Goal: Task Accomplishment & Management: Use online tool/utility

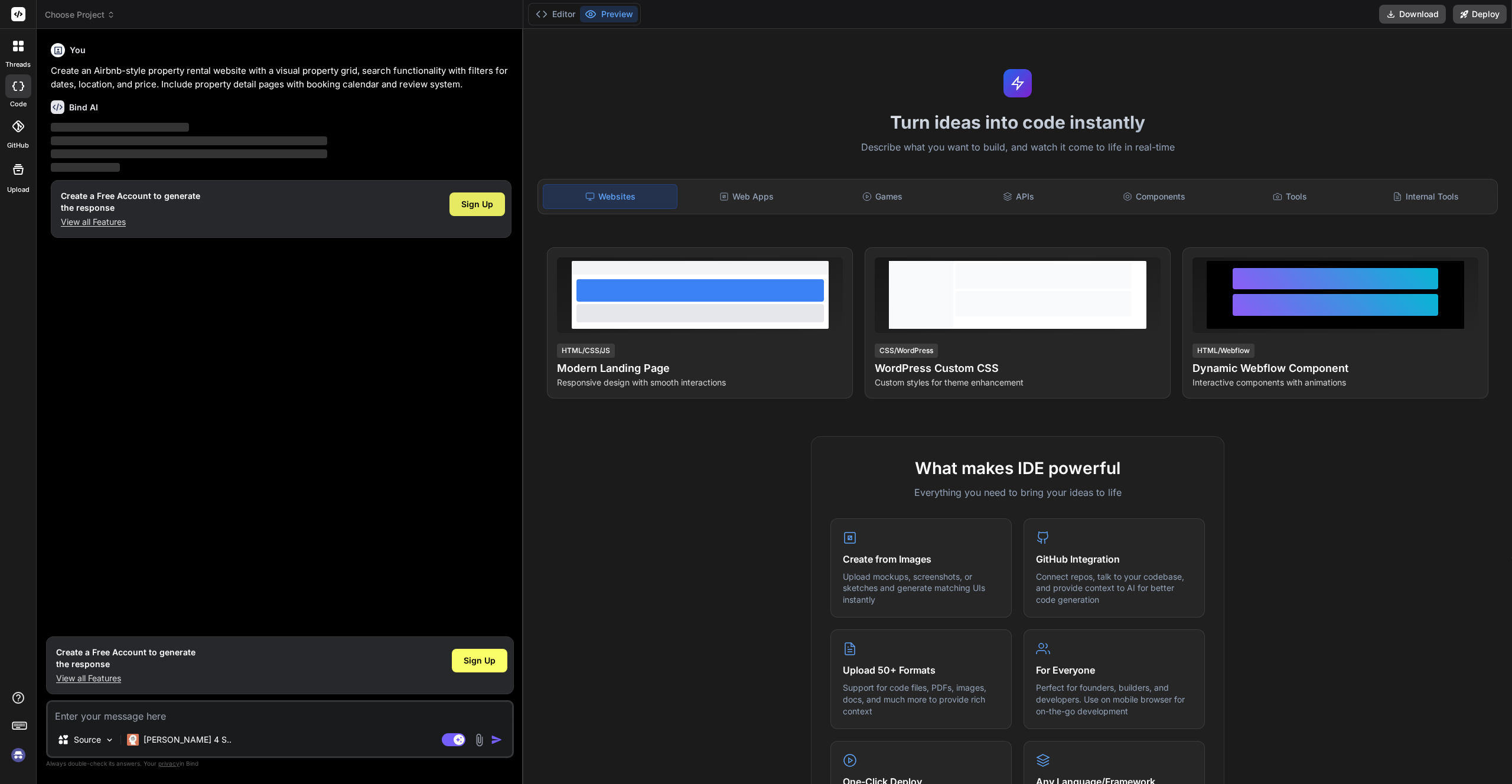
click at [476, 201] on span "Sign Up" at bounding box center [477, 204] width 32 height 12
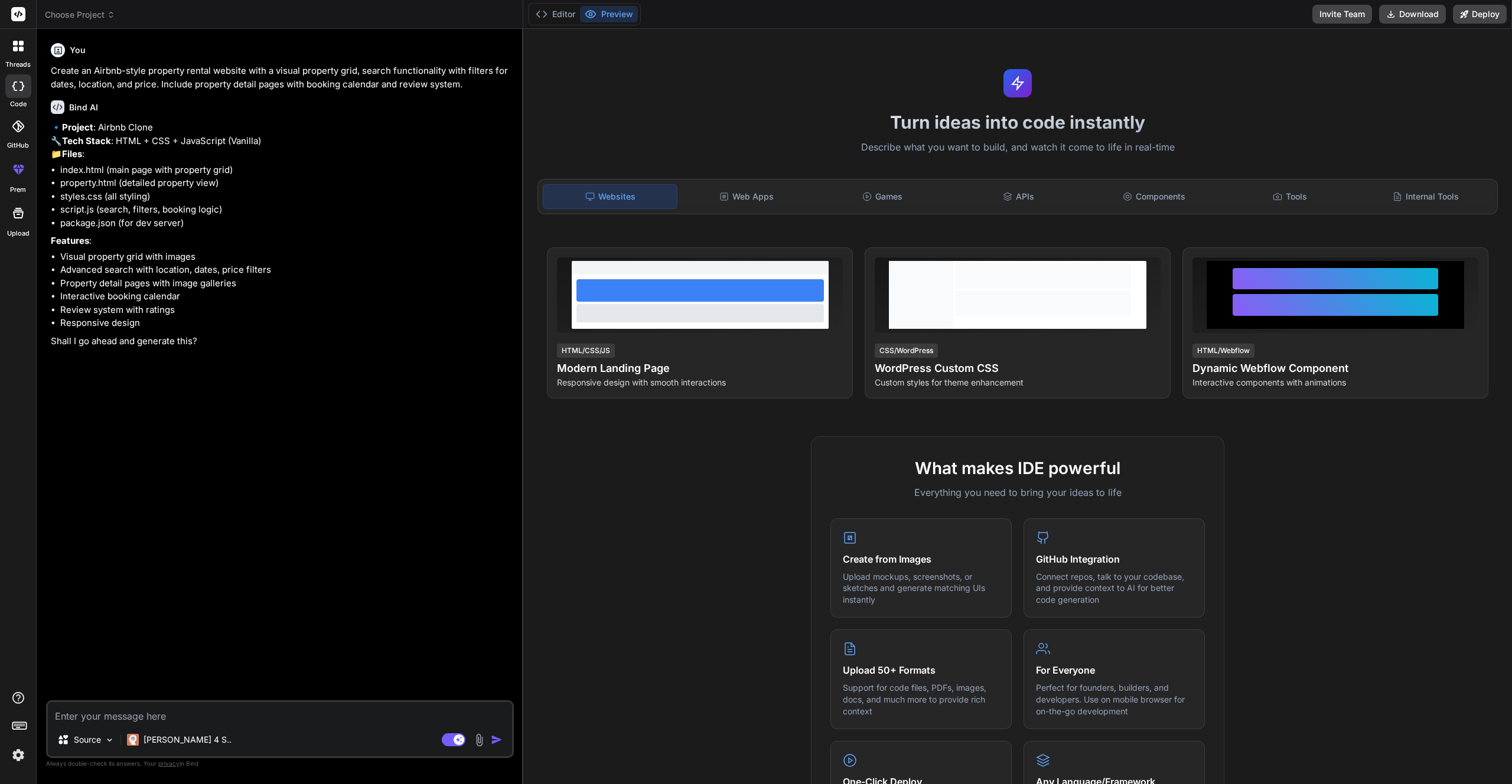
type textarea "x"
click at [186, 79] on p "Create an Airbnb-style property rental website with a visual property grid, sea…" at bounding box center [281, 77] width 461 height 27
click at [772, 190] on div "Web Apps" at bounding box center [746, 197] width 134 height 25
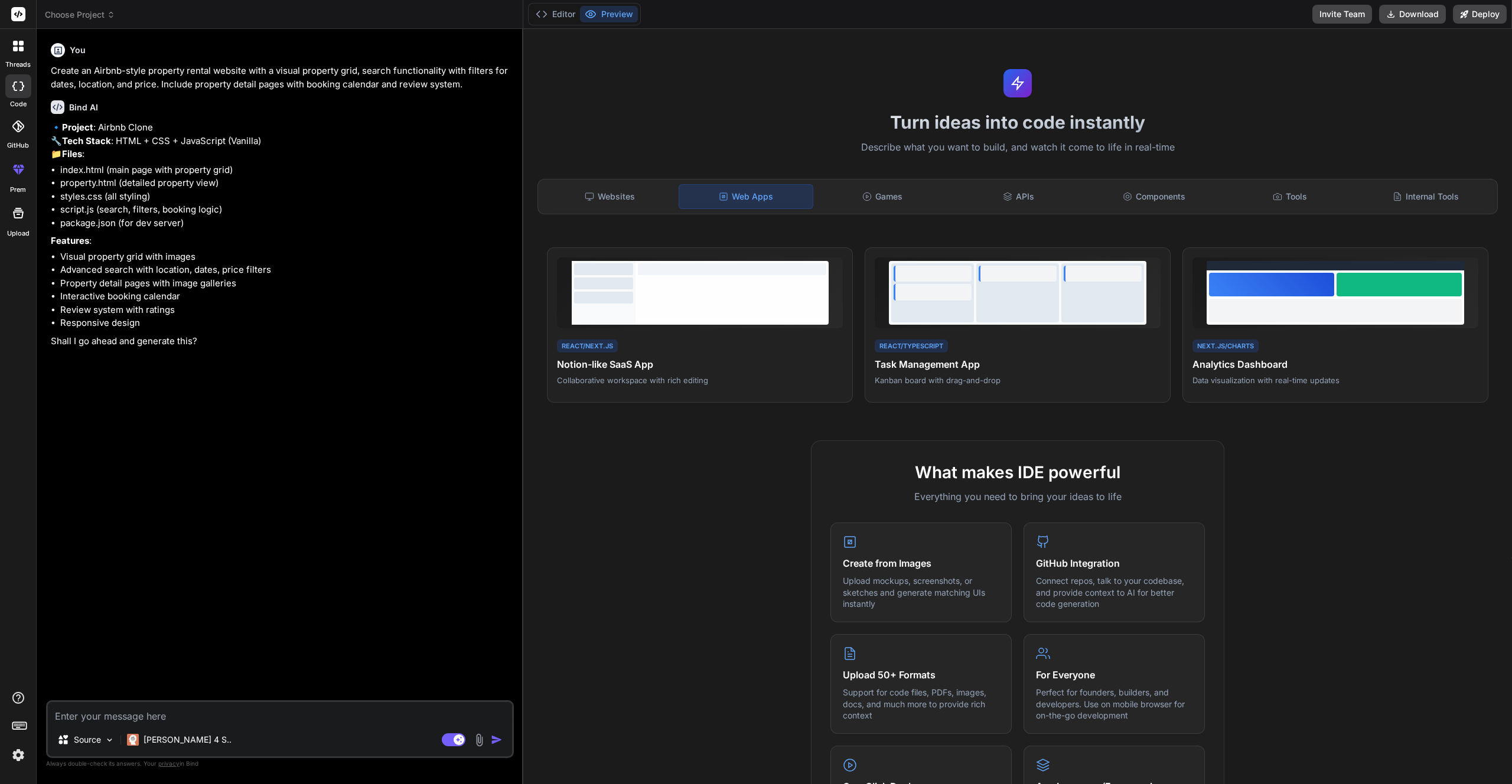
click at [684, 190] on div "Web Apps" at bounding box center [746, 197] width 135 height 25
click at [633, 189] on div "Websites" at bounding box center [609, 197] width 134 height 25
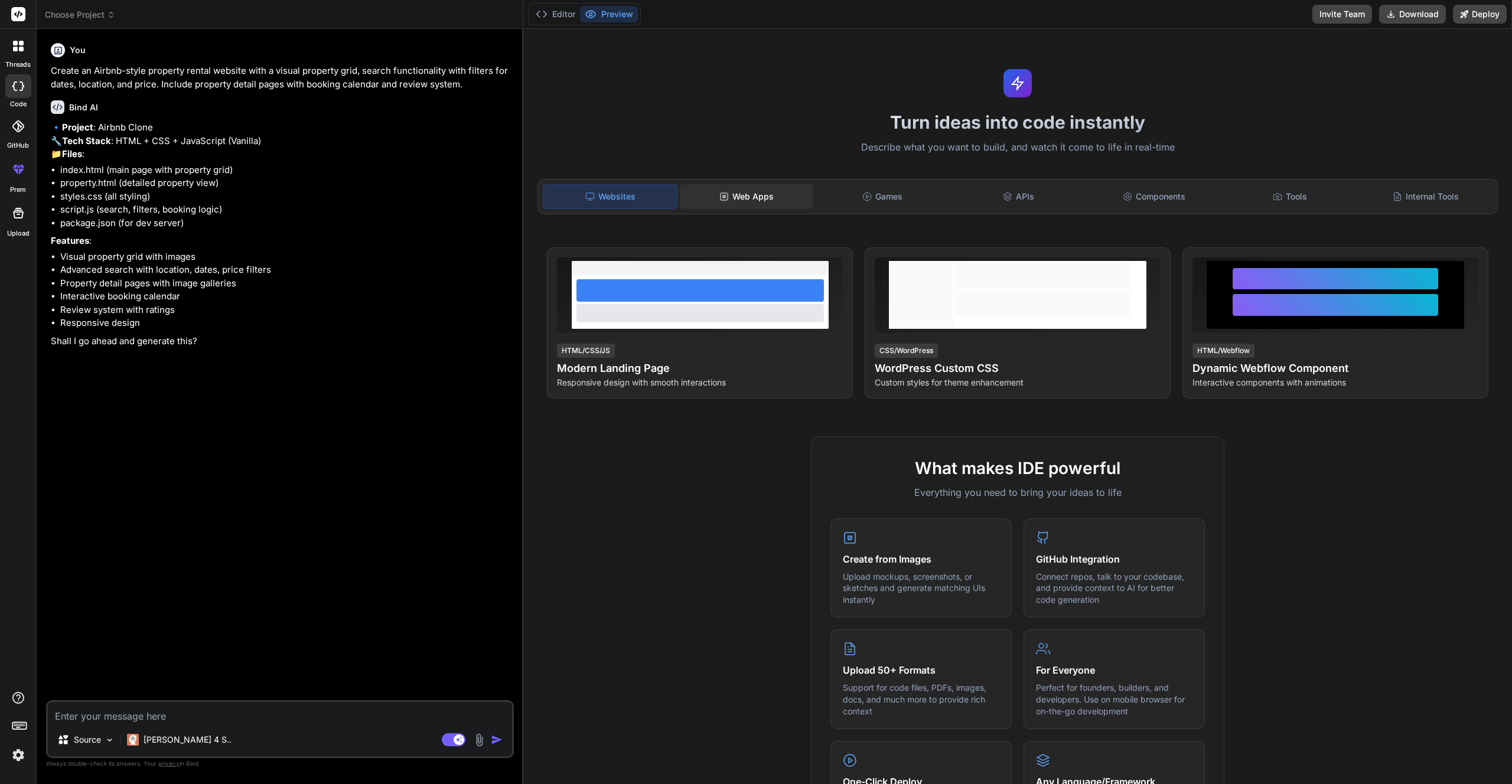
click at [698, 197] on div "Web Apps" at bounding box center [746, 197] width 134 height 25
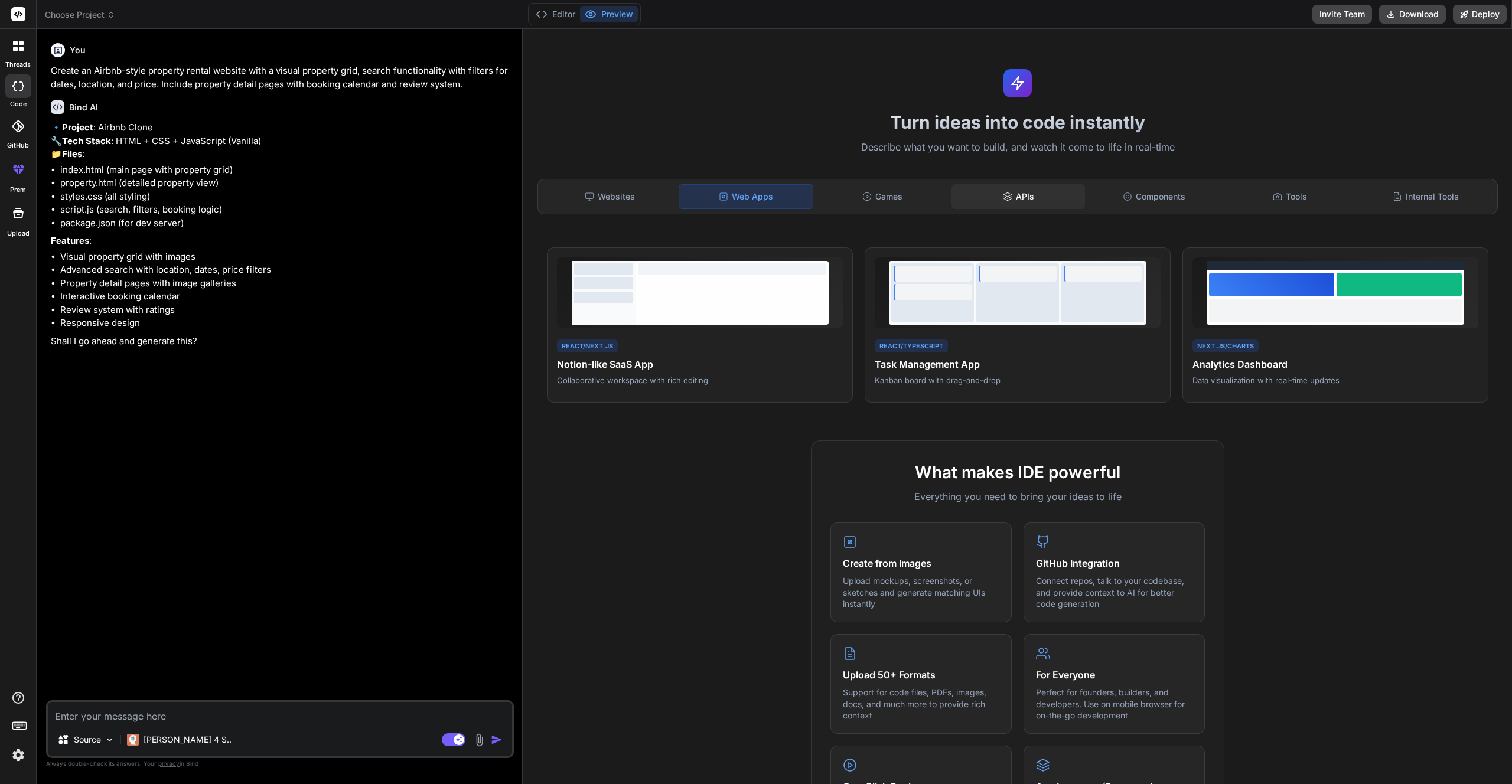
click at [1052, 194] on div "APIs" at bounding box center [1018, 197] width 134 height 25
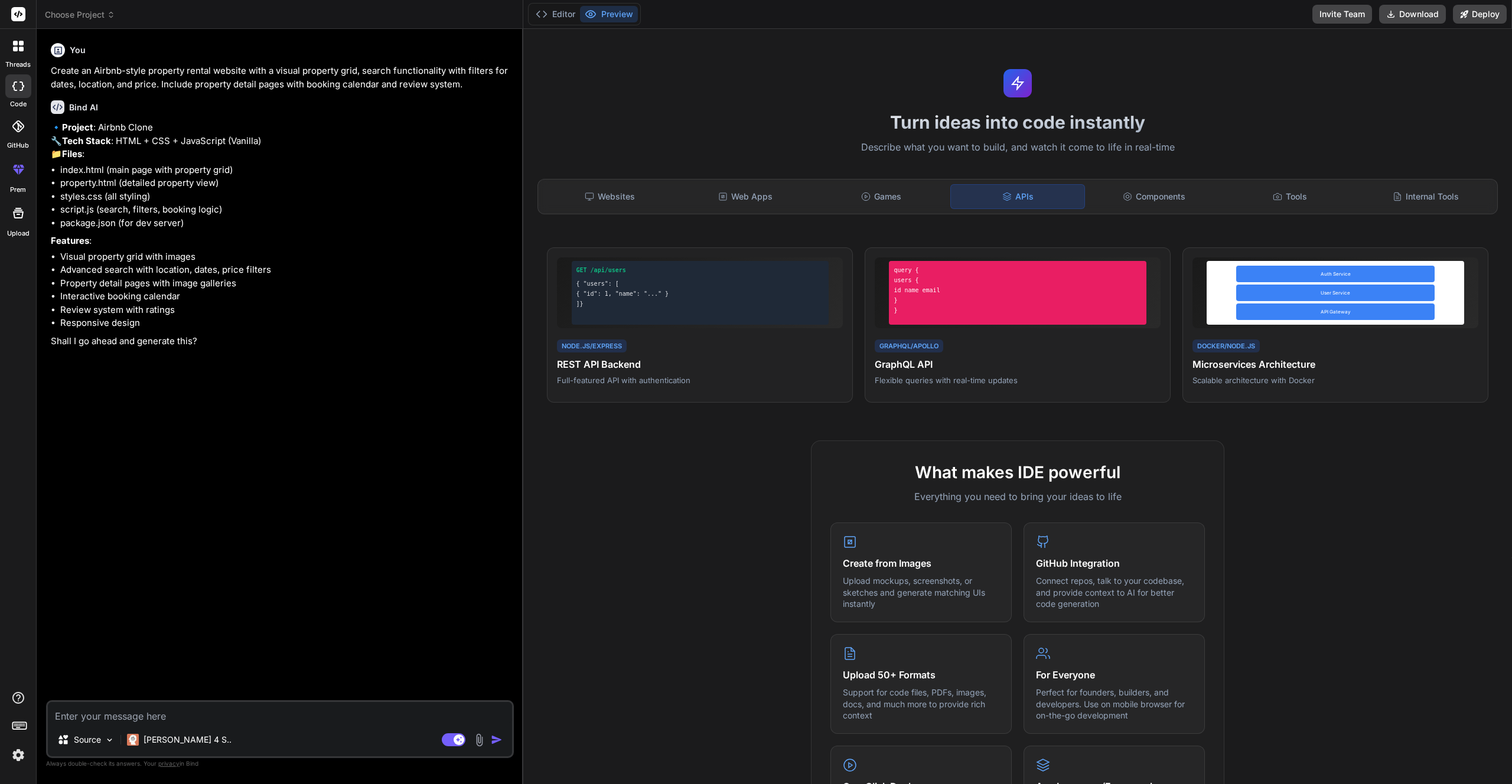
click at [258, 89] on p "Create an Airbnb-style property rental website with a visual property grid, sea…" at bounding box center [281, 77] width 461 height 27
click at [19, 127] on icon at bounding box center [18, 126] width 12 height 12
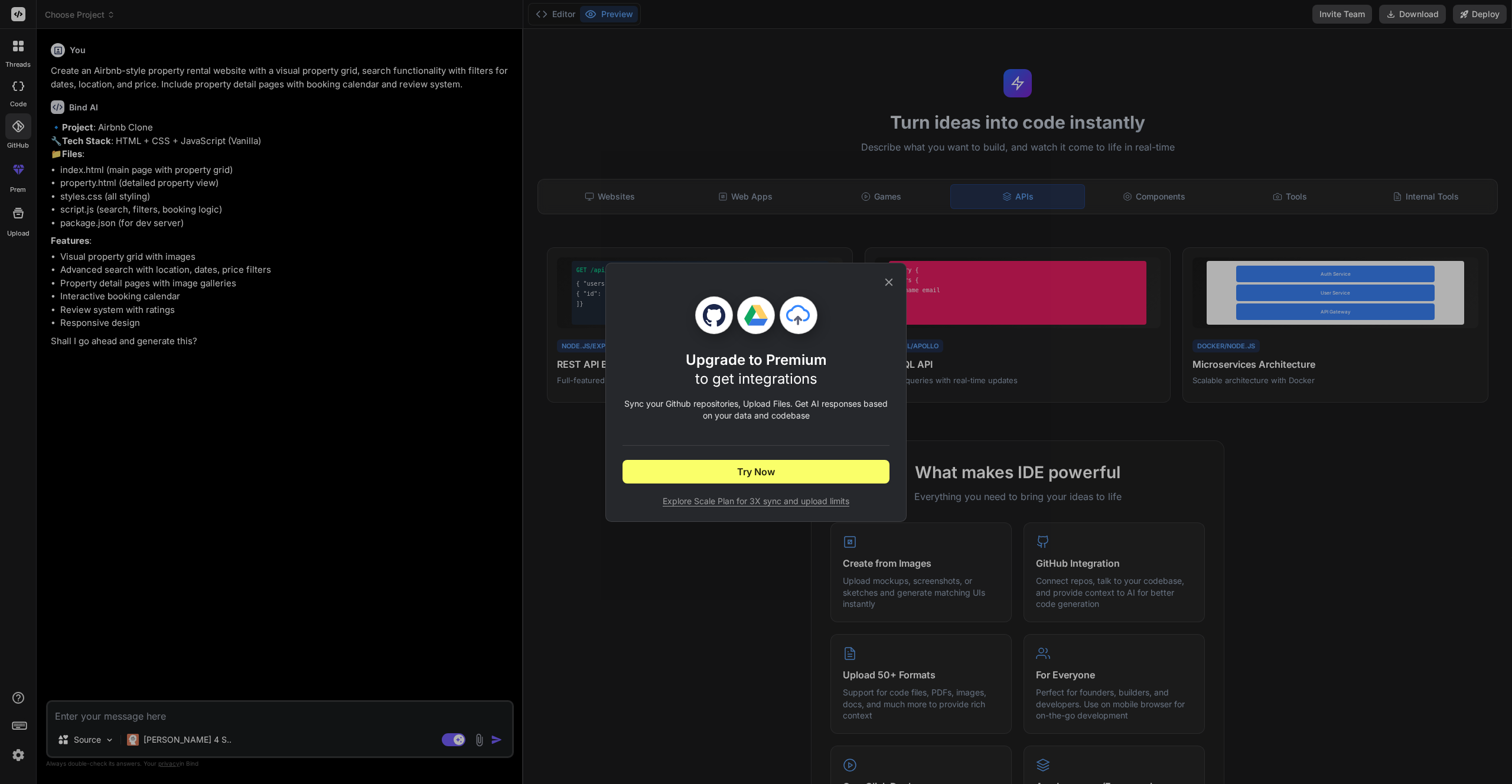
click at [881, 286] on div "Upgrade to Premium to get integrations Sync your Github repositories, Upload Fi…" at bounding box center [756, 392] width 267 height 258
click at [893, 281] on icon at bounding box center [889, 282] width 13 height 13
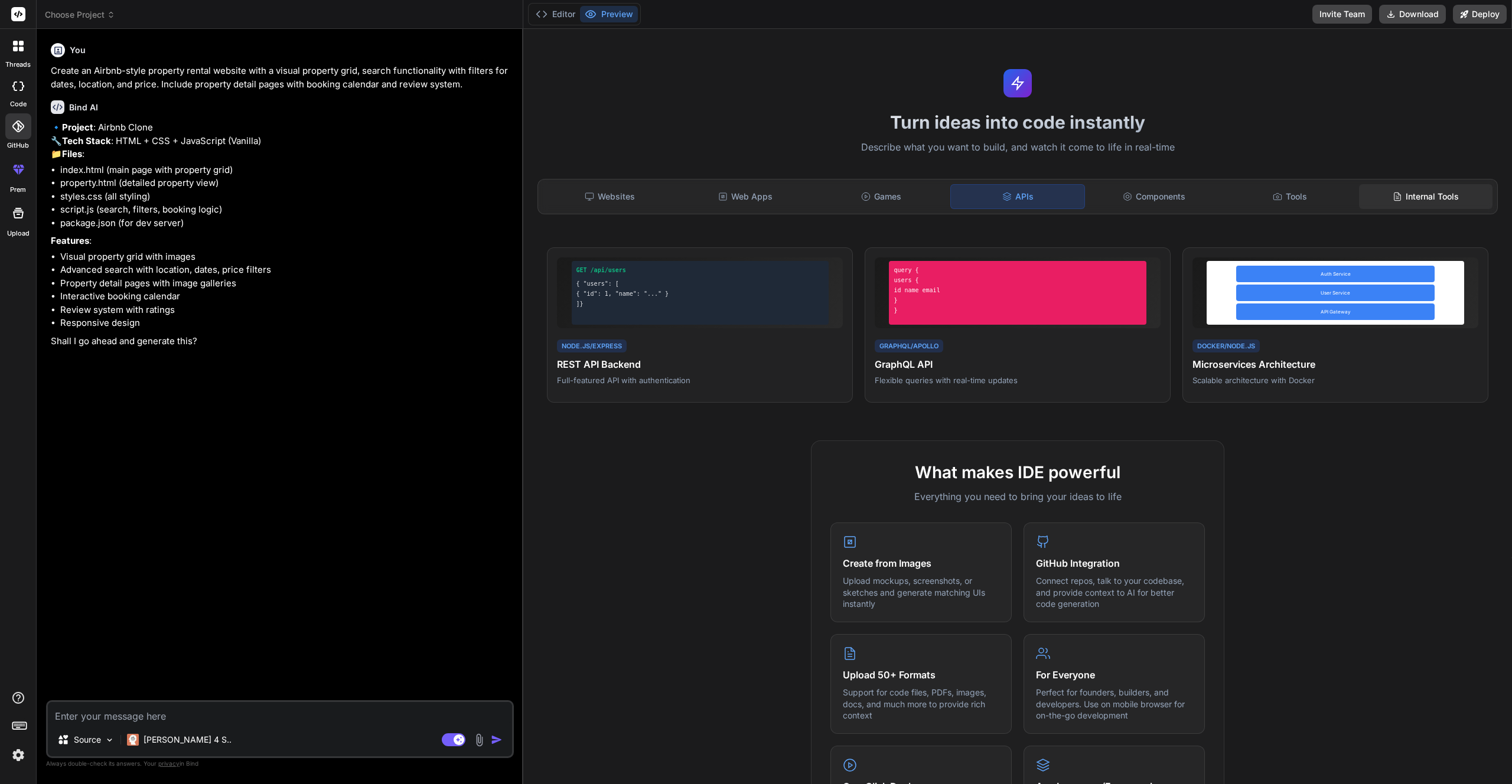
click at [1439, 200] on div "Internal Tools" at bounding box center [1426, 197] width 134 height 25
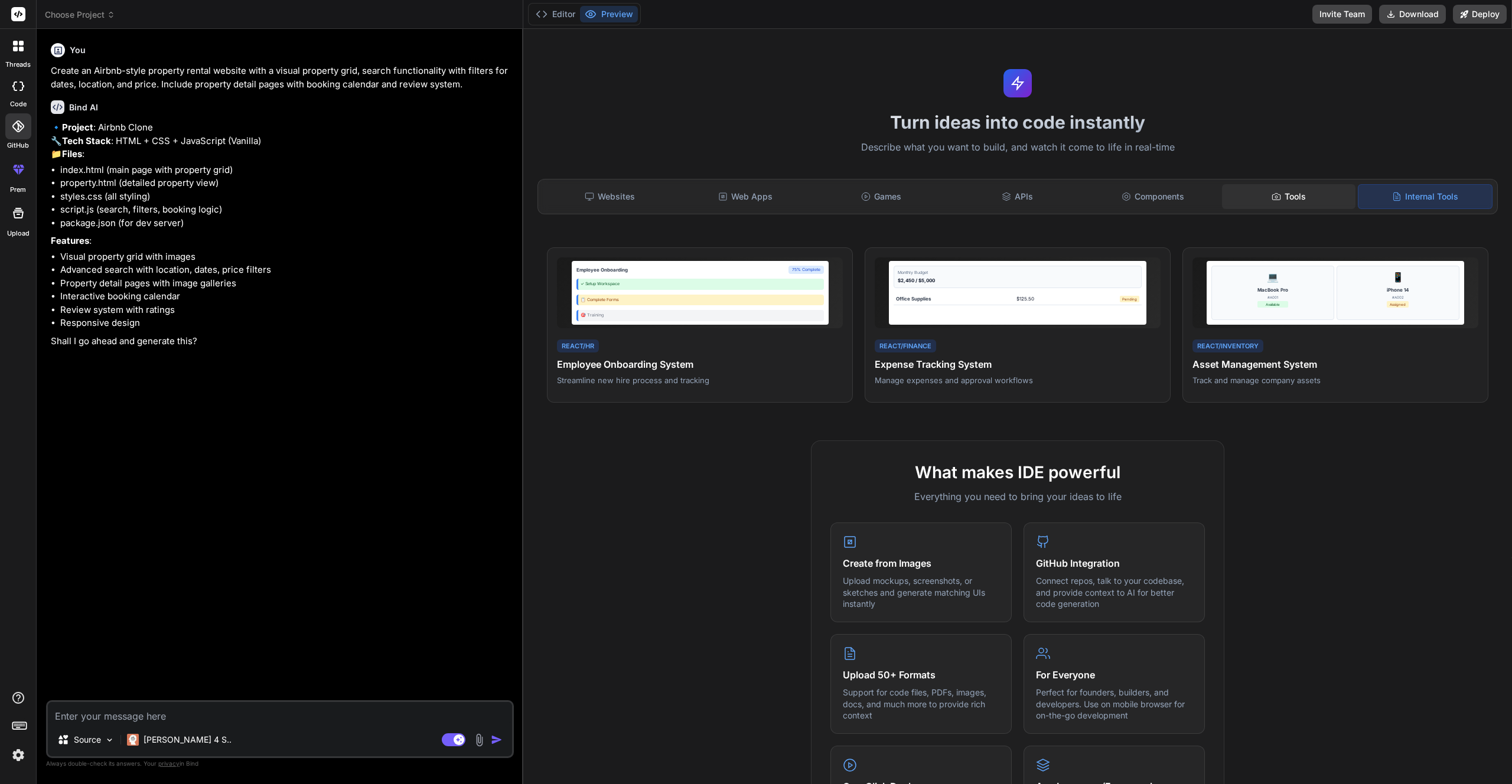
click at [1291, 188] on div "Tools" at bounding box center [1289, 197] width 134 height 25
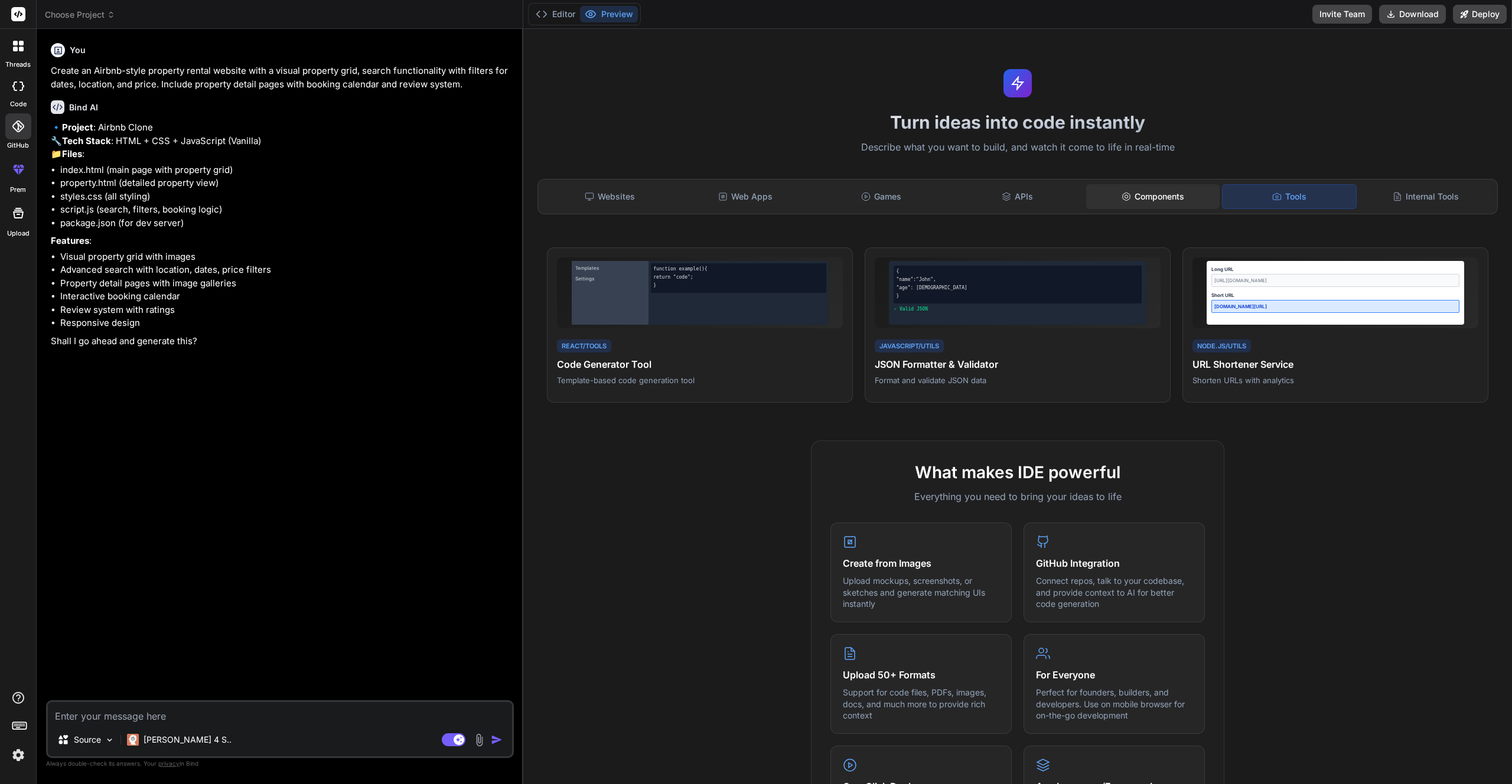
click at [1171, 201] on div "Components" at bounding box center [1152, 197] width 134 height 25
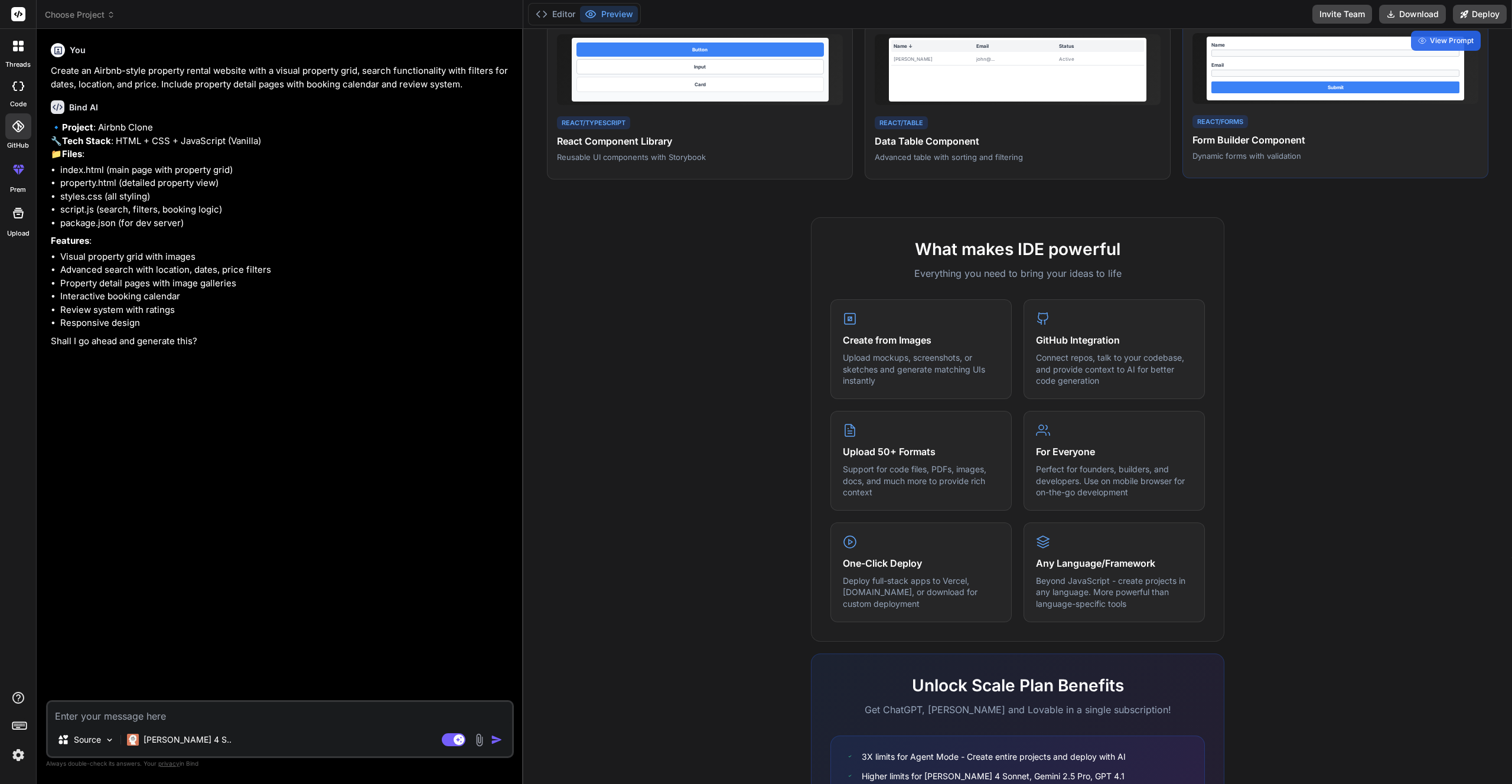
scroll to position [346, 0]
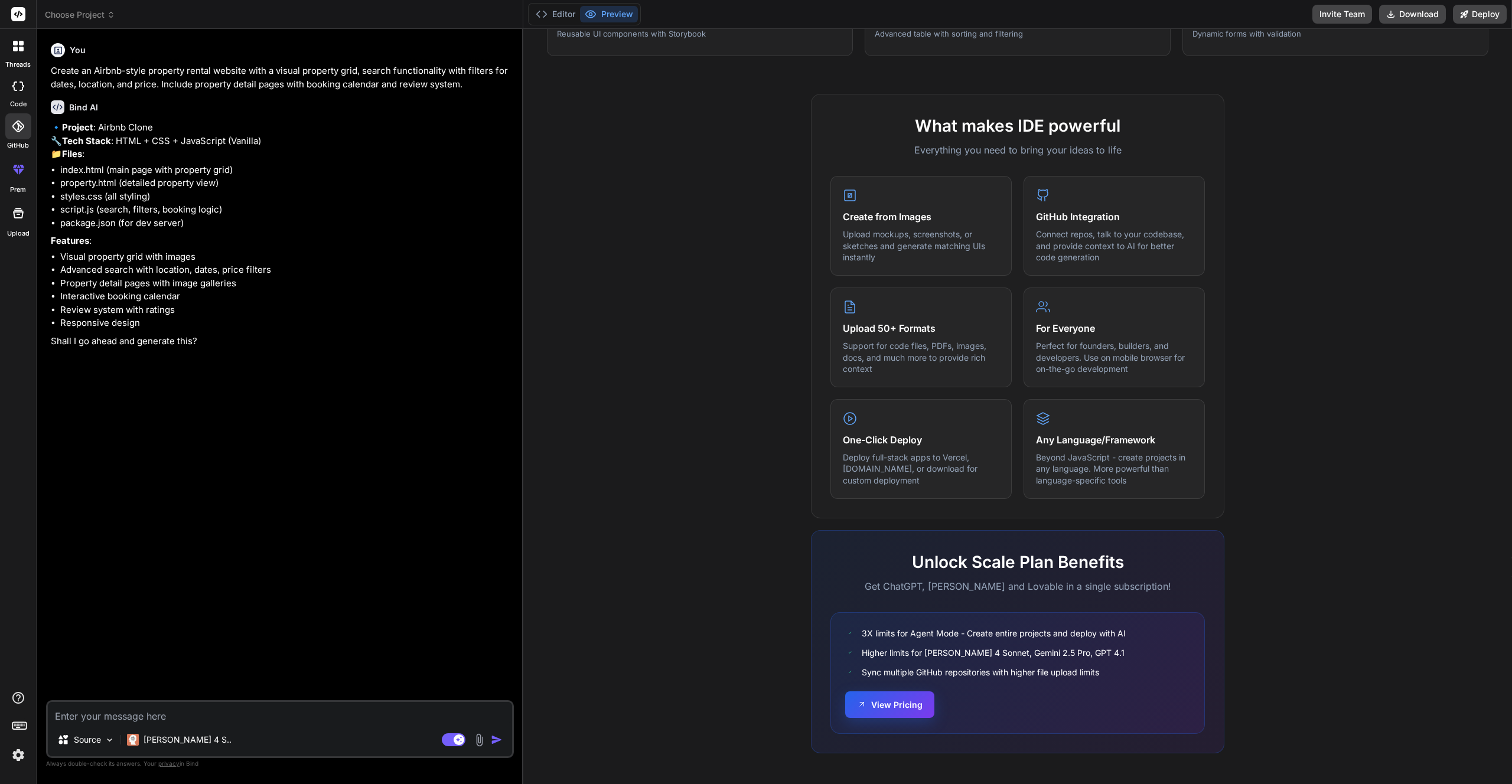
click at [885, 704] on button "View Pricing" at bounding box center [890, 705] width 89 height 27
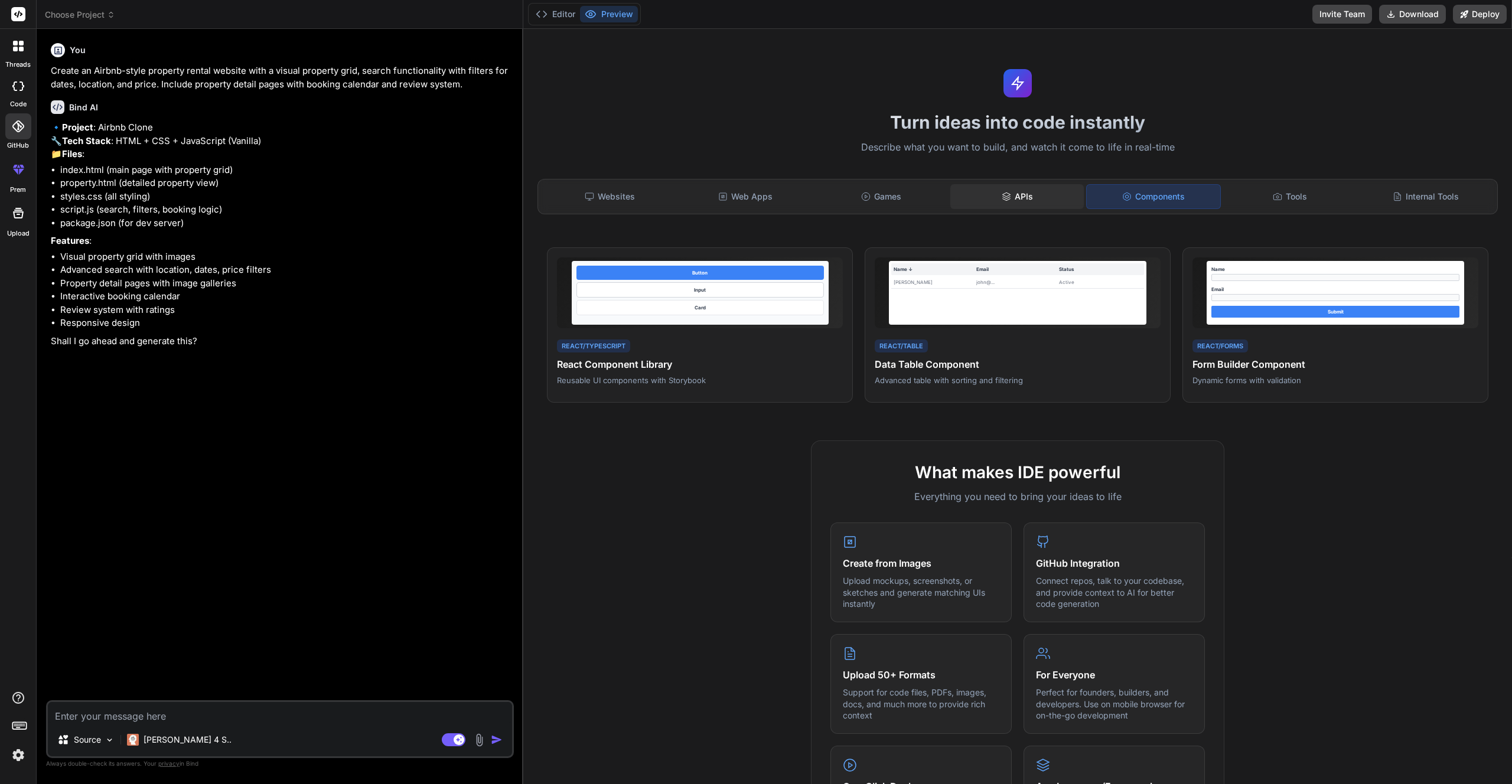
click at [1024, 197] on div "APIs" at bounding box center [1017, 197] width 134 height 25
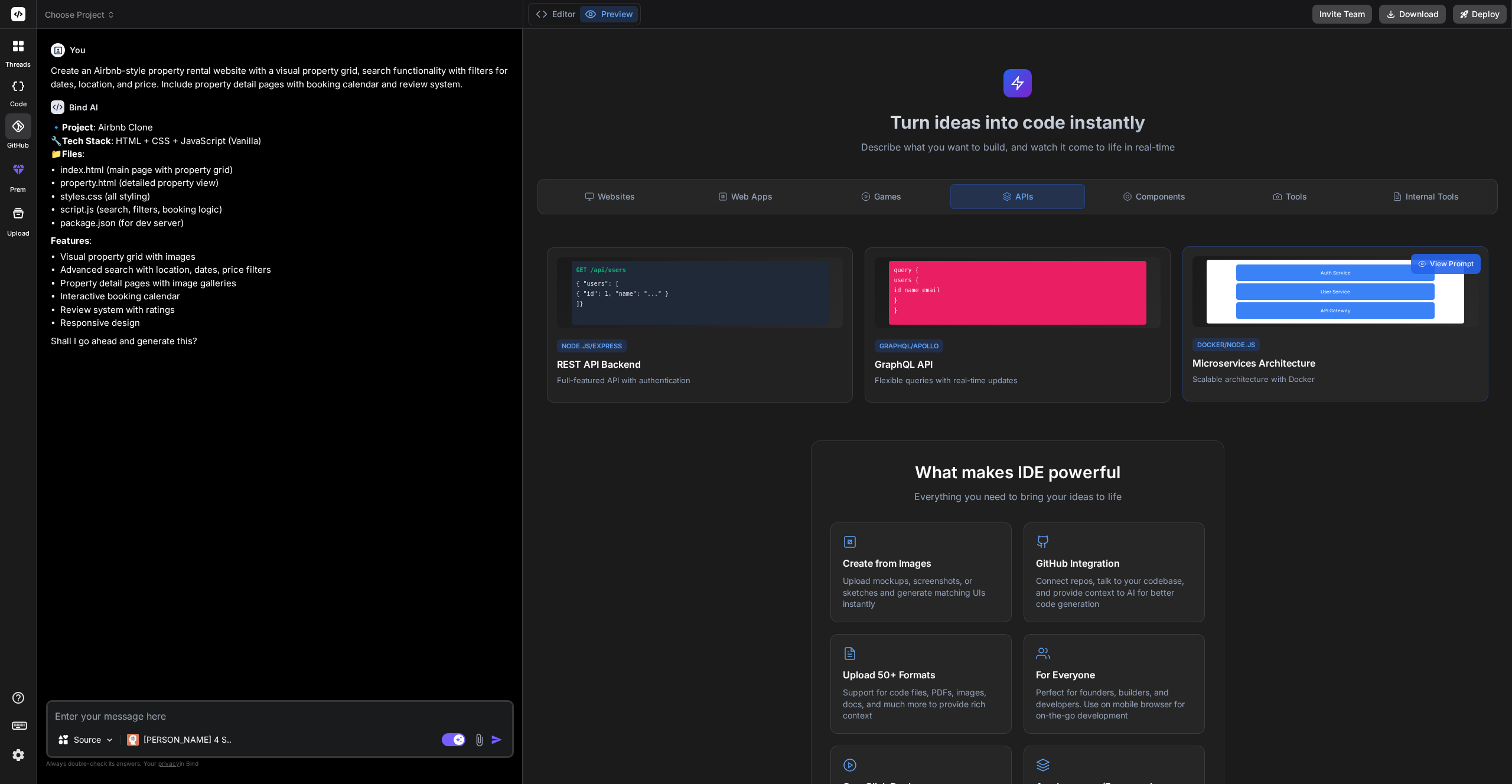
click at [1298, 292] on div "User Service" at bounding box center [1335, 292] width 199 height 16
click at [1446, 263] on span "View Prompt" at bounding box center [1452, 264] width 44 height 11
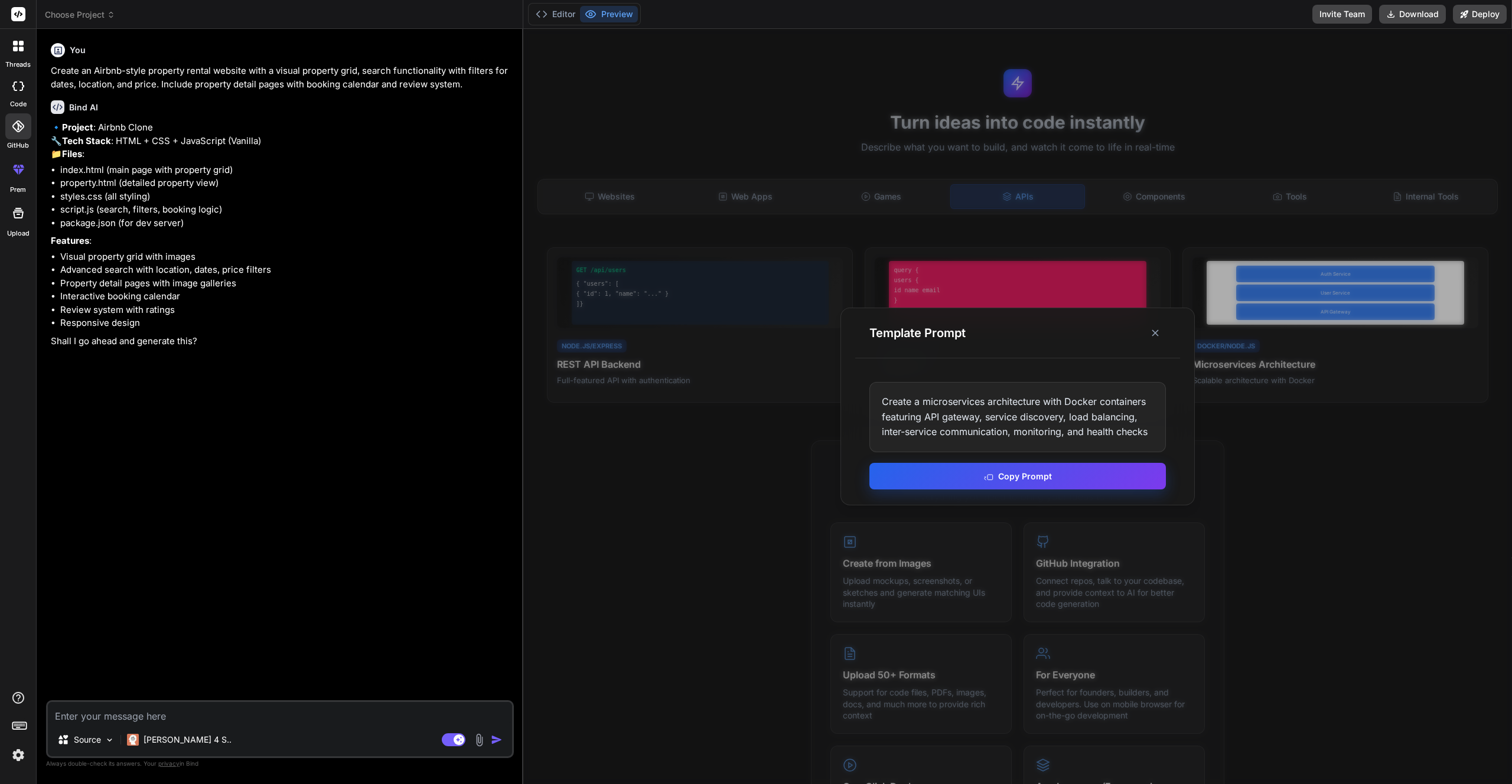
click at [1029, 483] on button "Copy Prompt" at bounding box center [1018, 476] width 297 height 27
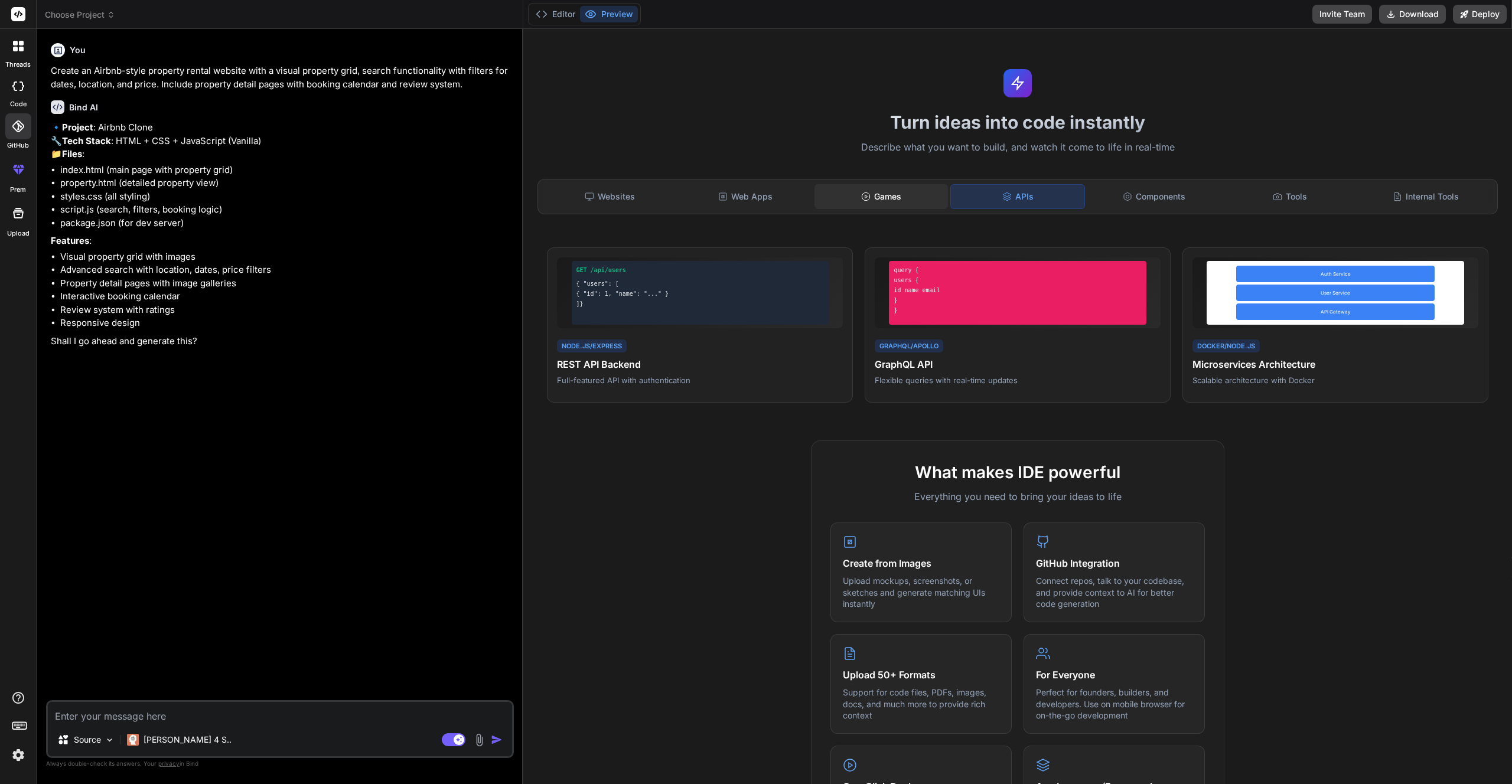
click at [879, 190] on div "Games" at bounding box center [881, 197] width 134 height 25
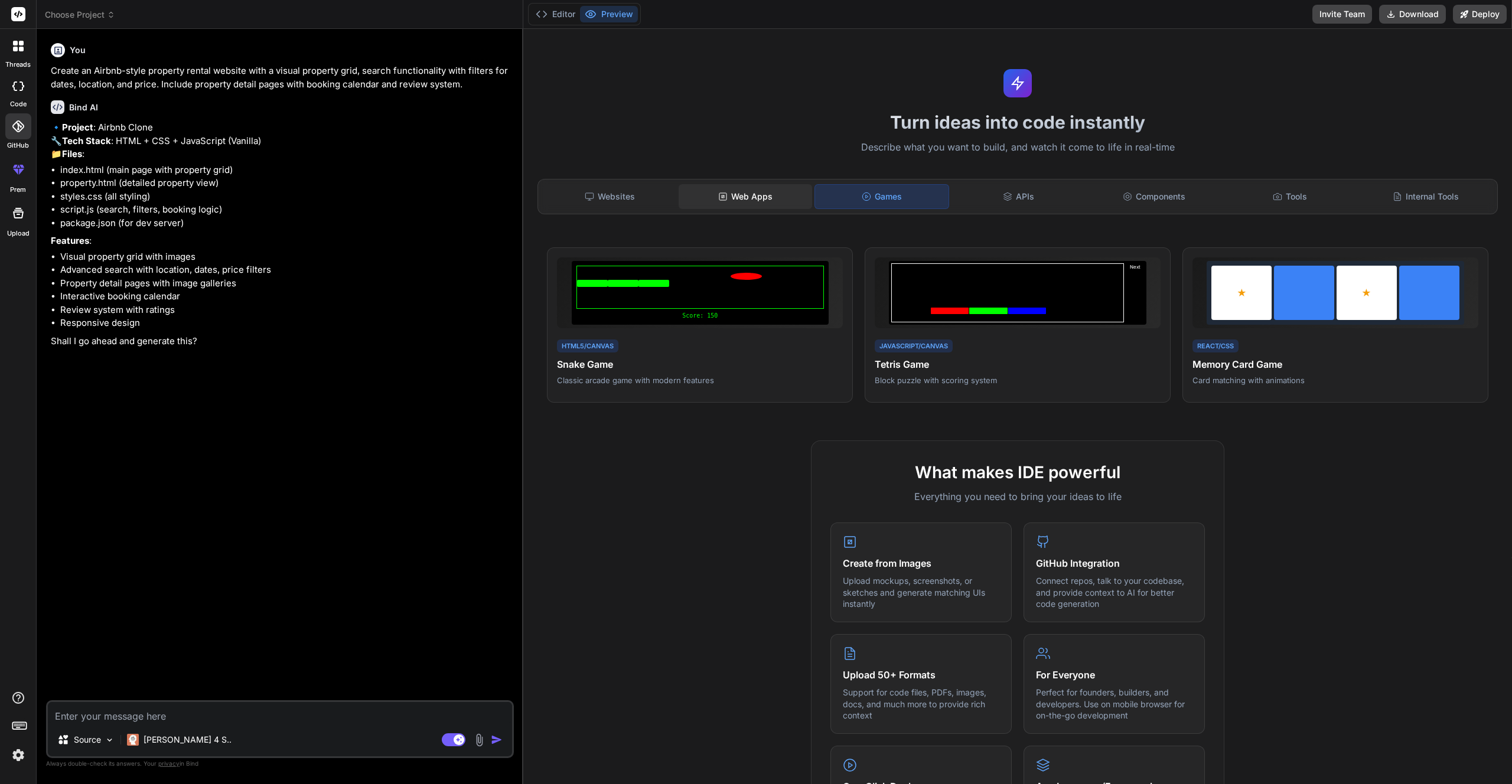
click at [754, 200] on div "Web Apps" at bounding box center [745, 197] width 134 height 25
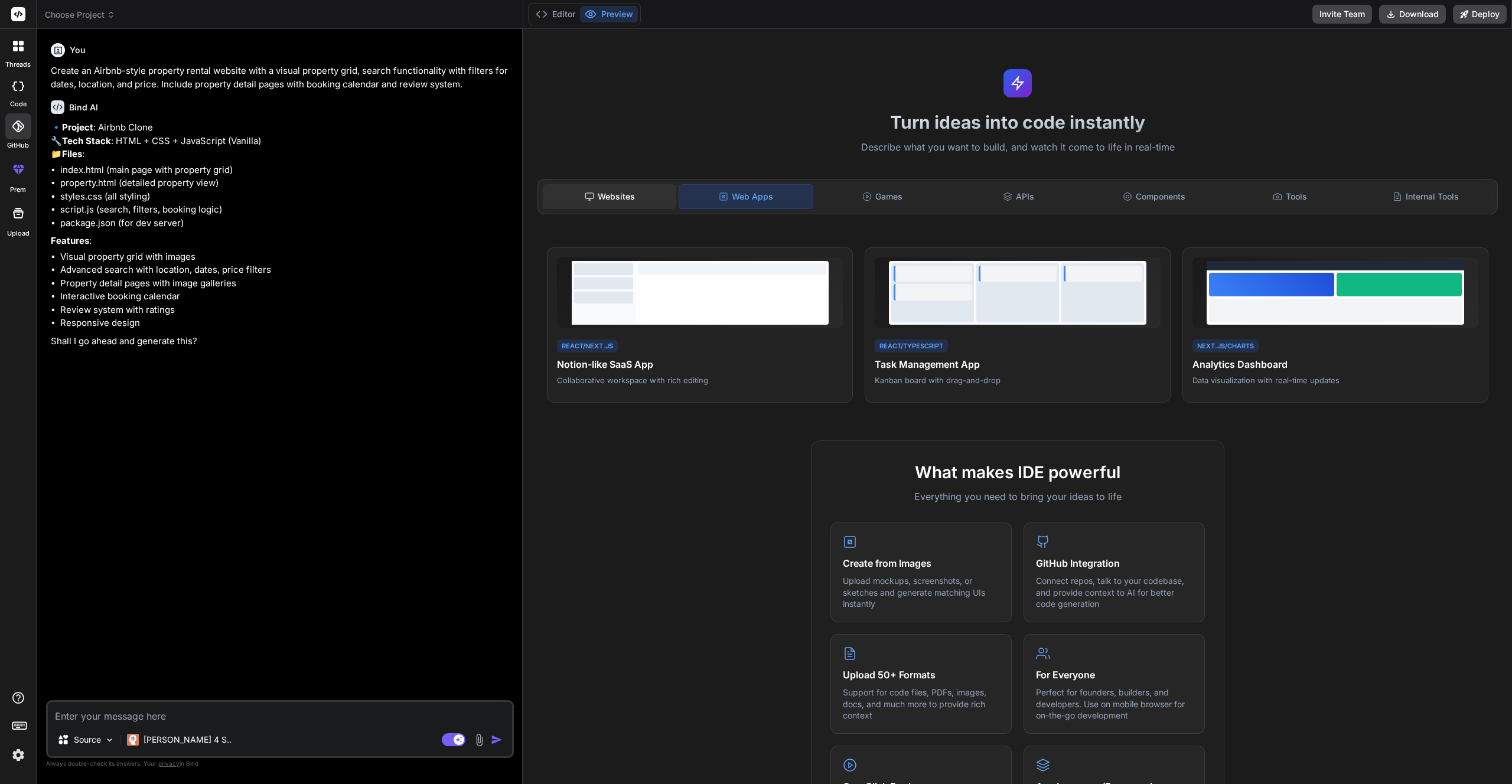
click at [590, 187] on div "Websites" at bounding box center [609, 197] width 134 height 25
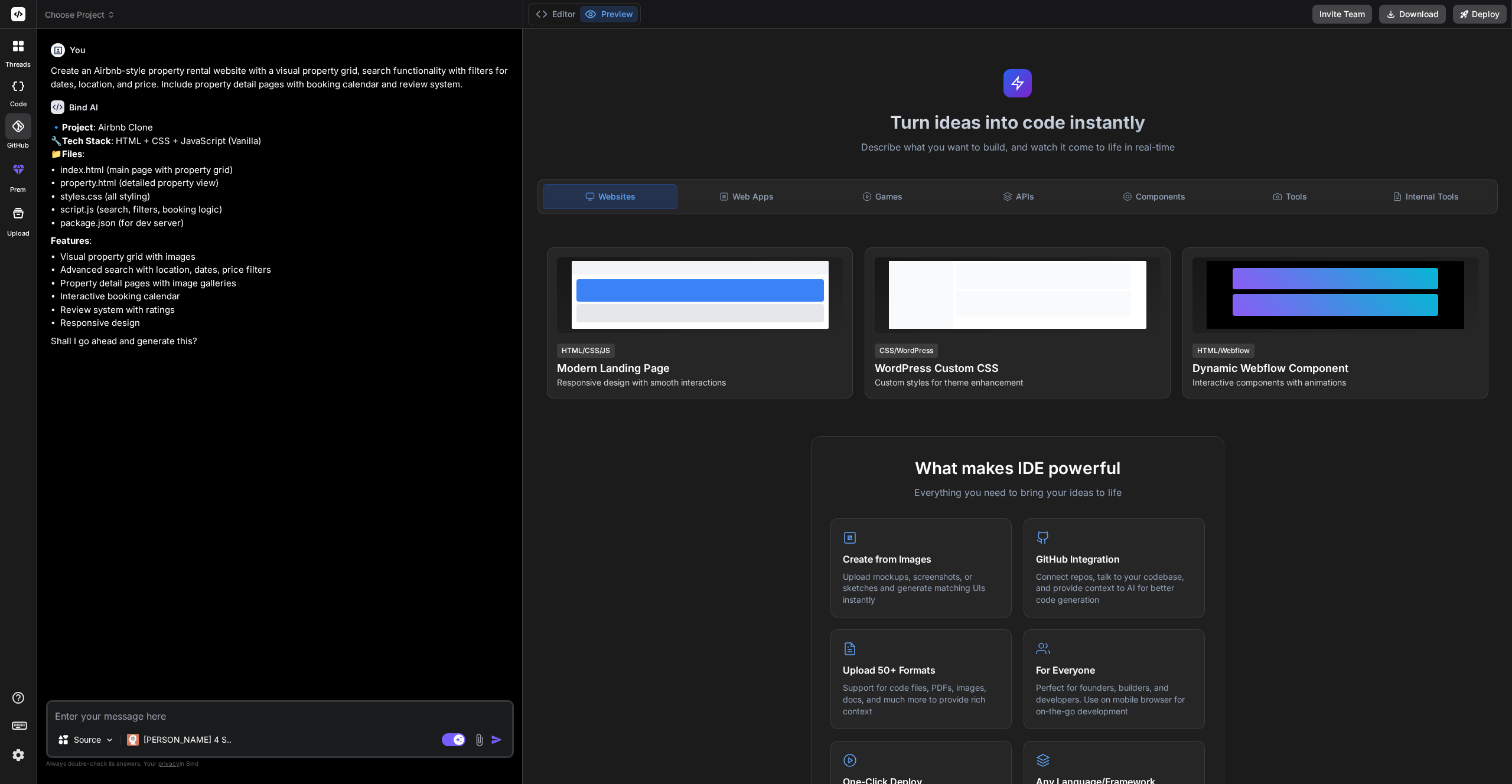
click at [18, 46] on icon at bounding box center [18, 47] width 11 height 11
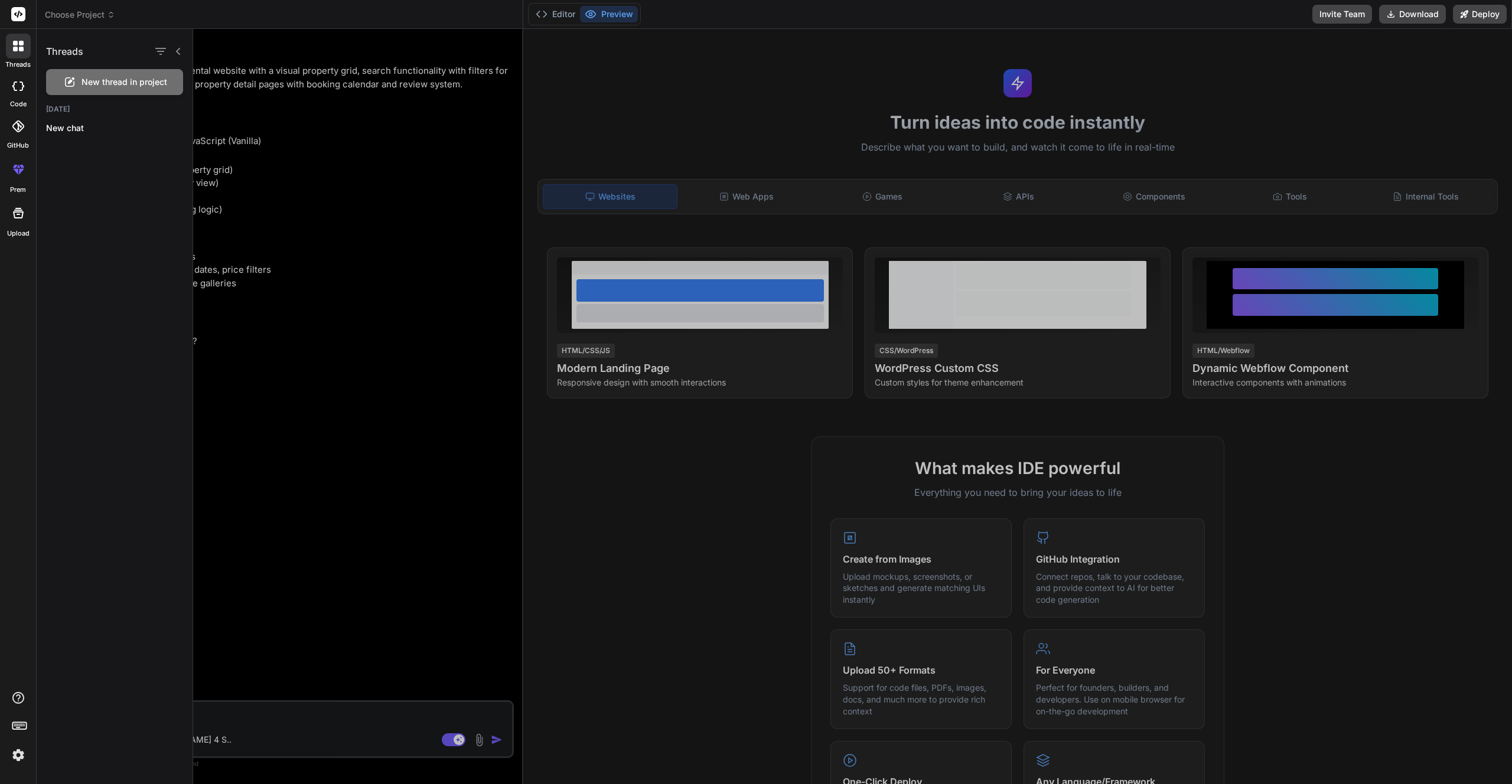
click at [103, 88] on span "New thread in project" at bounding box center [124, 81] width 86 height 12
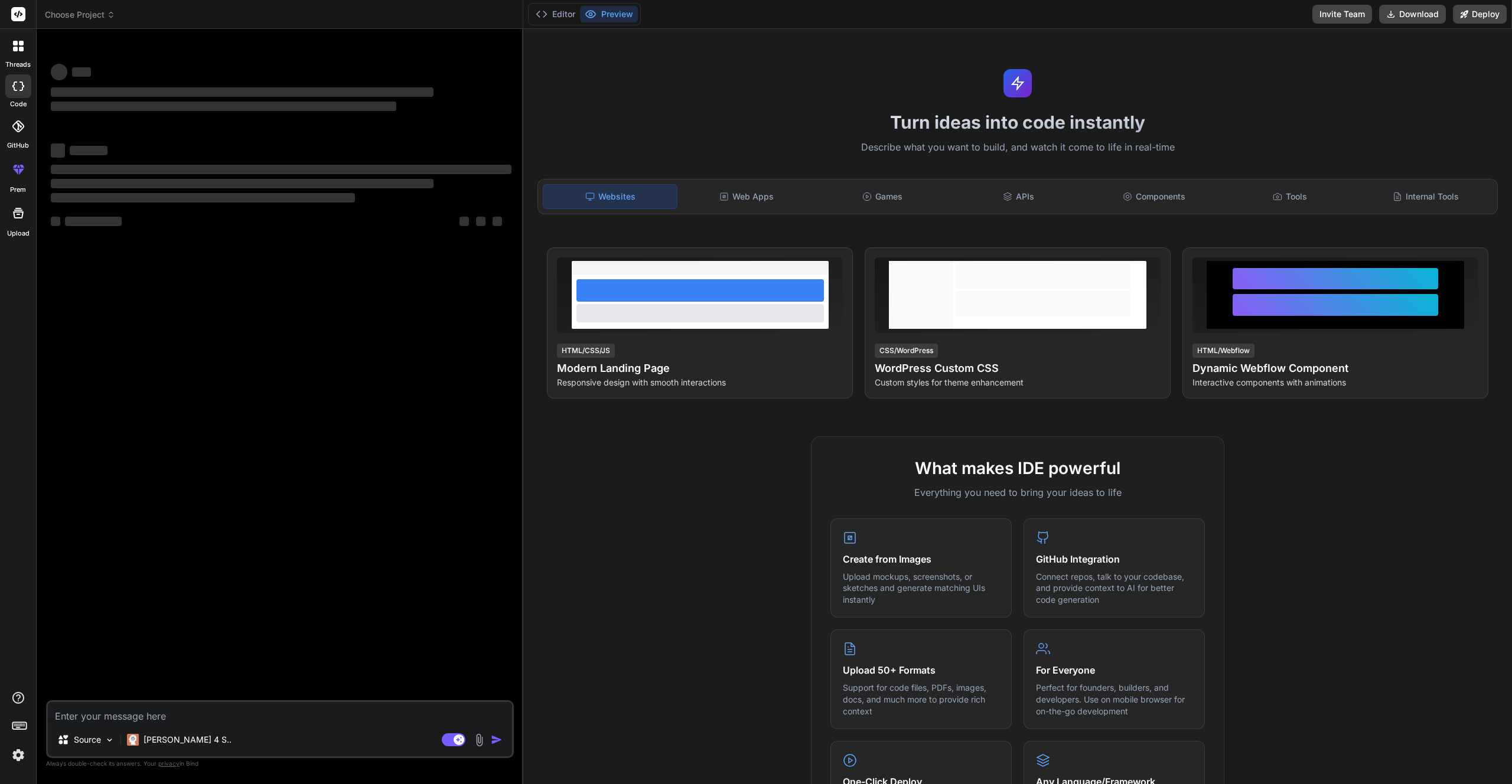
type textarea "x"
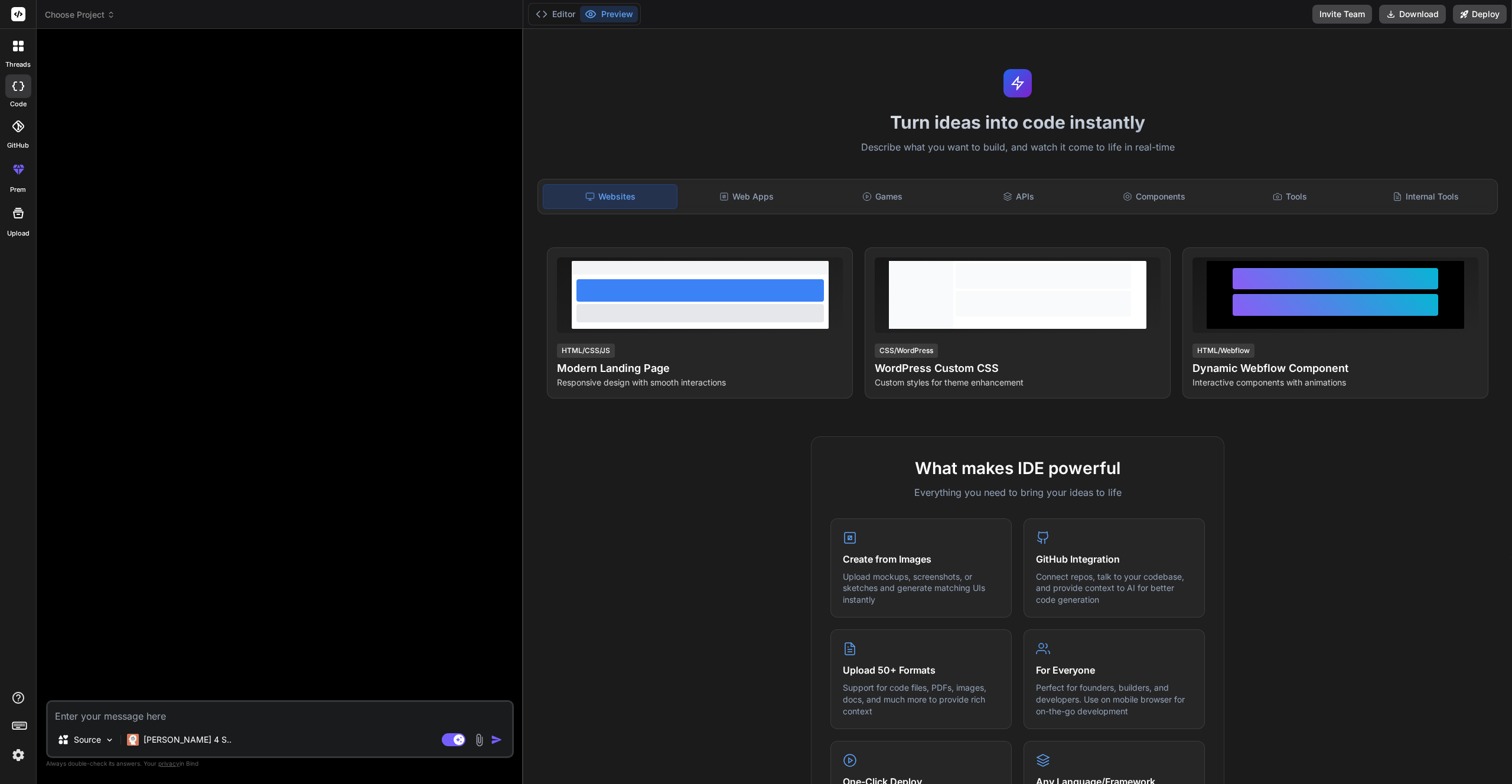
click at [138, 717] on textarea at bounding box center [280, 713] width 464 height 21
paste textarea "Create a microservices architecture with Docker containers featuring API gatewa…"
type textarea "Create a microservices architecture with Docker containers featuring API gatewa…"
type textarea "x"
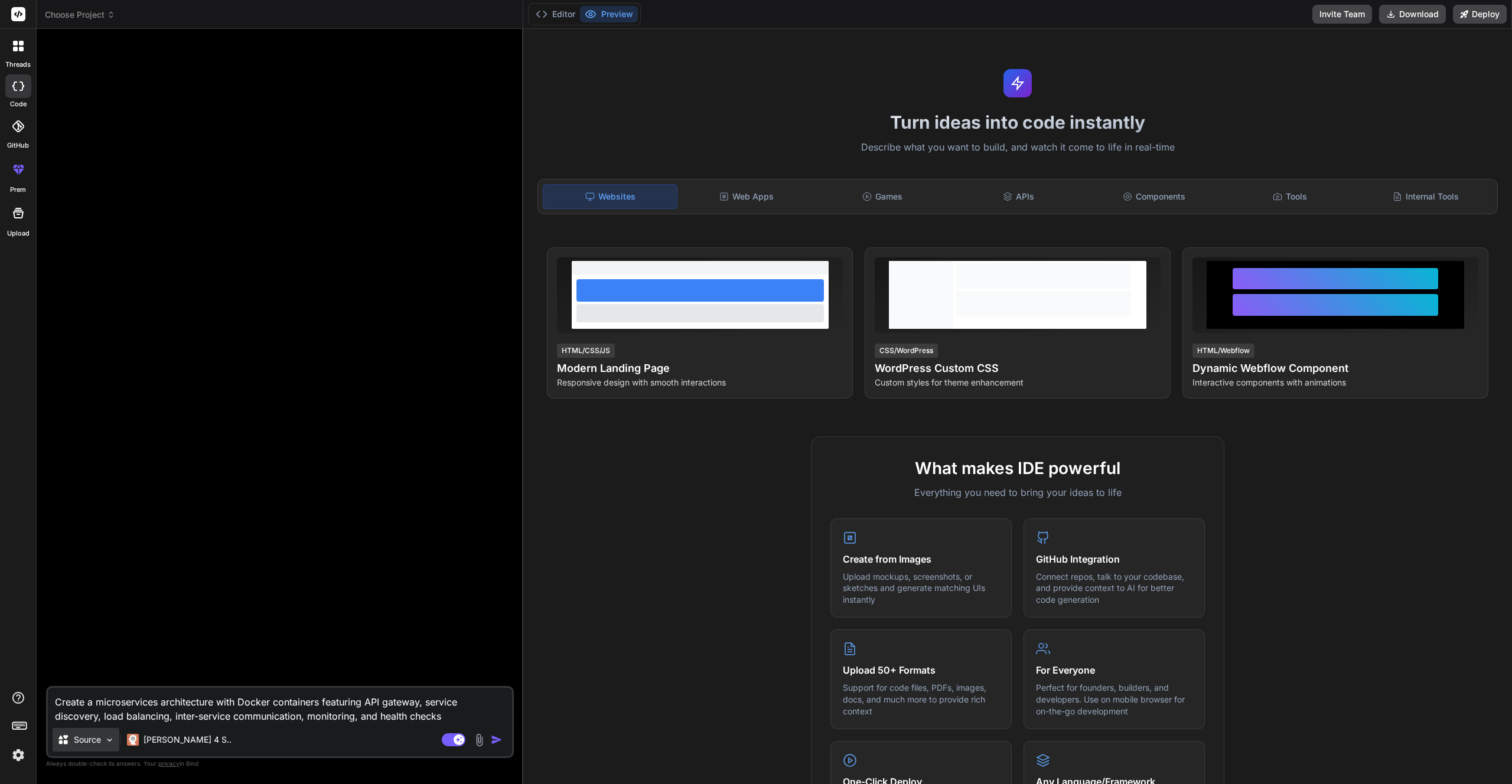
type textarea "Create a microservices architecture with Docker containers featuring API gatewa…"
click at [100, 736] on p "Source" at bounding box center [88, 739] width 27 height 12
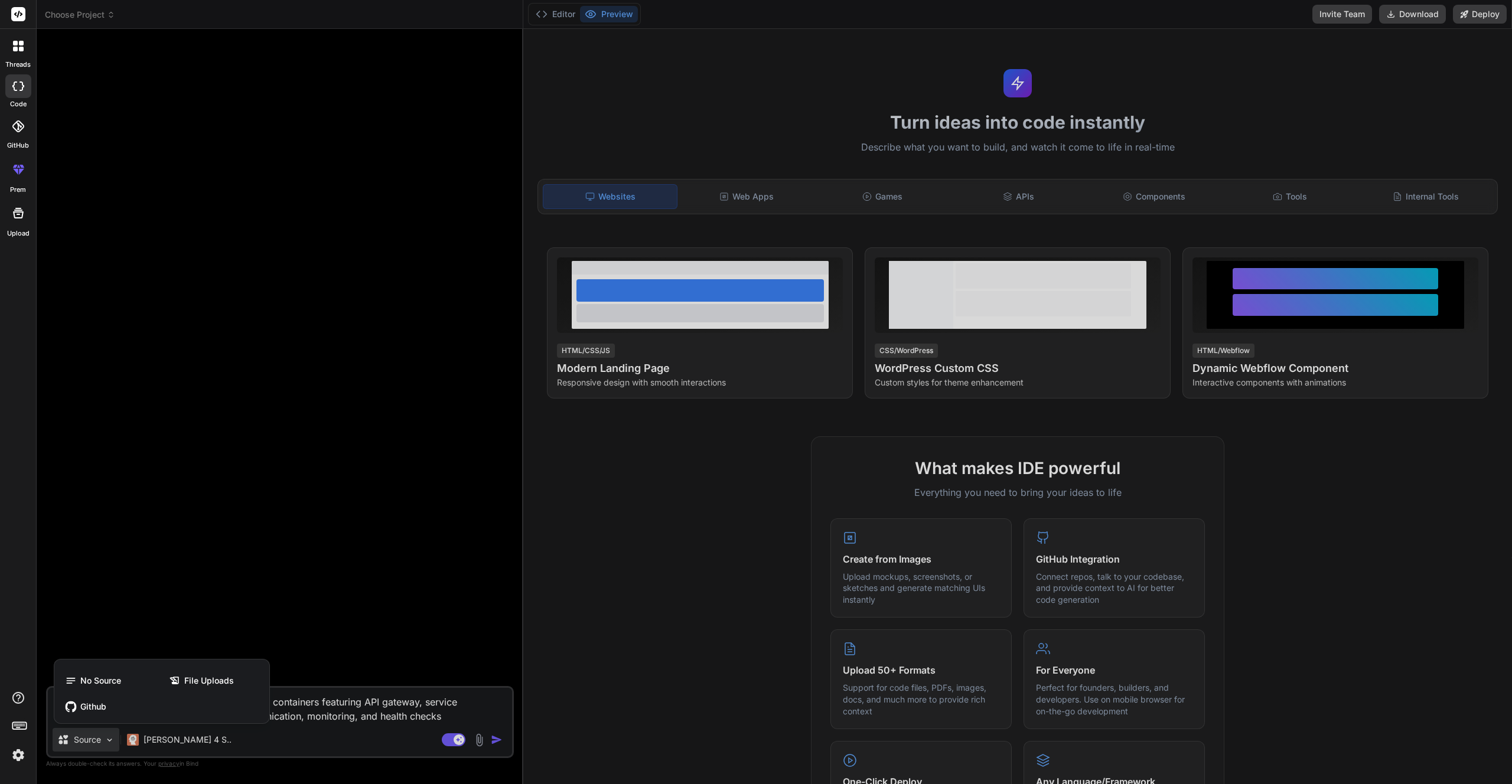
click at [177, 744] on div at bounding box center [756, 392] width 1512 height 784
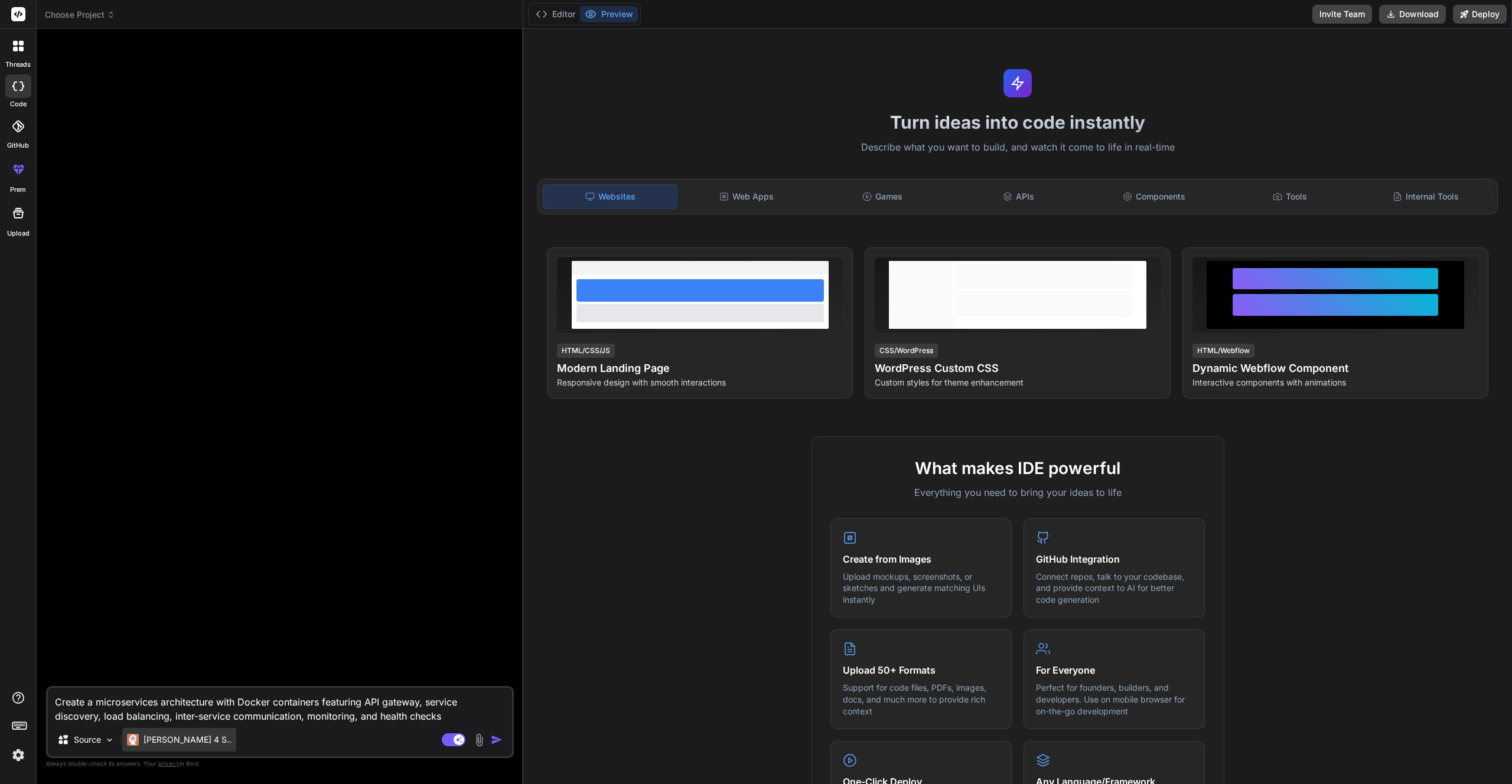
click at [170, 744] on p "[PERSON_NAME] 4 S.." at bounding box center [188, 739] width 88 height 12
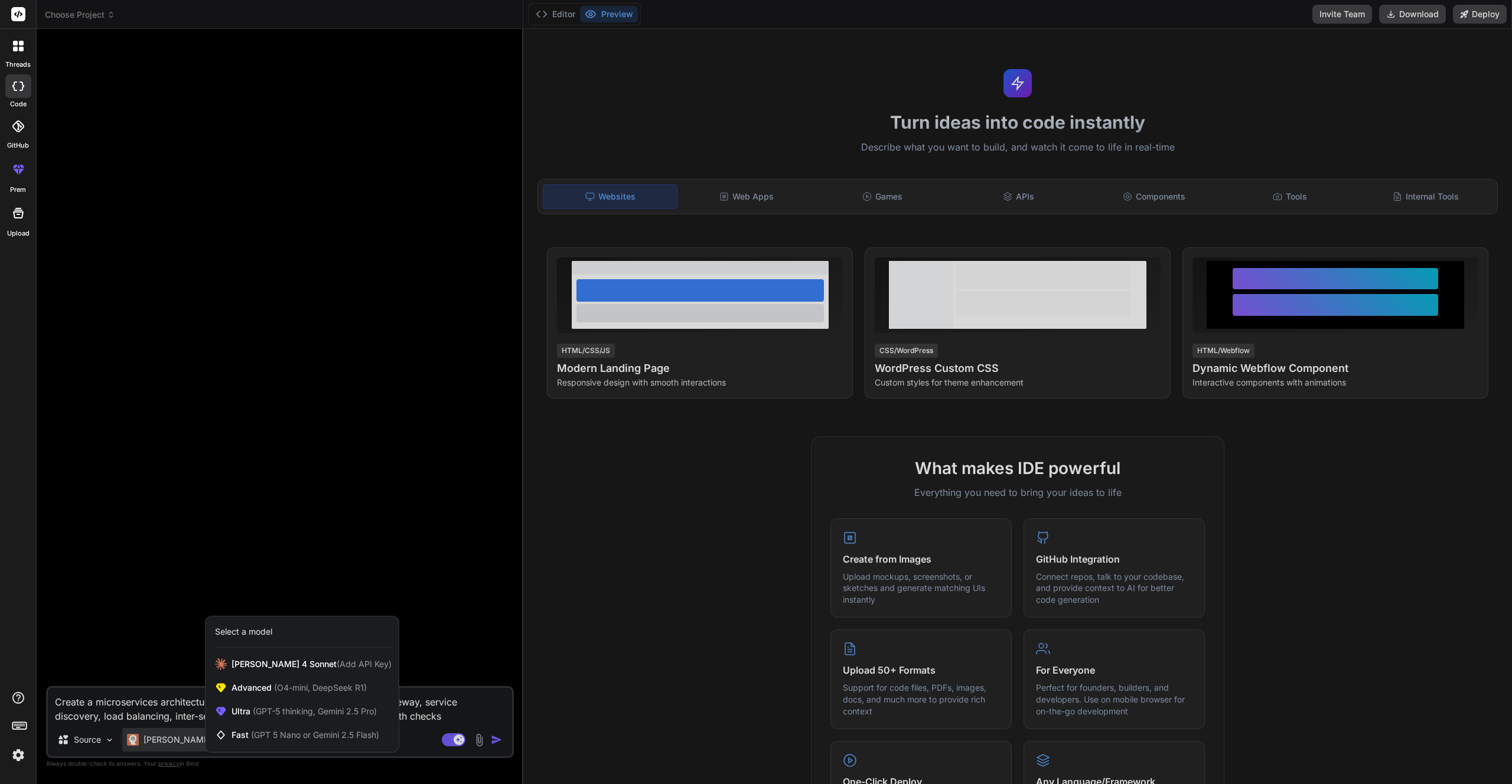
click at [276, 496] on div at bounding box center [756, 392] width 1512 height 784
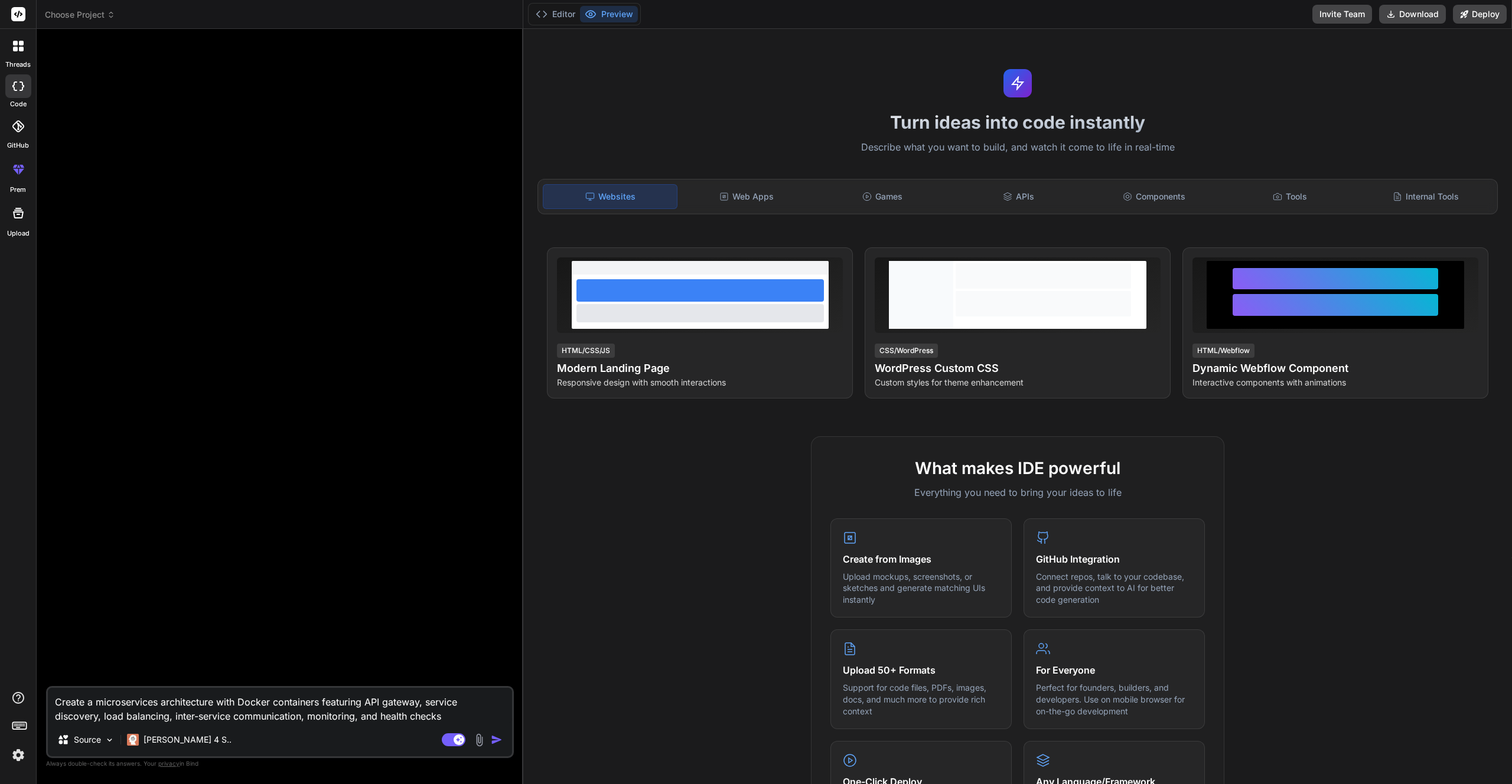
click at [493, 741] on img "button" at bounding box center [496, 739] width 12 height 12
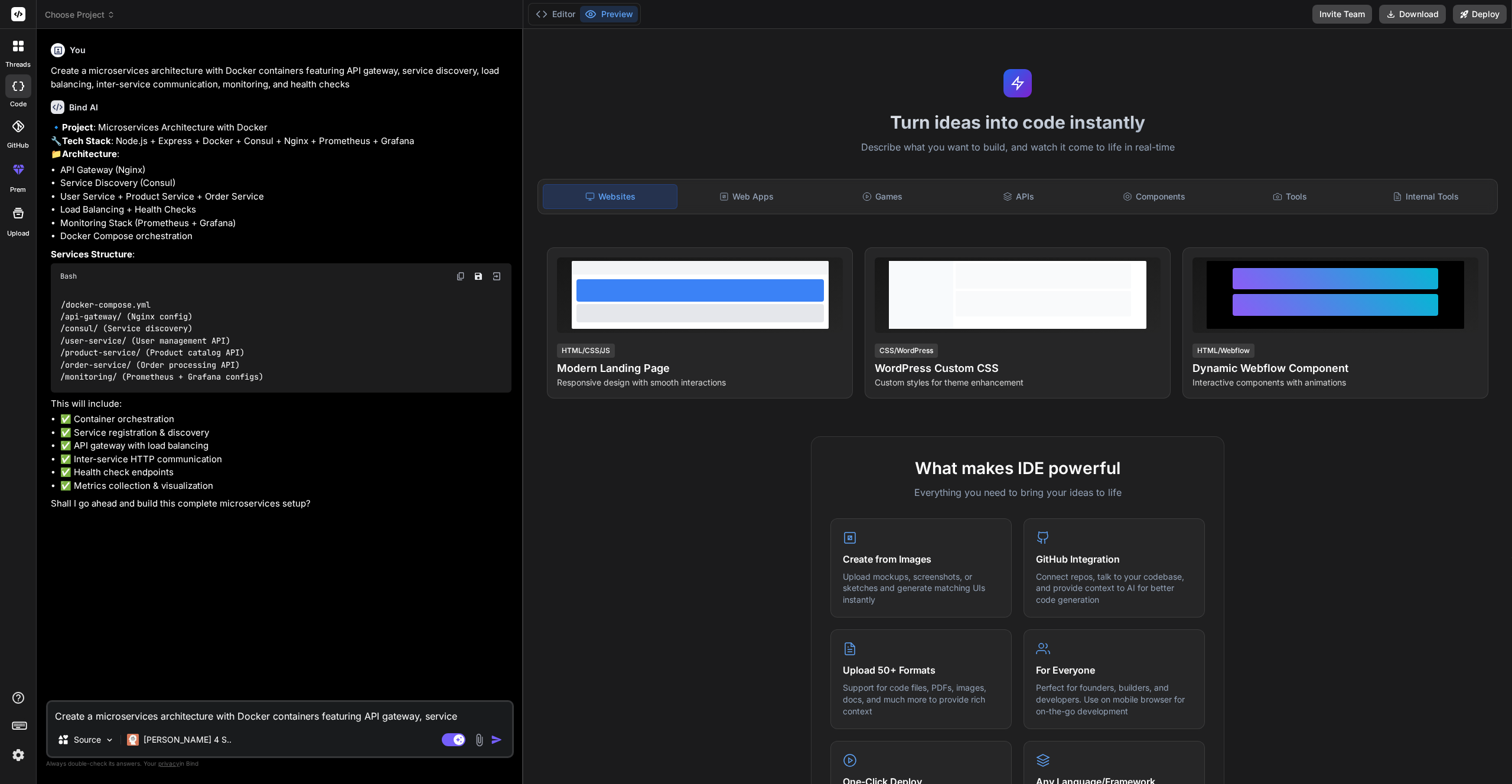
type textarea "x"
click at [150, 717] on textarea "Create a microservices architecture with Docker containers featuring API gatewa…" at bounding box center [280, 713] width 464 height 21
type textarea "Y"
type textarea "x"
type textarea "Ye"
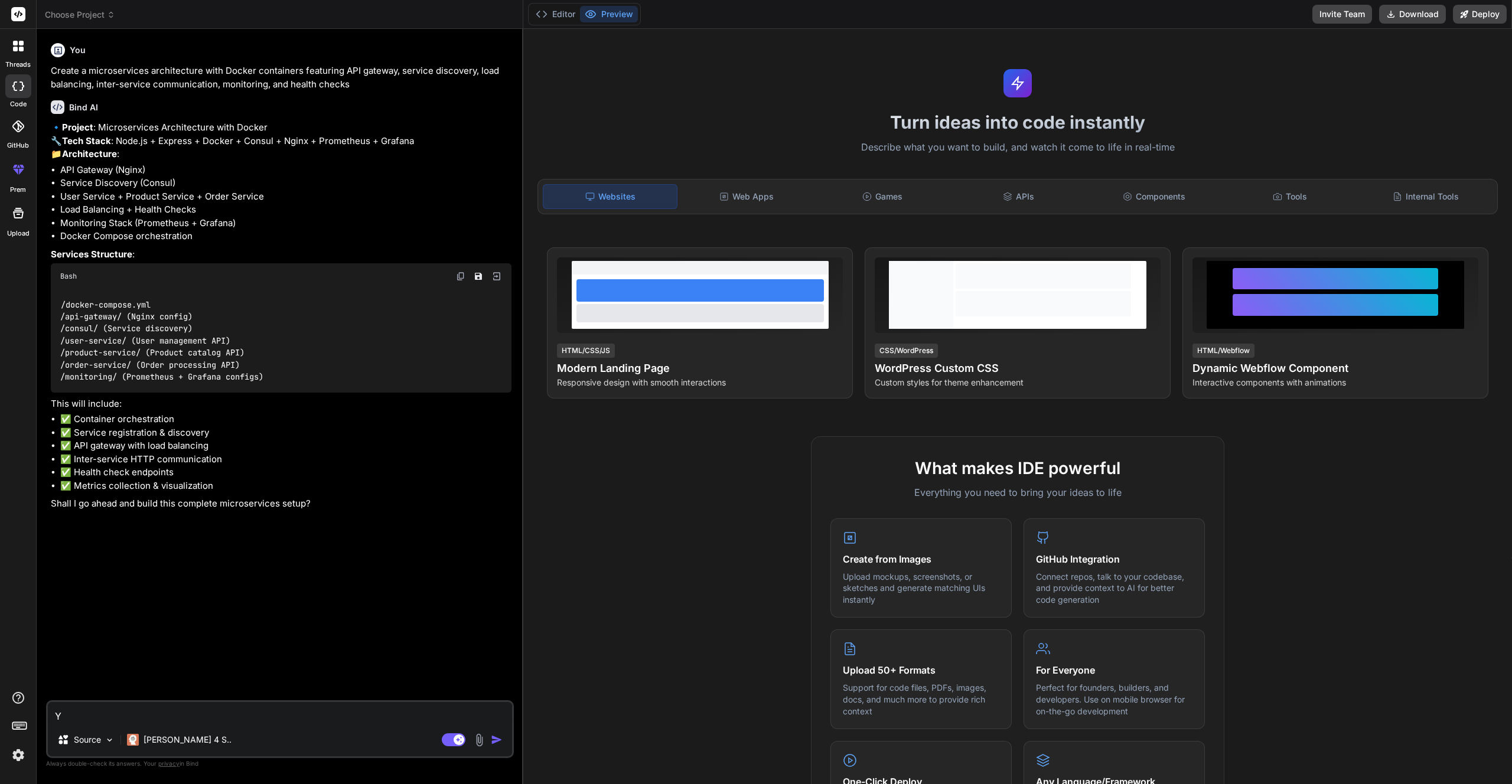
type textarea "x"
type textarea "Yes"
type textarea "x"
click at [125, 161] on p "🔹 Project : Microservices Architecture with Docker 🔧 Tech Stack : Node.js + Exp…" at bounding box center [281, 141] width 461 height 40
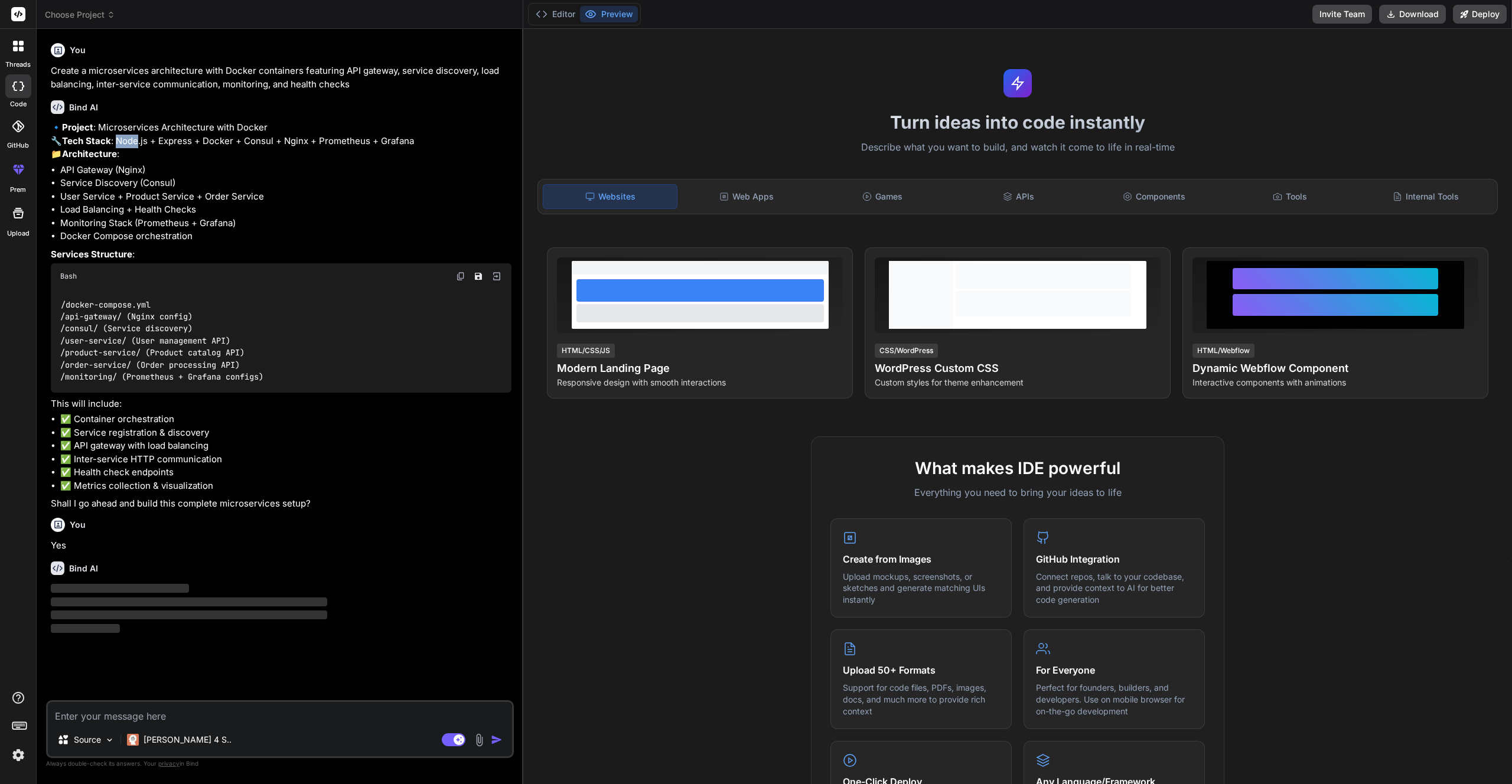
click at [125, 161] on p "🔹 Project : Microservices Architecture with Docker 🔧 Tech Stack : Node.js + Exp…" at bounding box center [281, 141] width 461 height 40
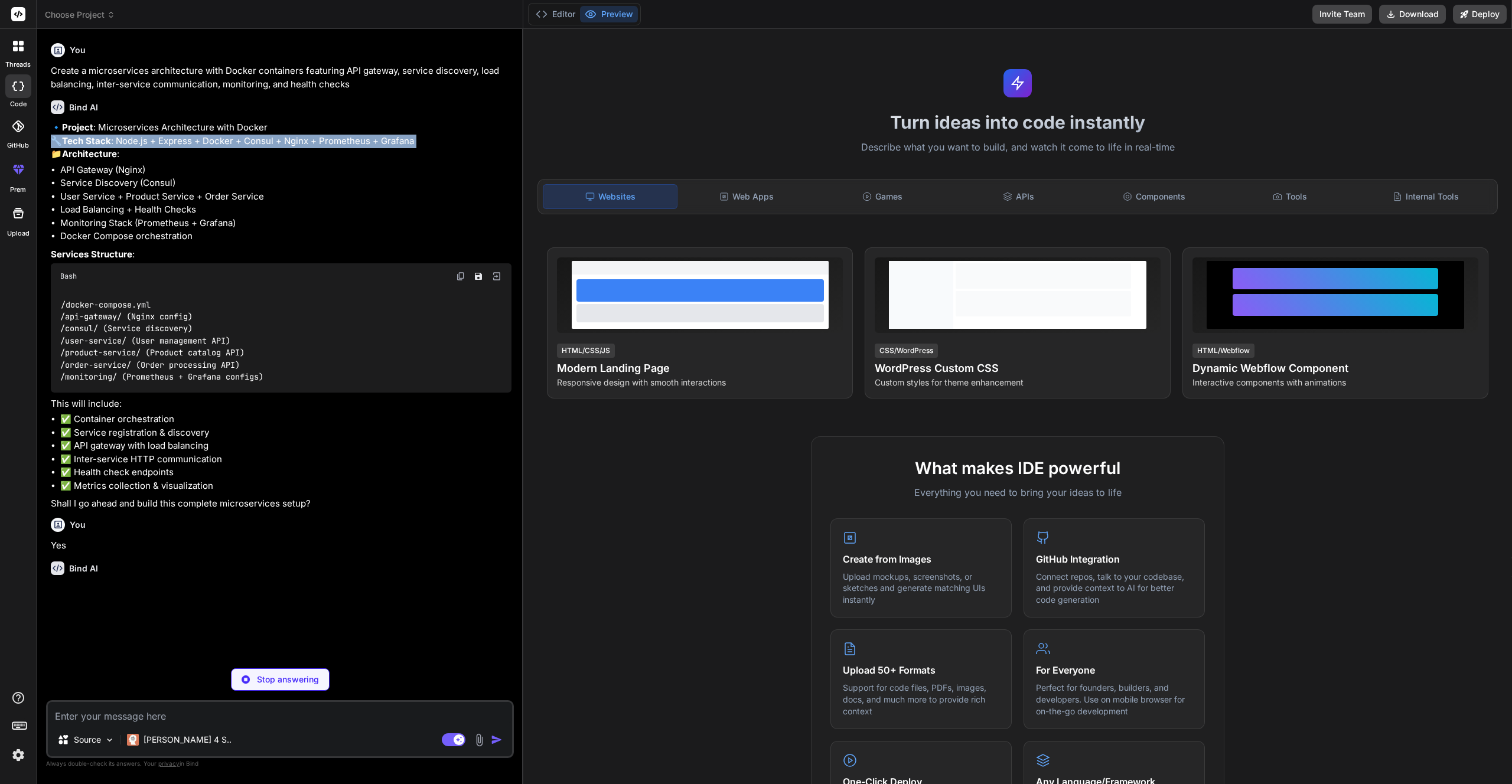
click at [125, 161] on p "🔹 Project : Microservices Architecture with Docker 🔧 Tech Stack : Node.js + Exp…" at bounding box center [281, 141] width 461 height 40
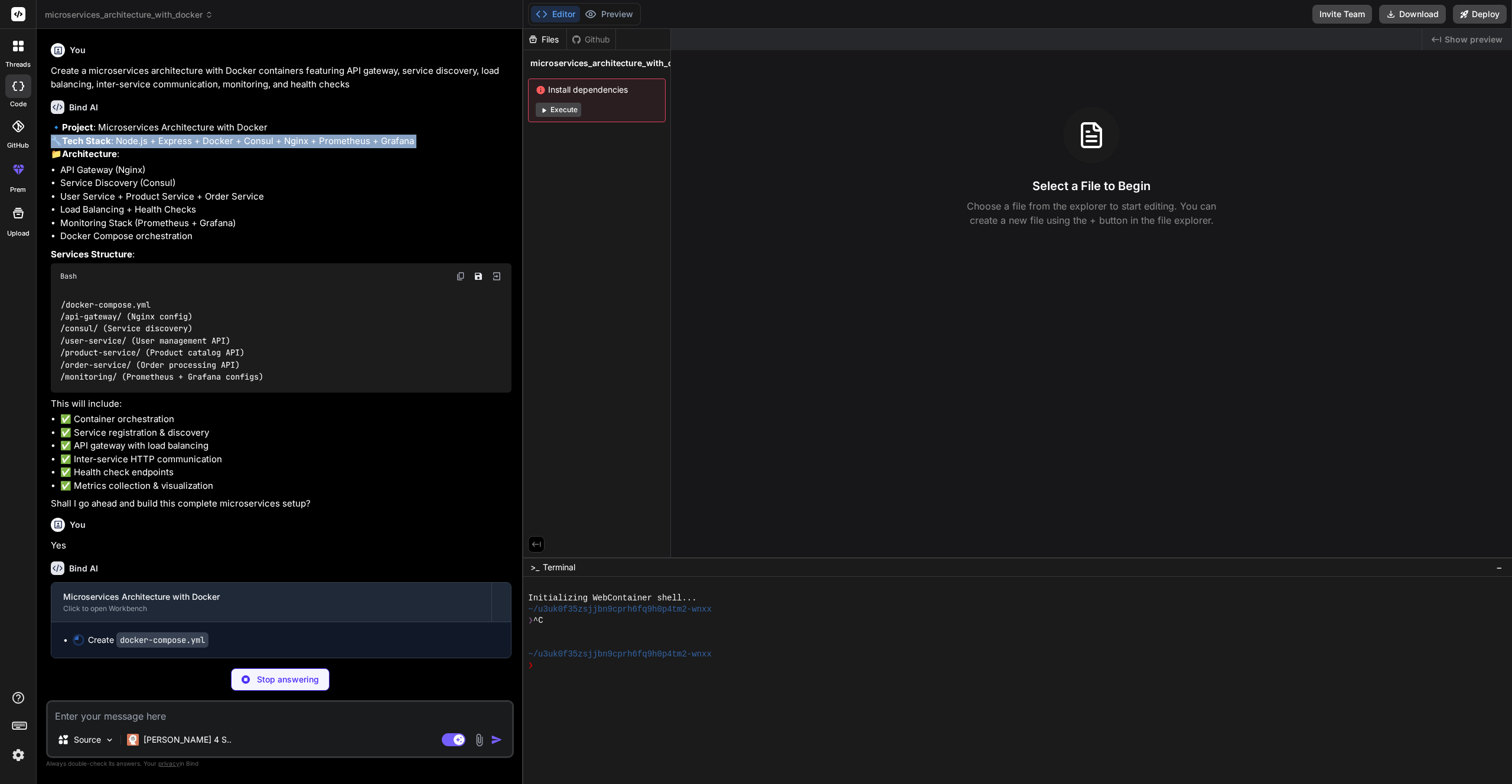
click at [564, 110] on button "Execute" at bounding box center [558, 110] width 45 height 14
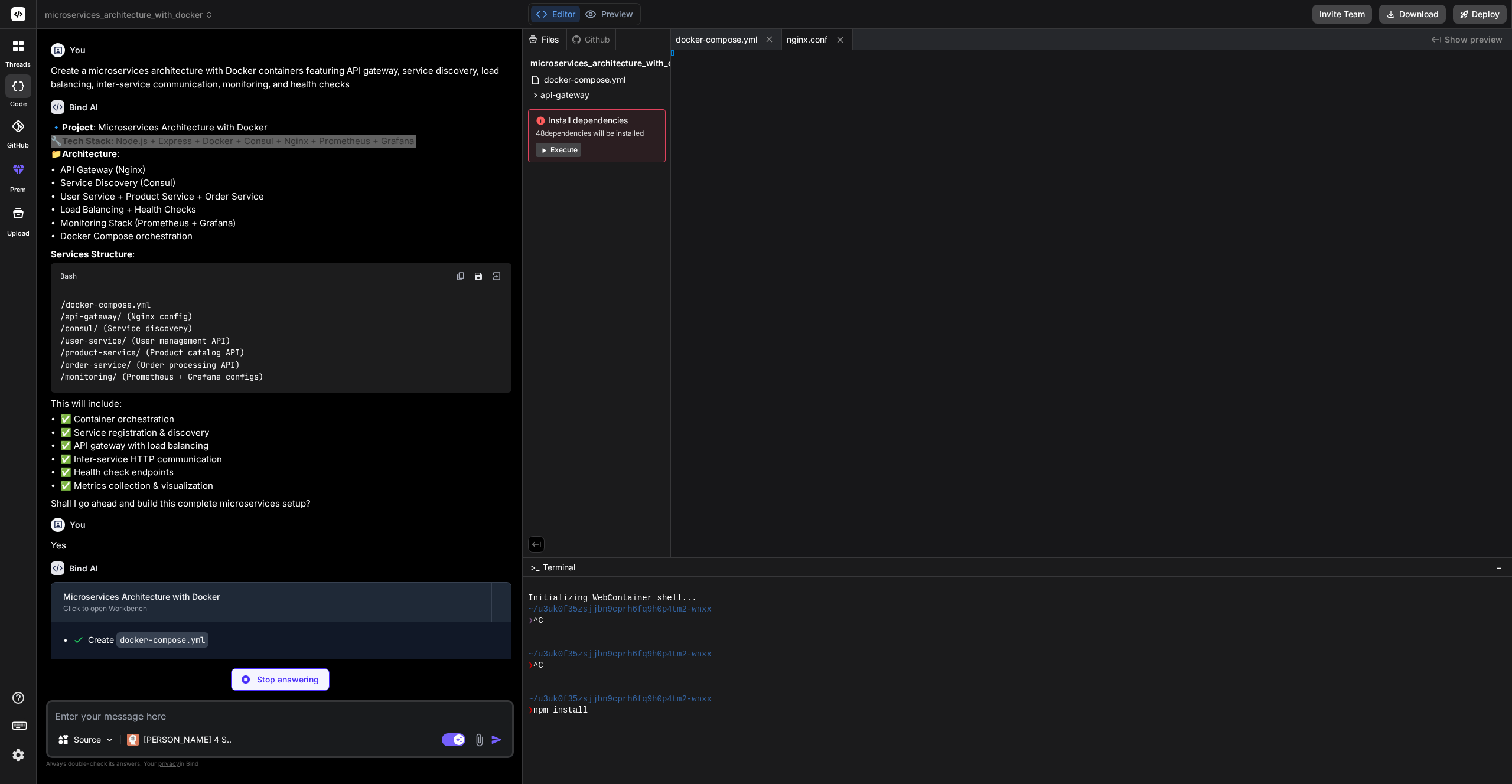
type textarea "x"
type textarea ".1" } }"
type textarea "x"
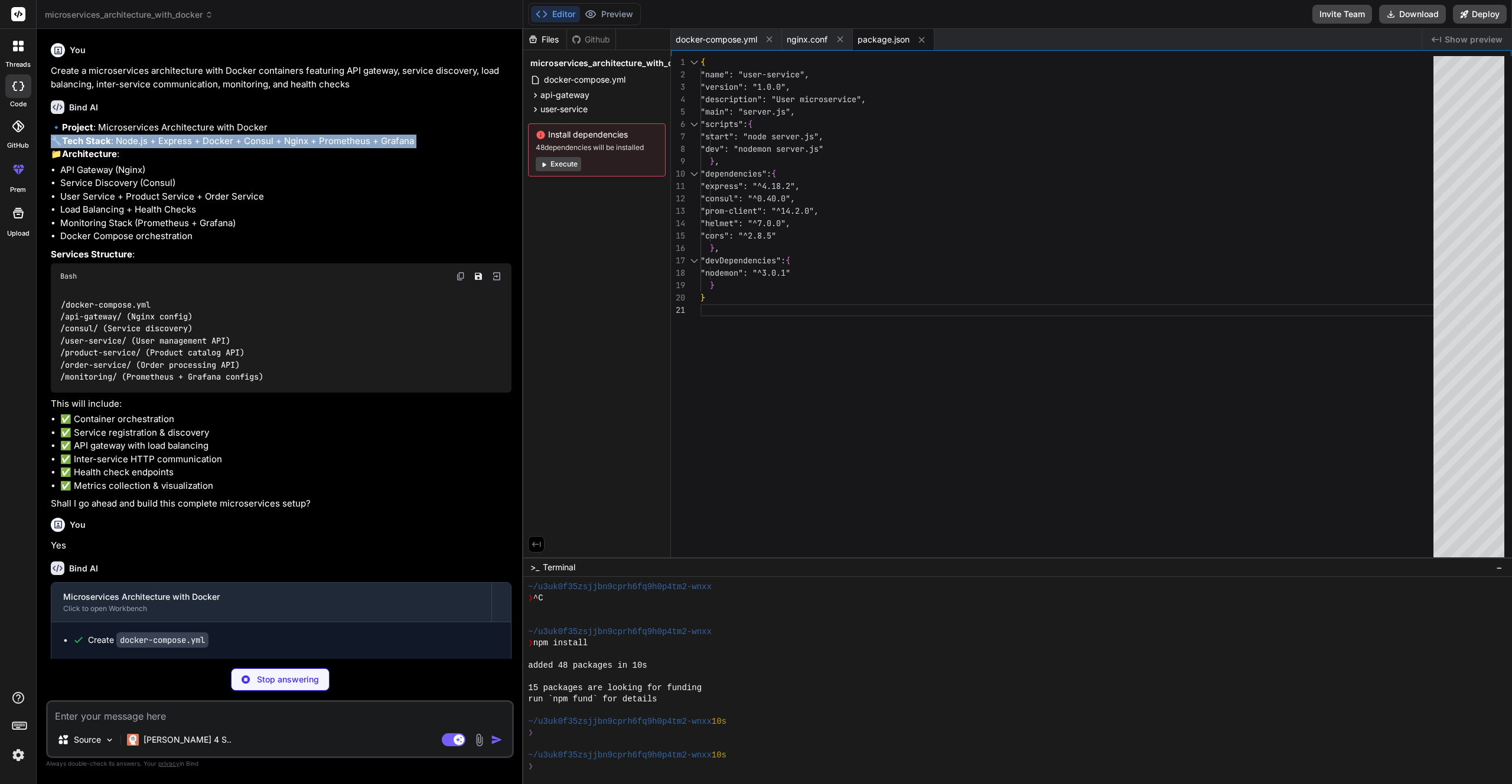
scroll to position [67, 0]
click at [563, 166] on button "Execute" at bounding box center [558, 164] width 45 height 14
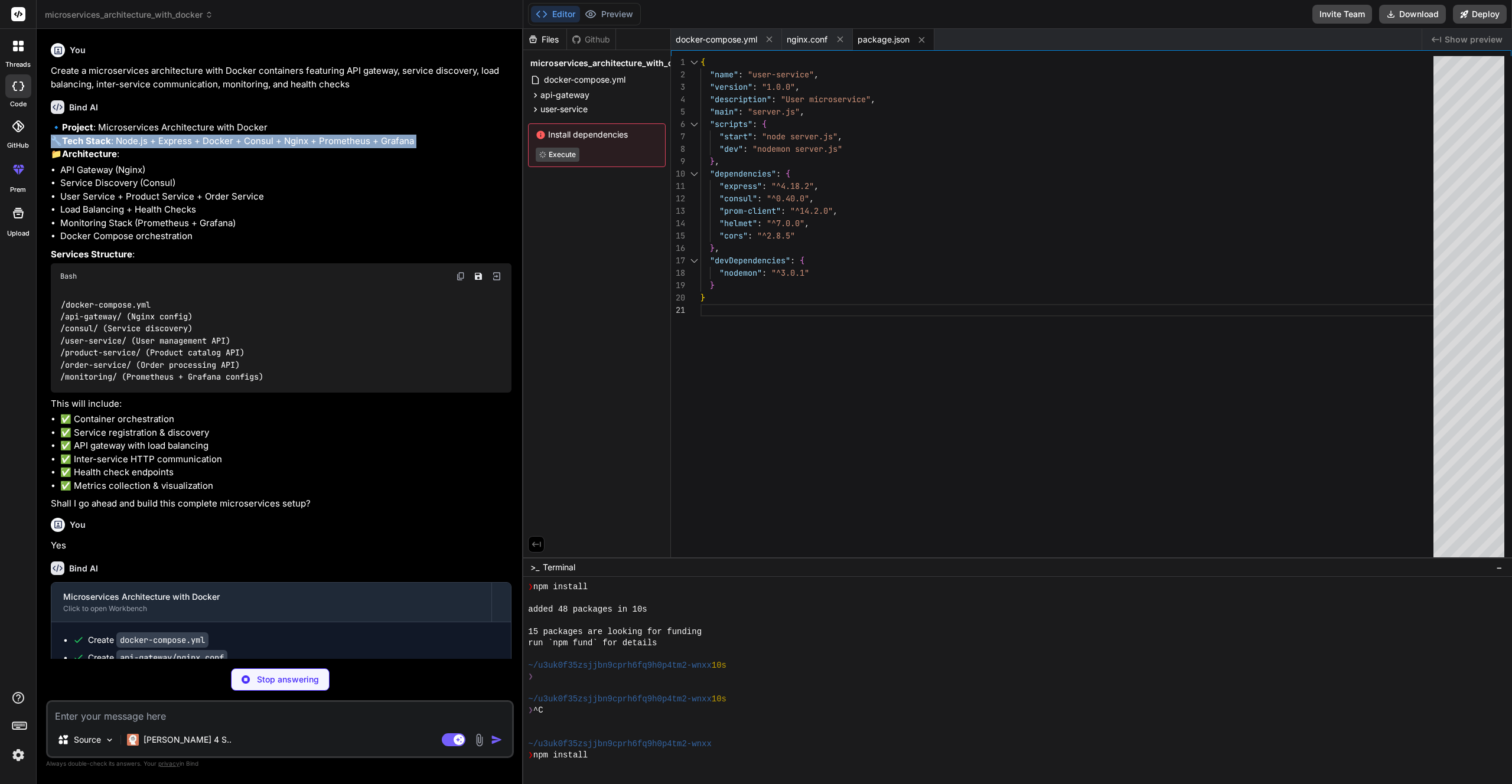
scroll to position [202, 0]
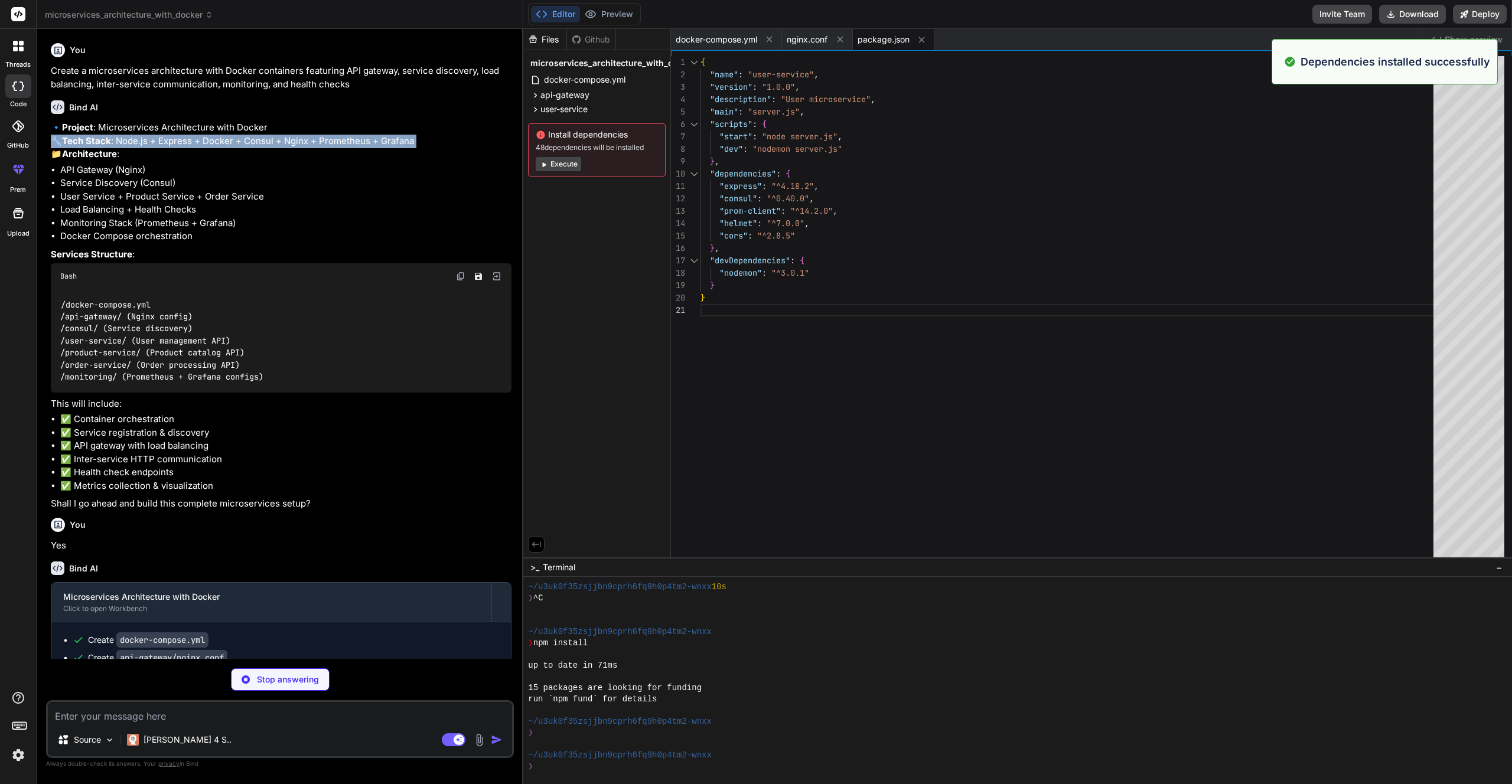
click at [563, 166] on button "Execute" at bounding box center [558, 164] width 45 height 14
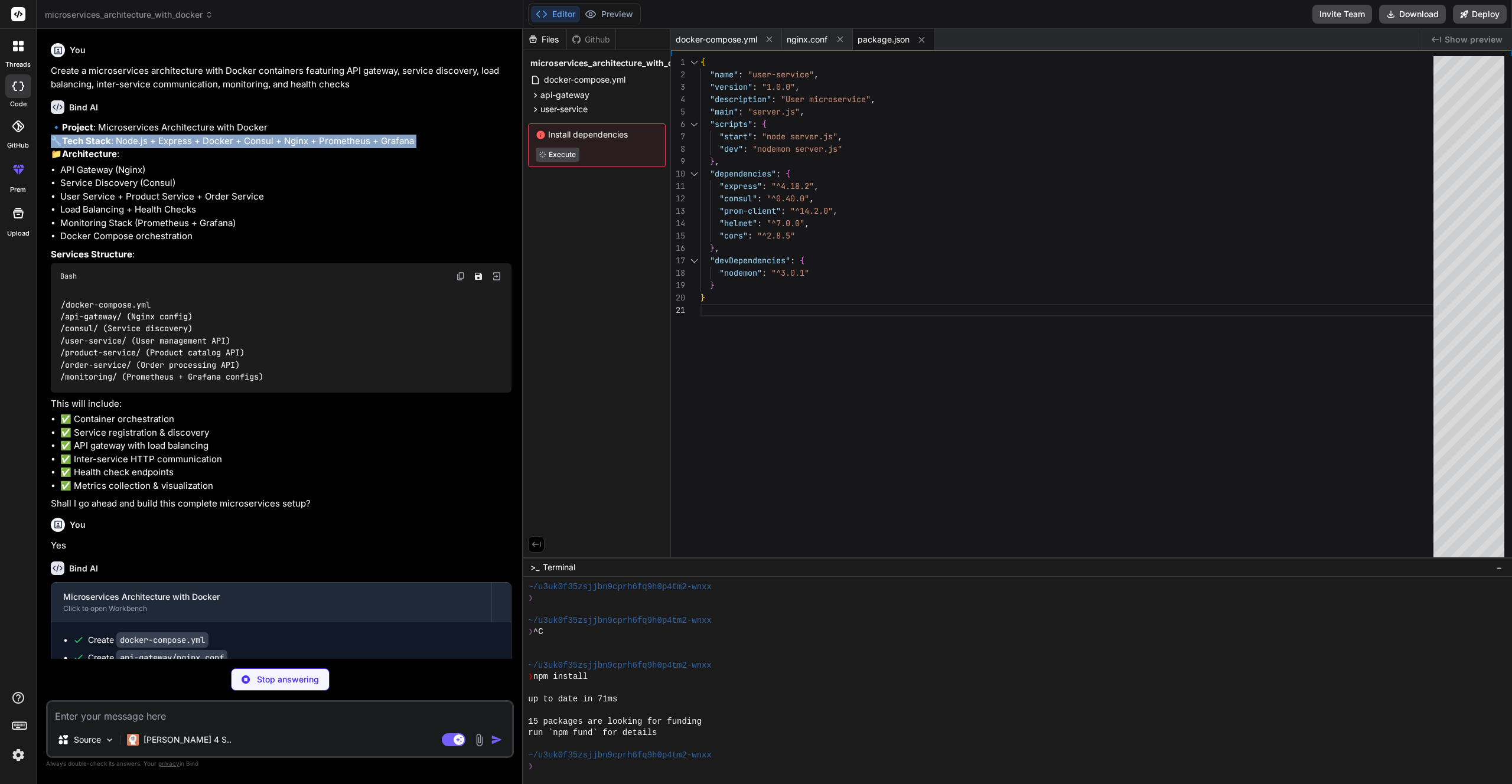
scroll to position [572, 0]
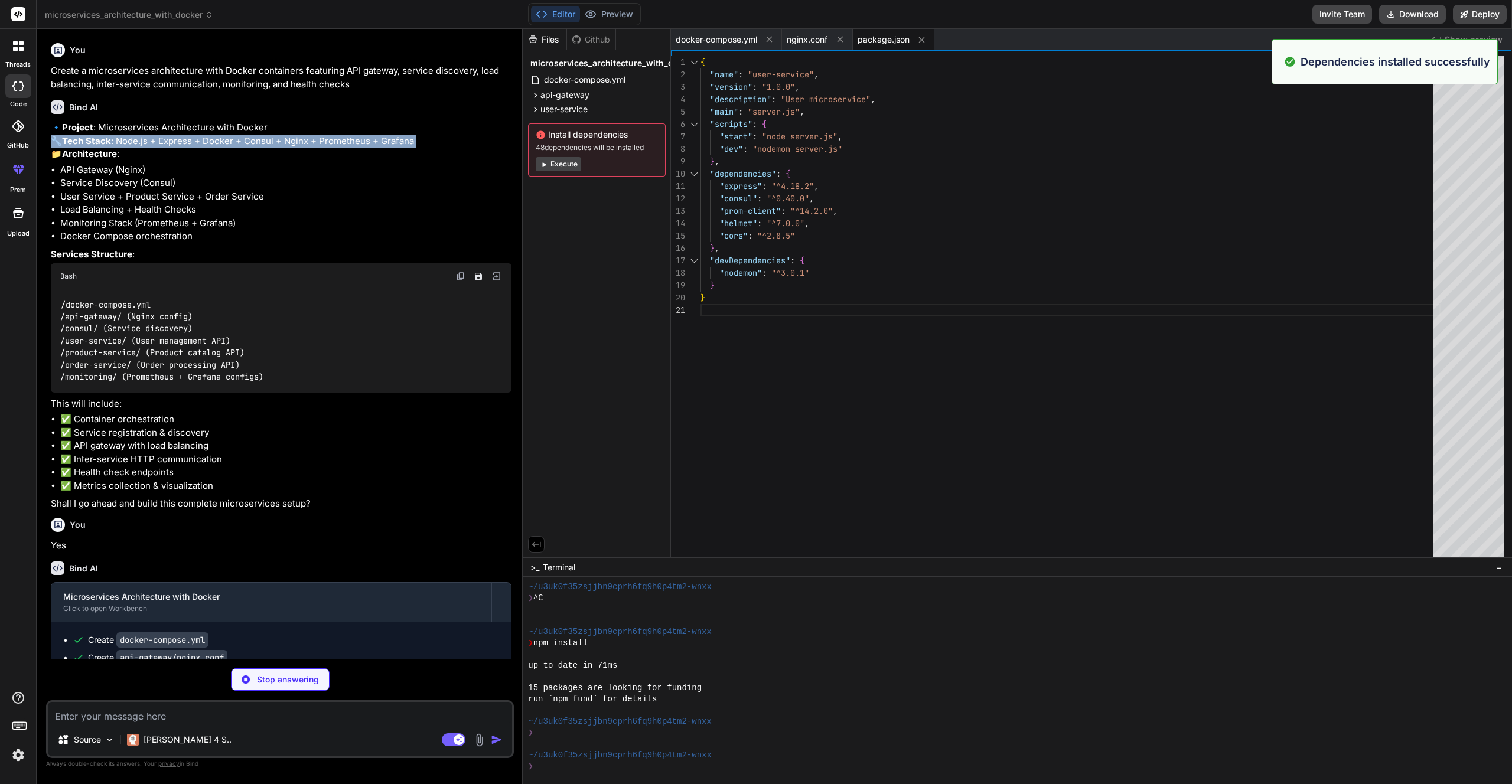
click at [563, 166] on button "Execute" at bounding box center [558, 164] width 45 height 14
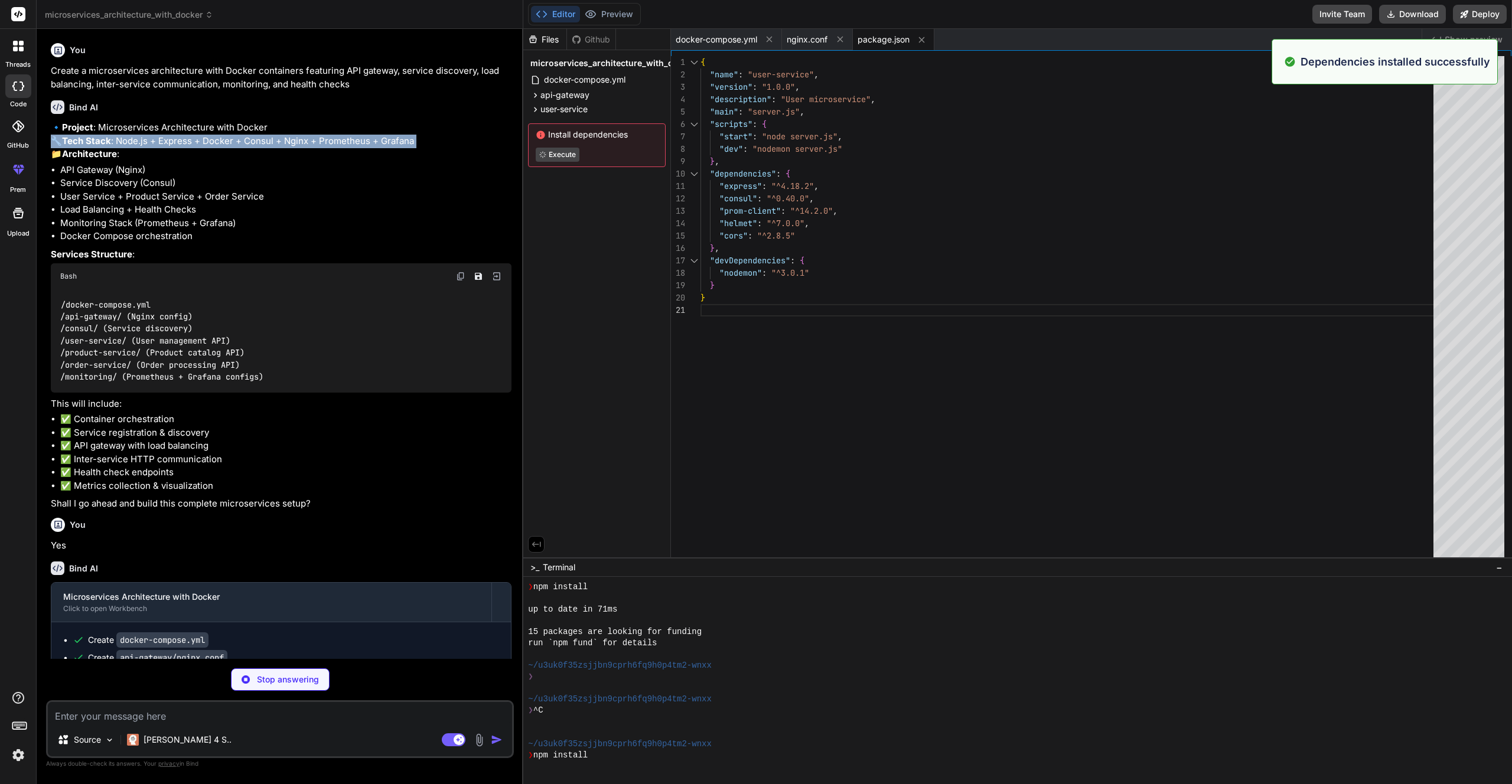
scroll to position [707, 0]
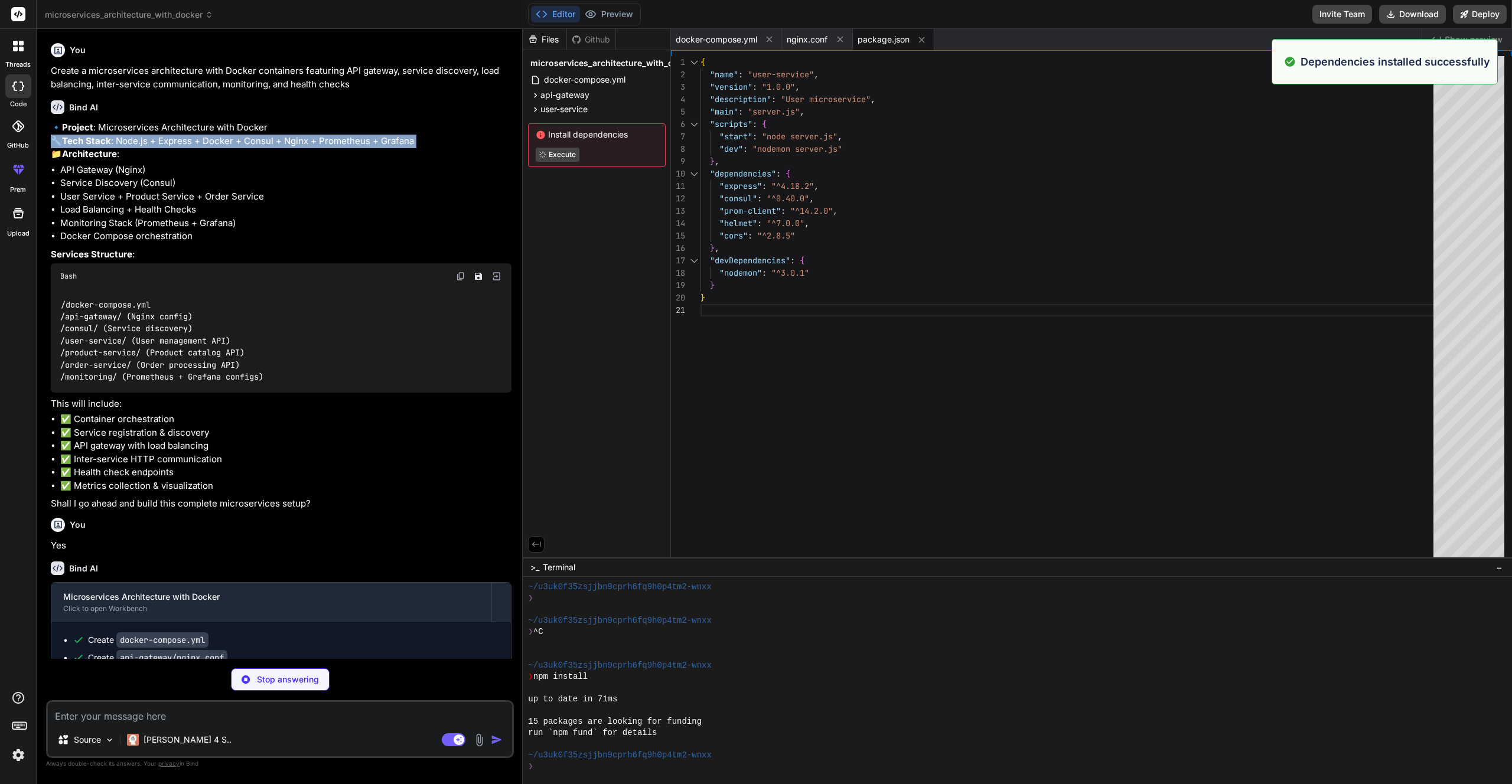
type textarea "x"
type textarea "consulClient.agent.service.deregister(serviceId, () => { process.exit(0); }); }…"
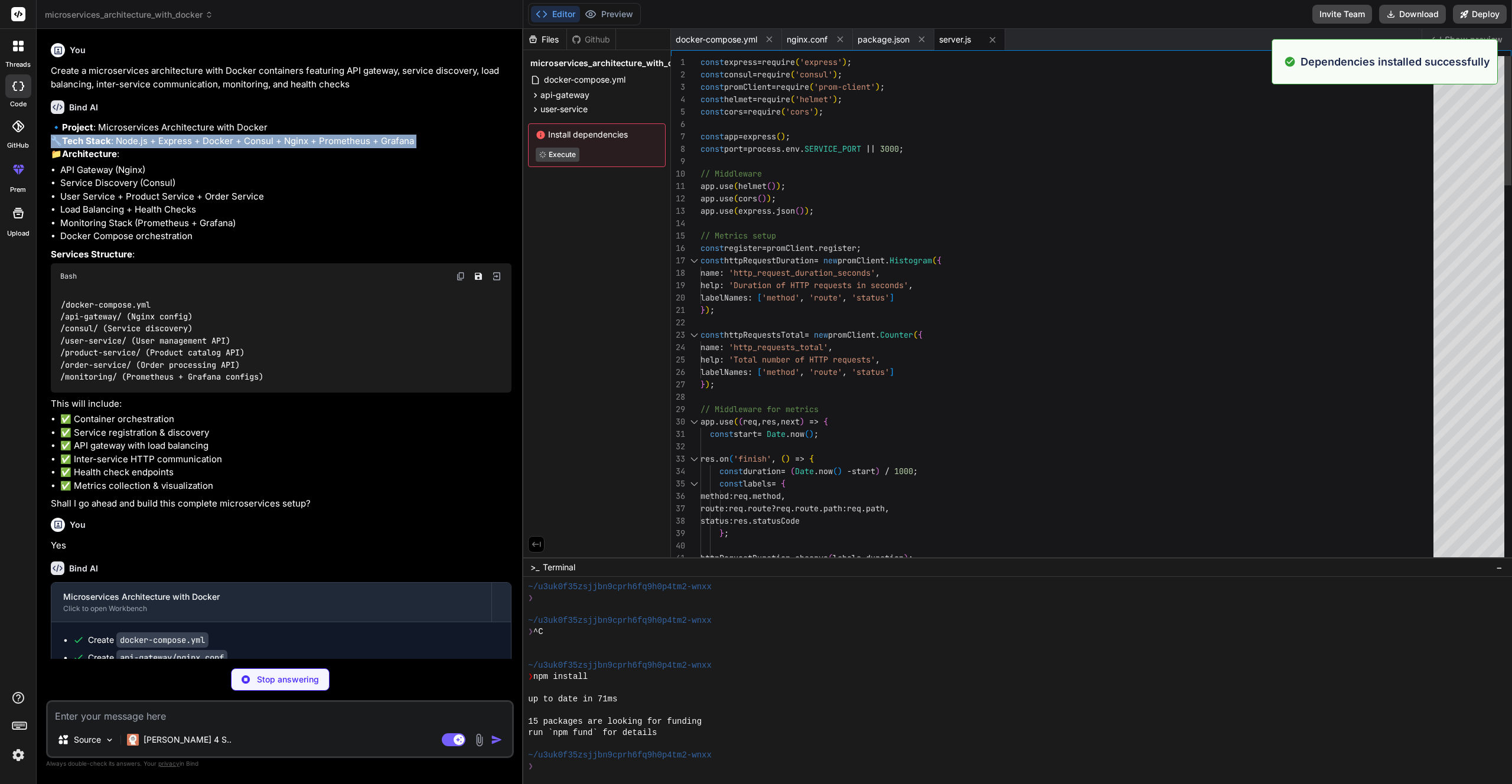
scroll to position [741, 0]
type textarea "x"
type textarea "USER node CMD ["npm", "start"]"
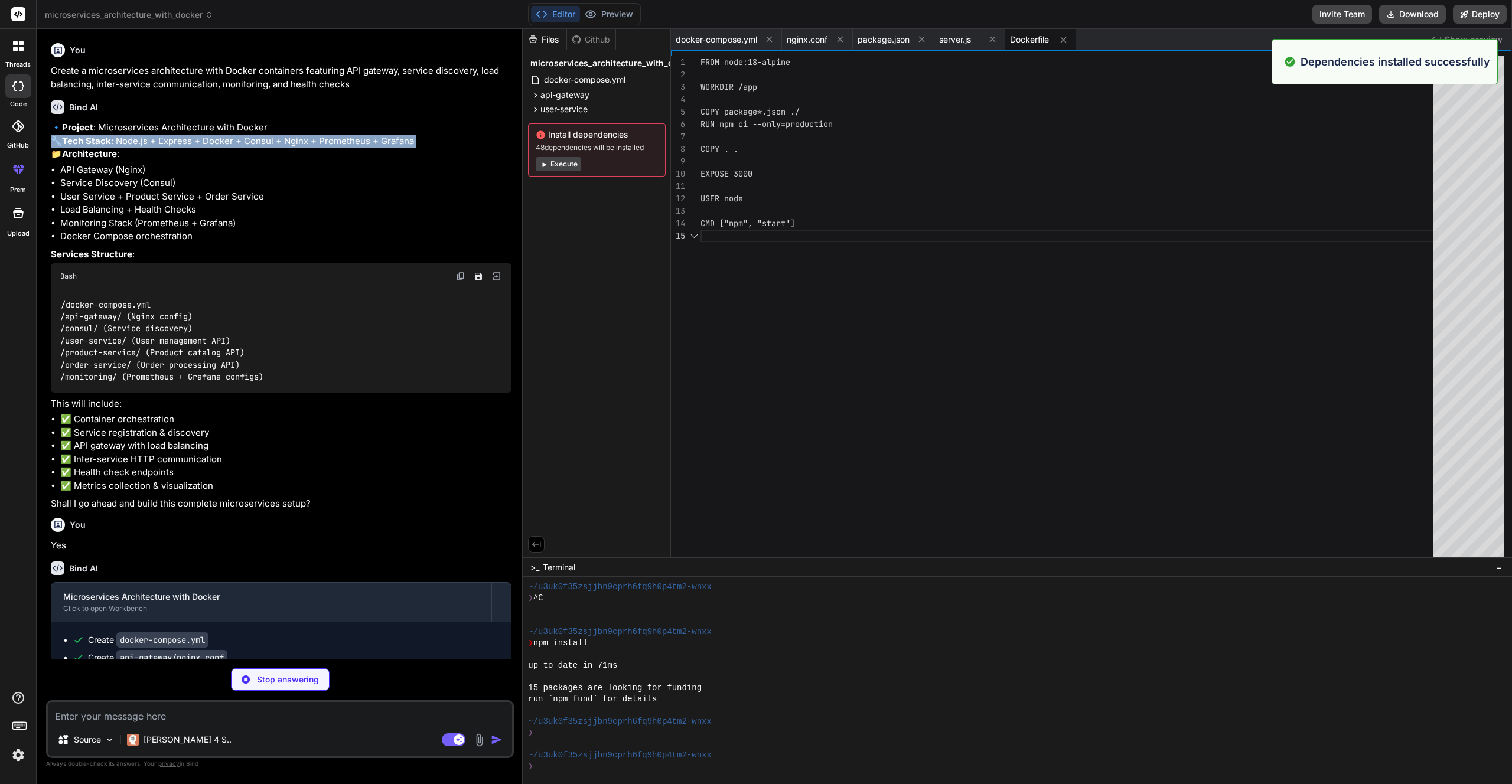
scroll to position [49, 0]
click at [563, 166] on button "Execute" at bounding box center [558, 164] width 45 height 14
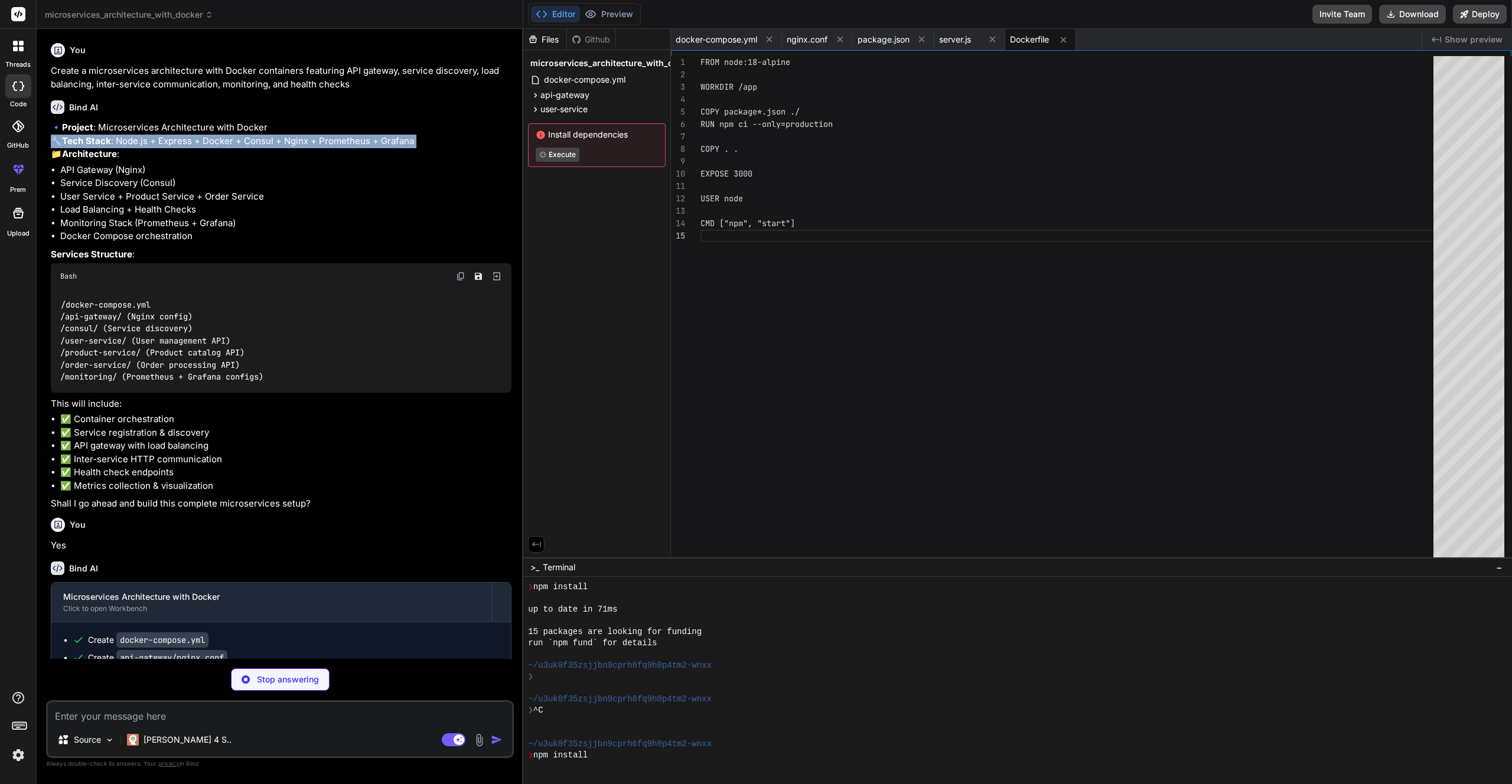
scroll to position [875, 0]
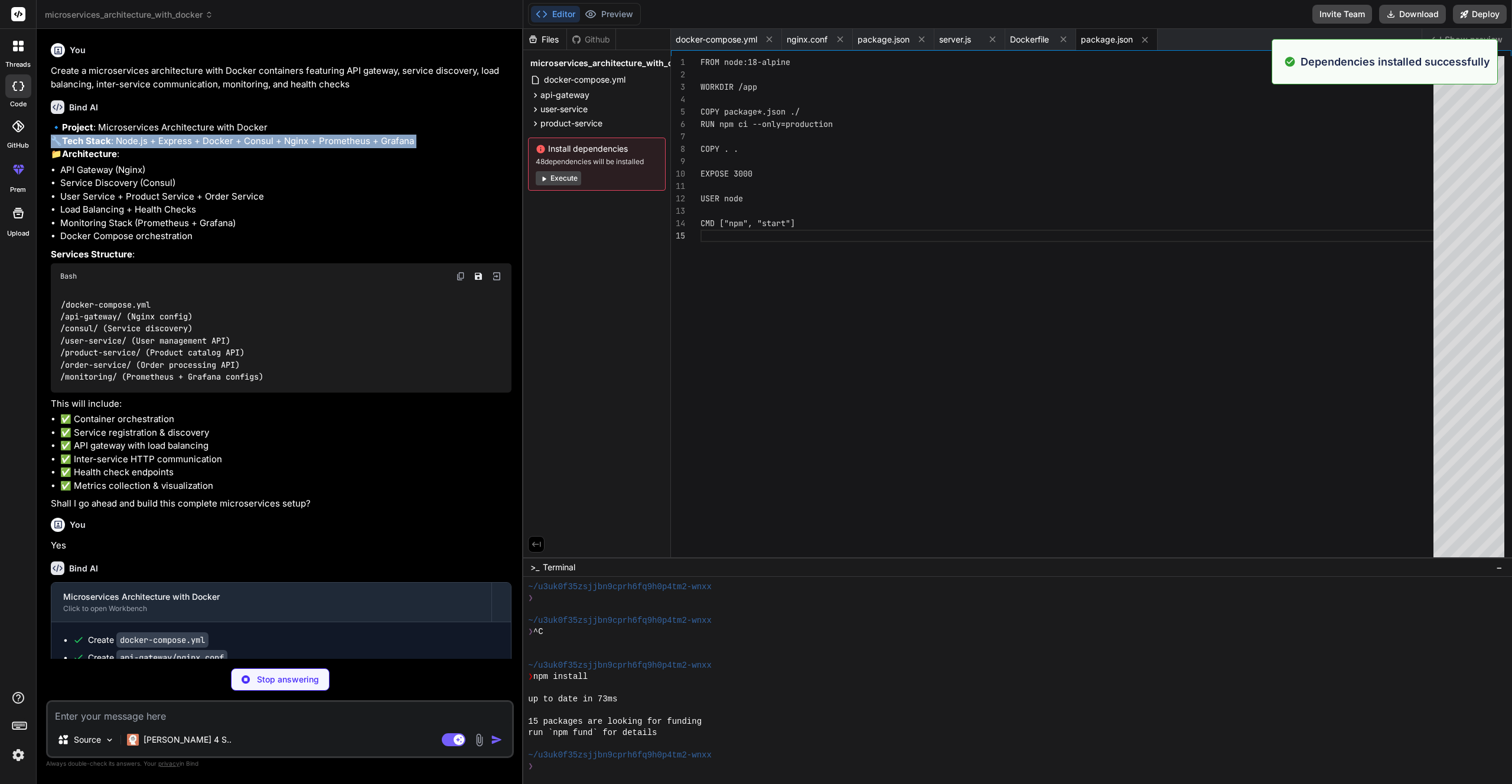
type textarea "x"
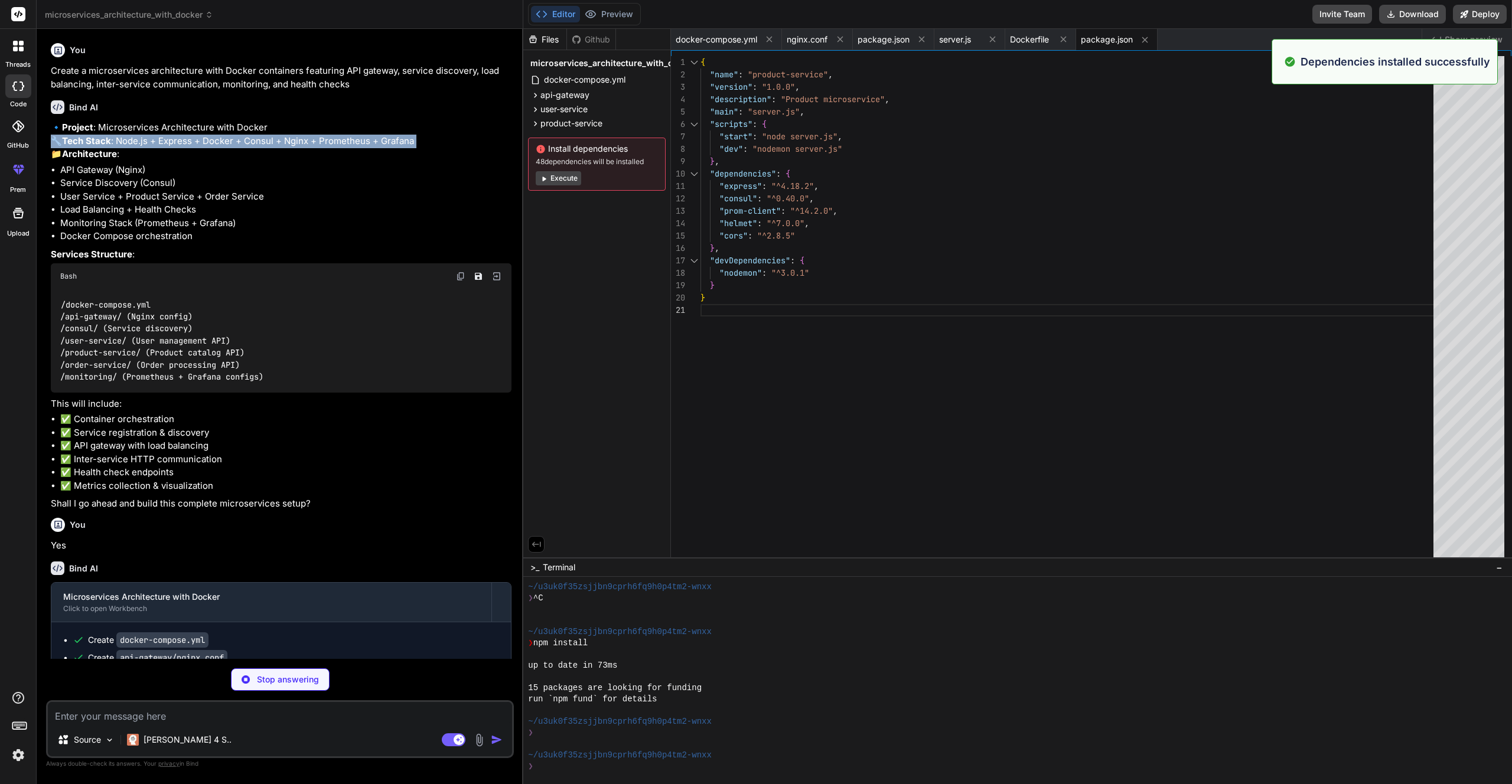
click at [561, 181] on button "Execute" at bounding box center [558, 178] width 45 height 14
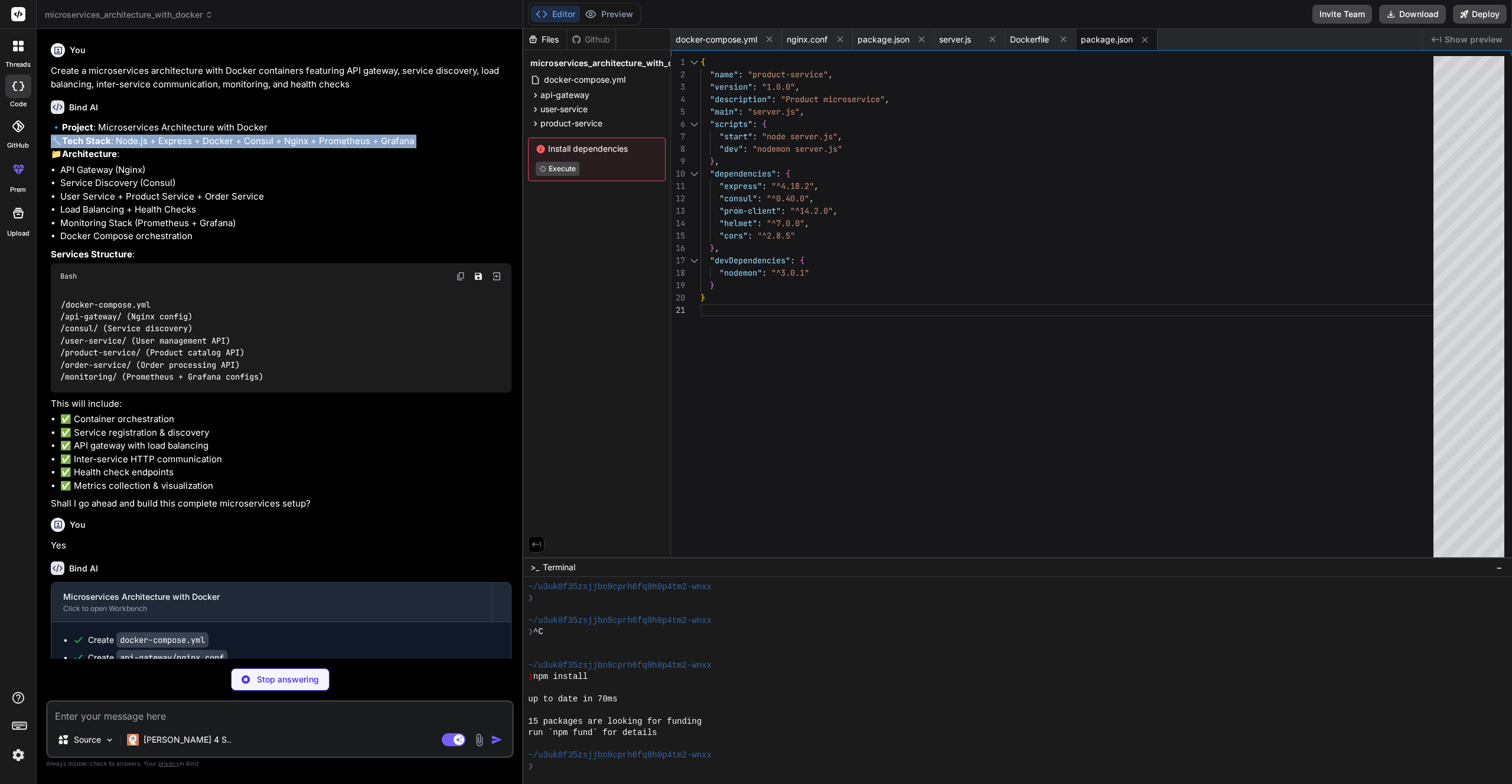
scroll to position [1245, 0]
click at [559, 178] on button "Execute" at bounding box center [558, 178] width 45 height 14
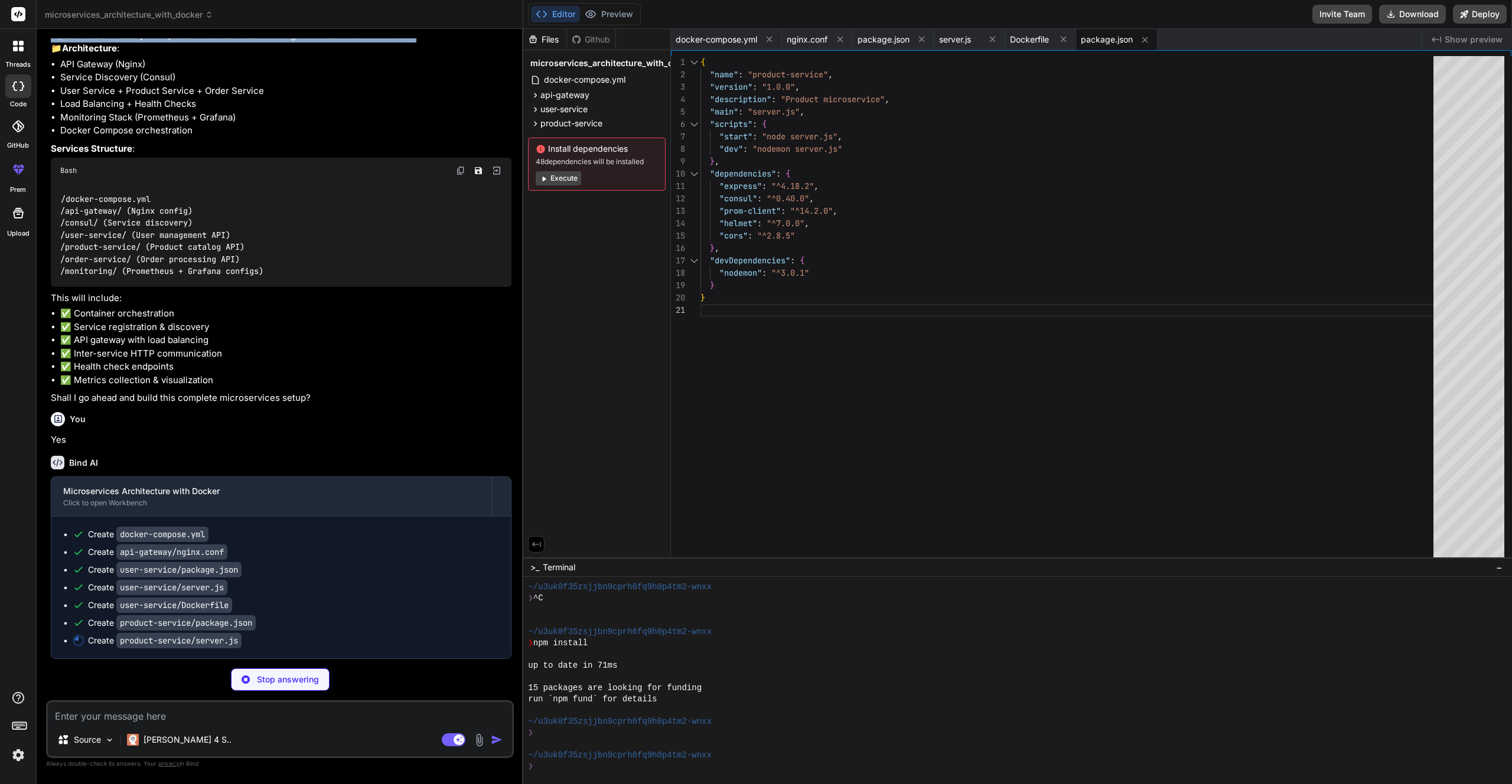
type textarea "x"
type textarea "}); }); app.listen(port, () => { console.log(`Product service listening on port…"
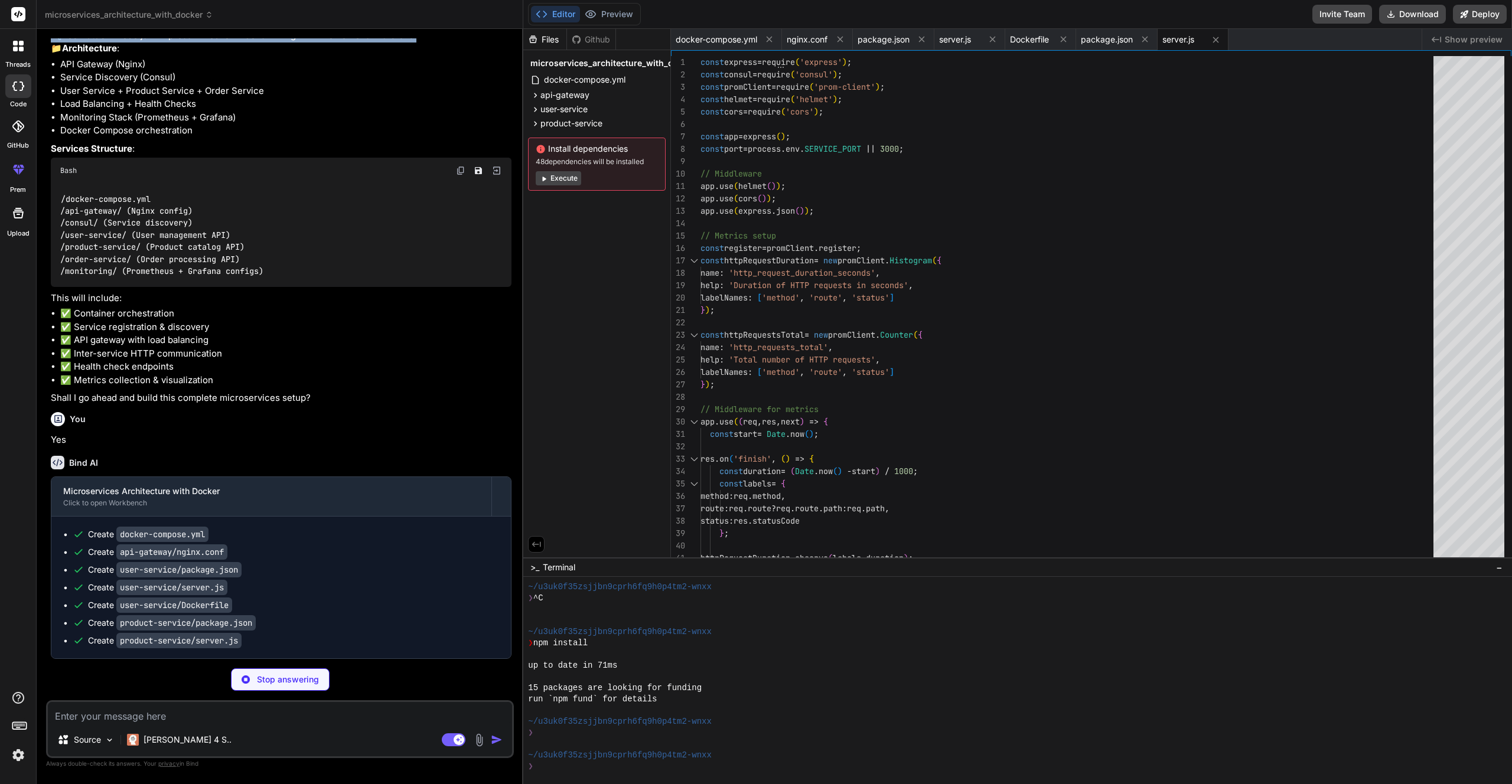
type textarea "x"
type textarea "USER node CMD ["npm", "start"]"
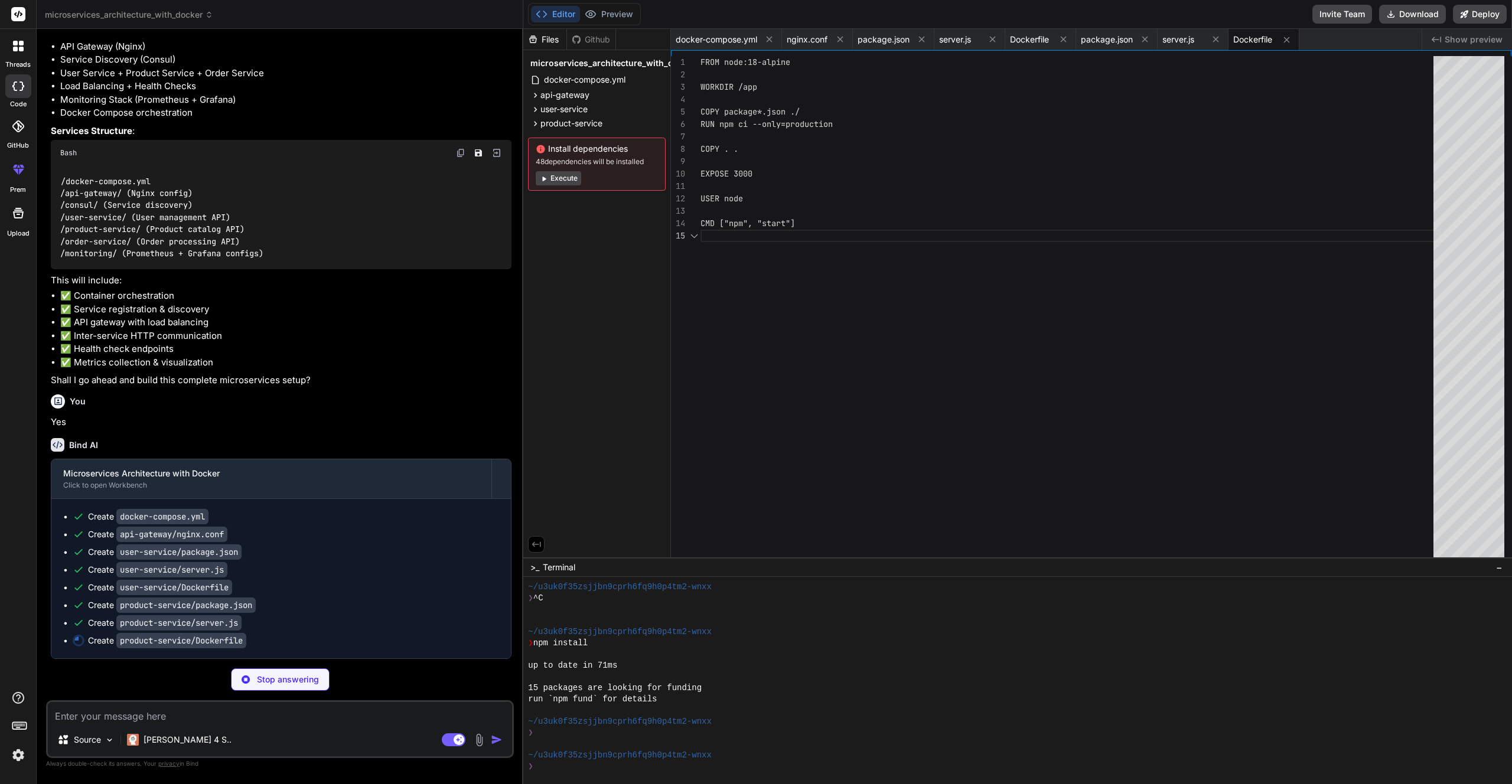
scroll to position [144, 0]
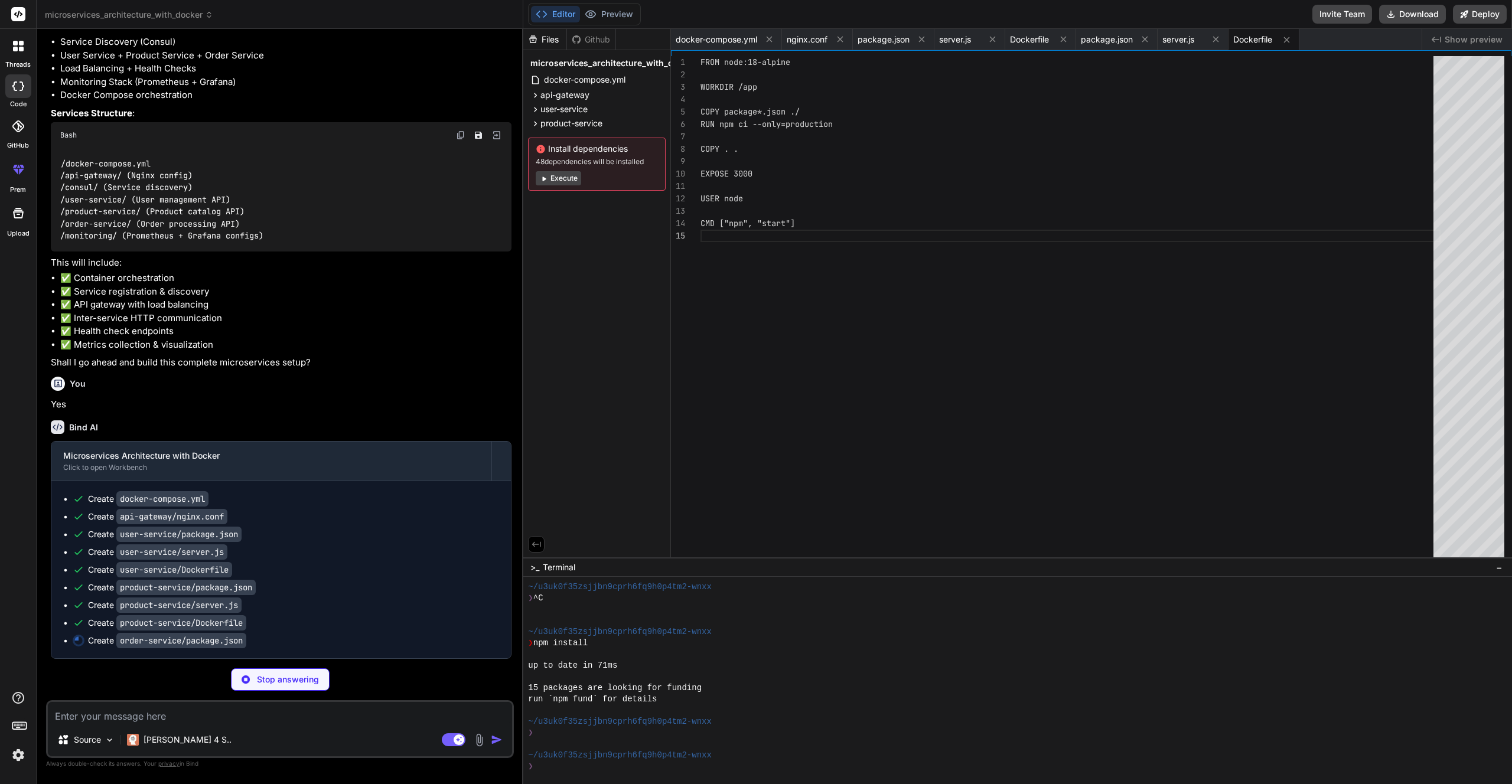
type textarea "x"
type textarea "}"
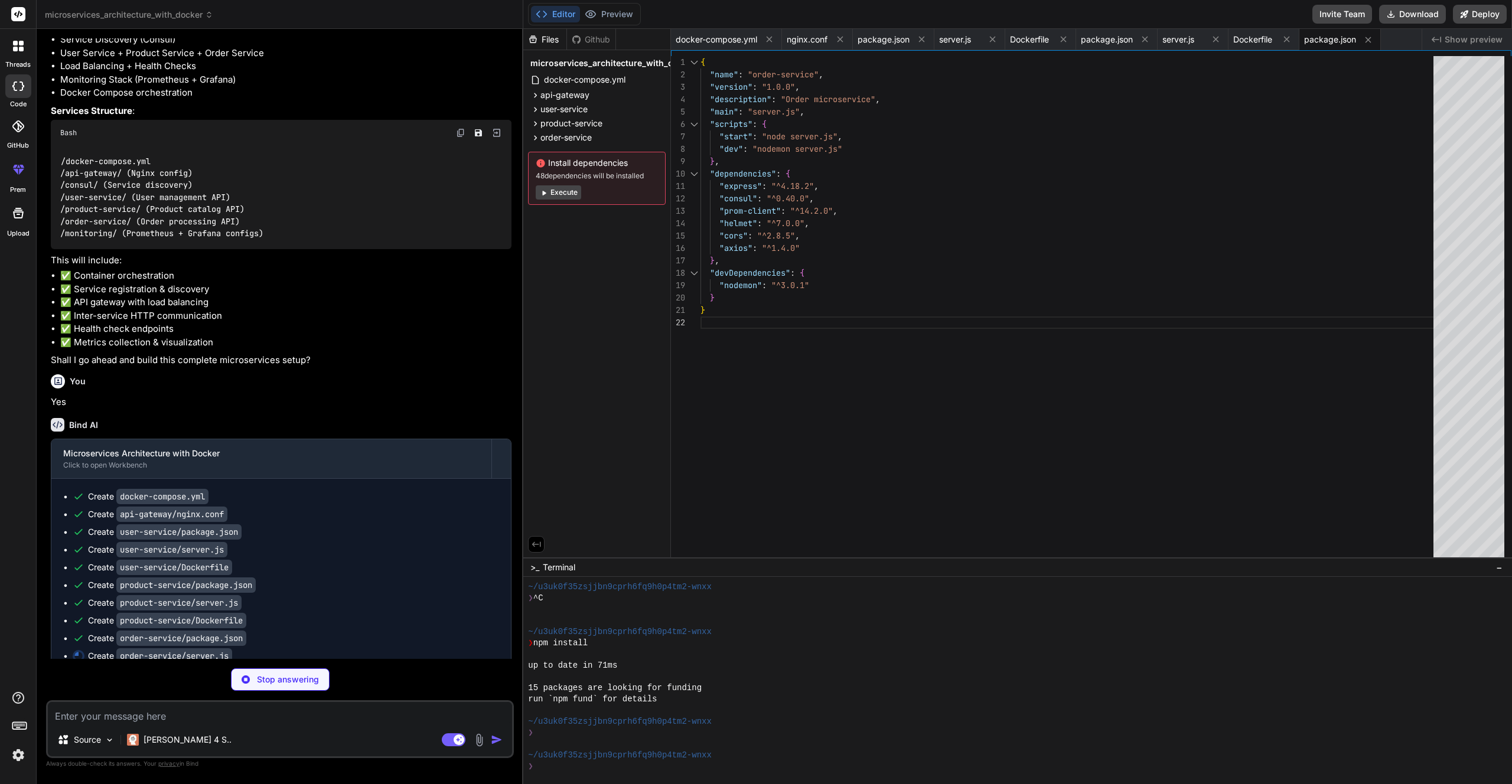
scroll to position [186, 0]
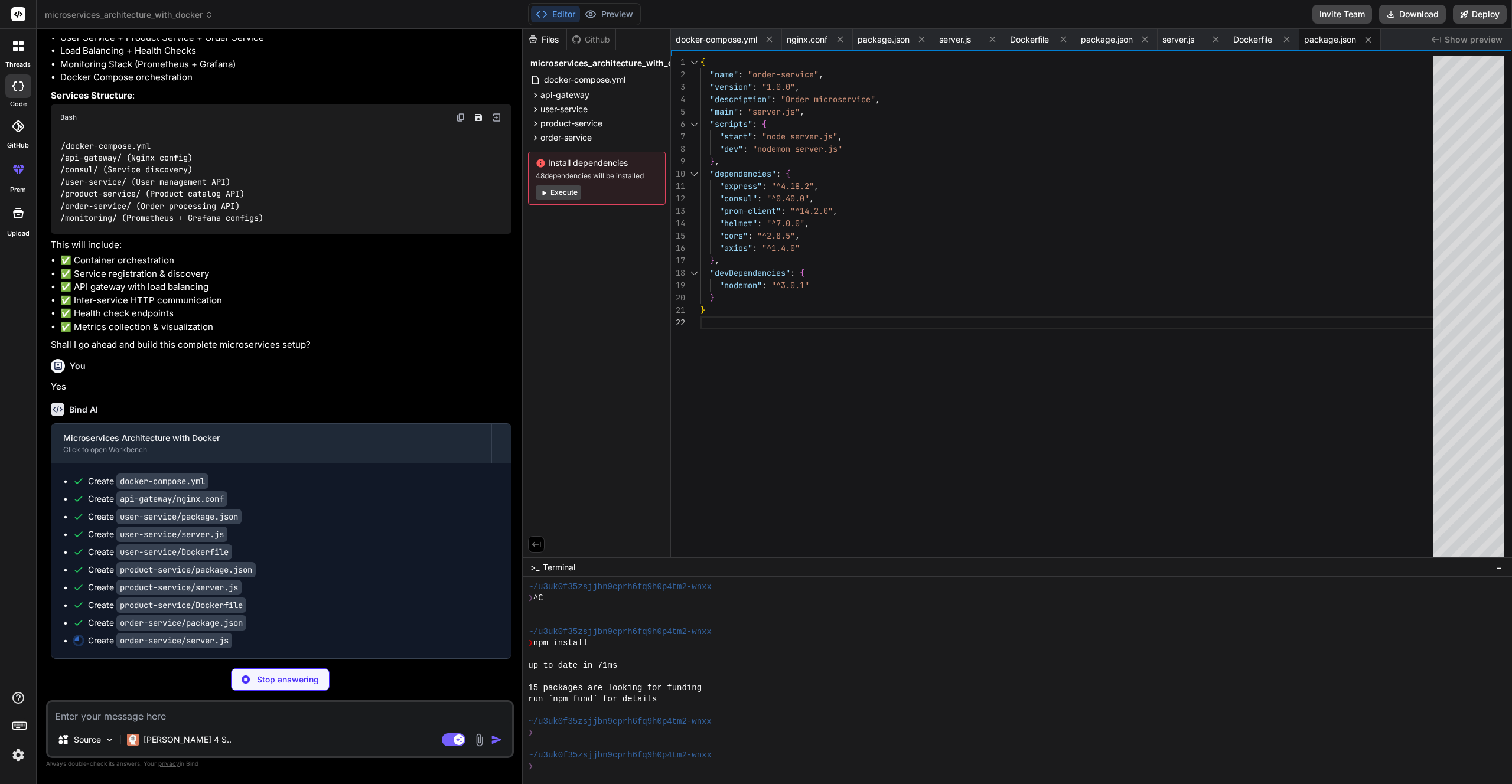
type textarea "x"
type textarea "});"
type textarea "x"
type textarea "USER node CMD ["npm", "start"]"
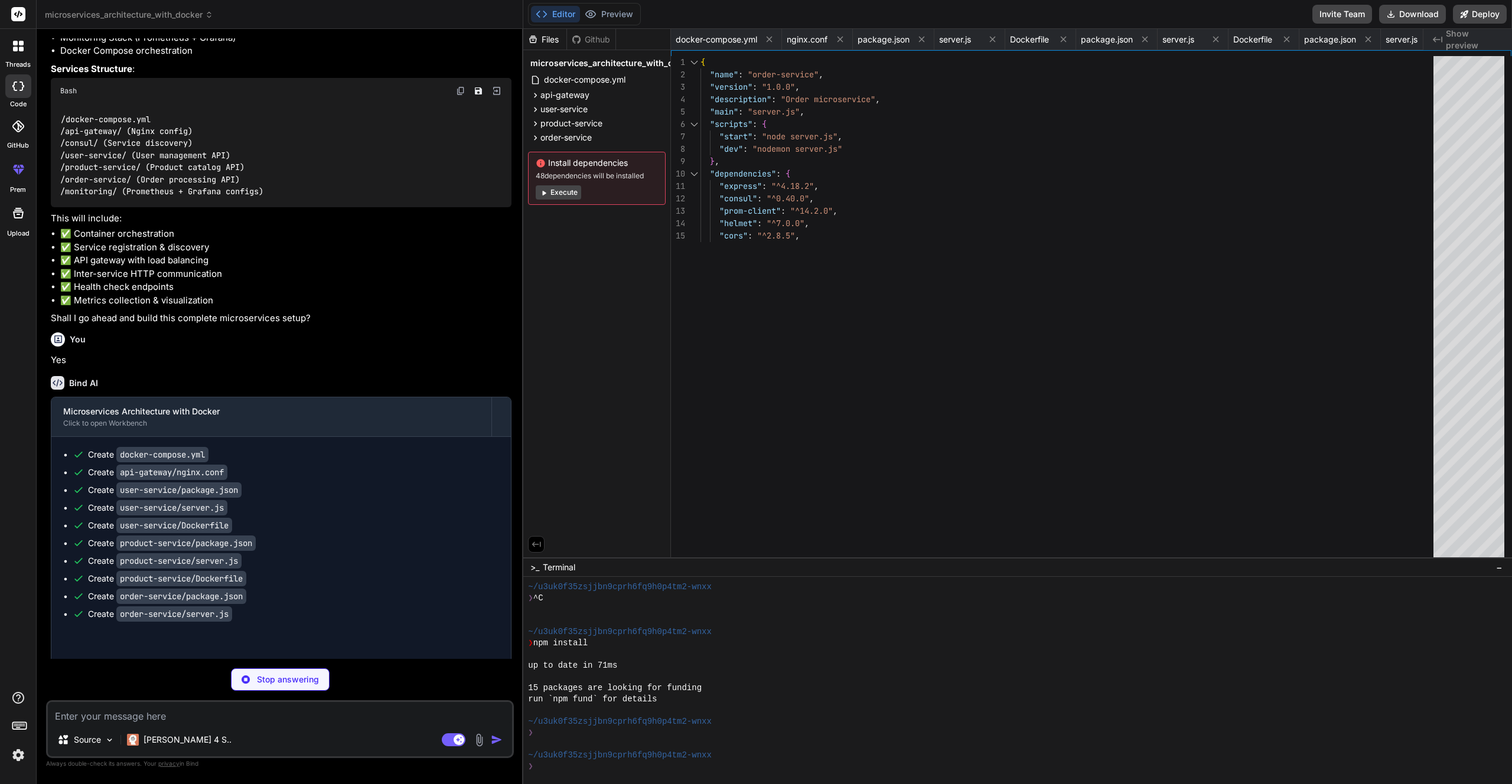
type textarea "x"
type textarea "metrics_path: '/metrics' static_configs: - targets: ['order-service-1:3000'] - …"
type textarea "x"
type textarea "apiVersion: 1 datasources: - name: Prometheus type: prometheus access: proxy ur…"
type textarea "x"
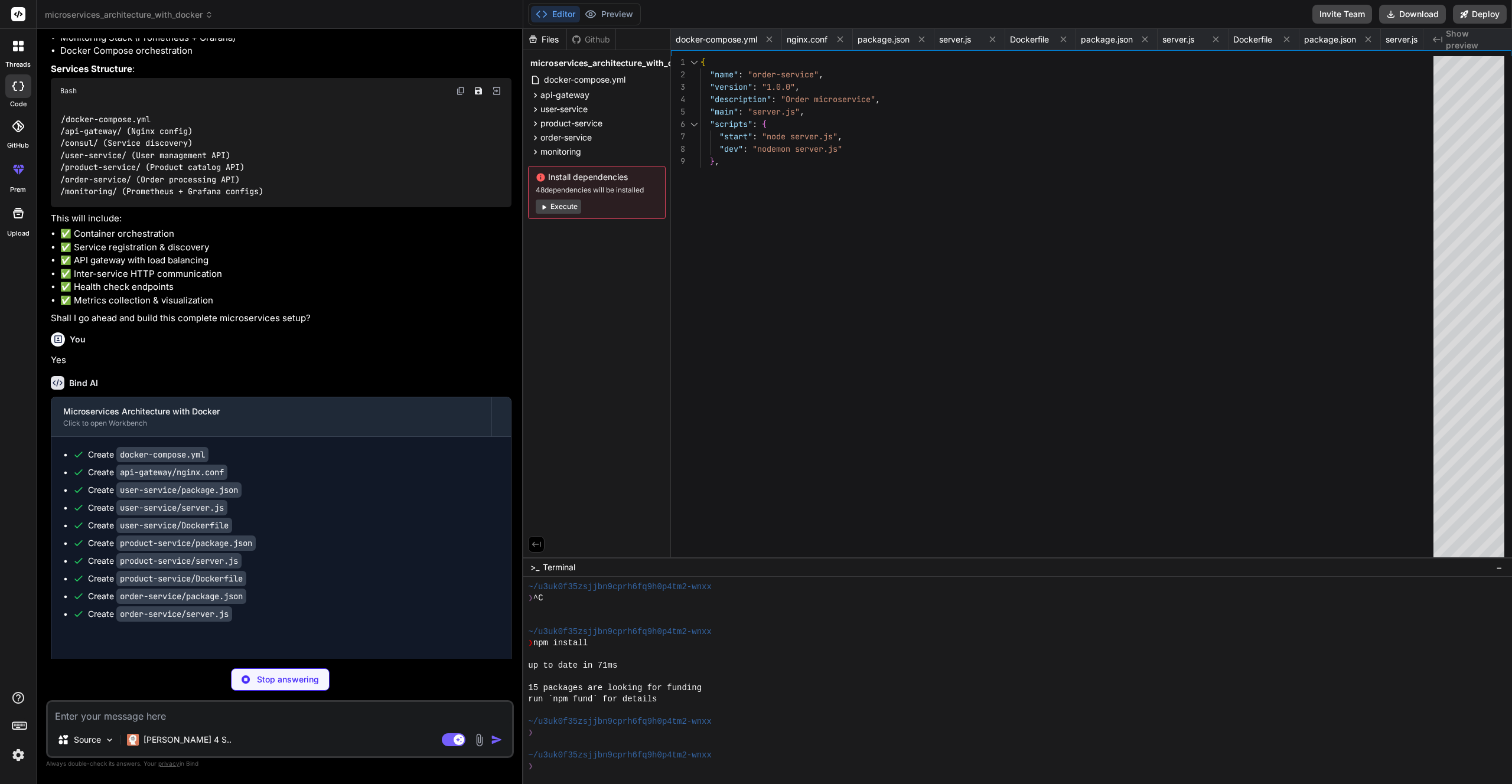
type textarea "path: /var/lib/grafana/dashboards"
type textarea "x"
type textarea ""from": "now-1h", "to": "now" }, "refresh": "5s" } }"
type textarea "x"
type textarea "- Check Prometheus is scraping services: [URL] - Verify Grafana datasource conf…"
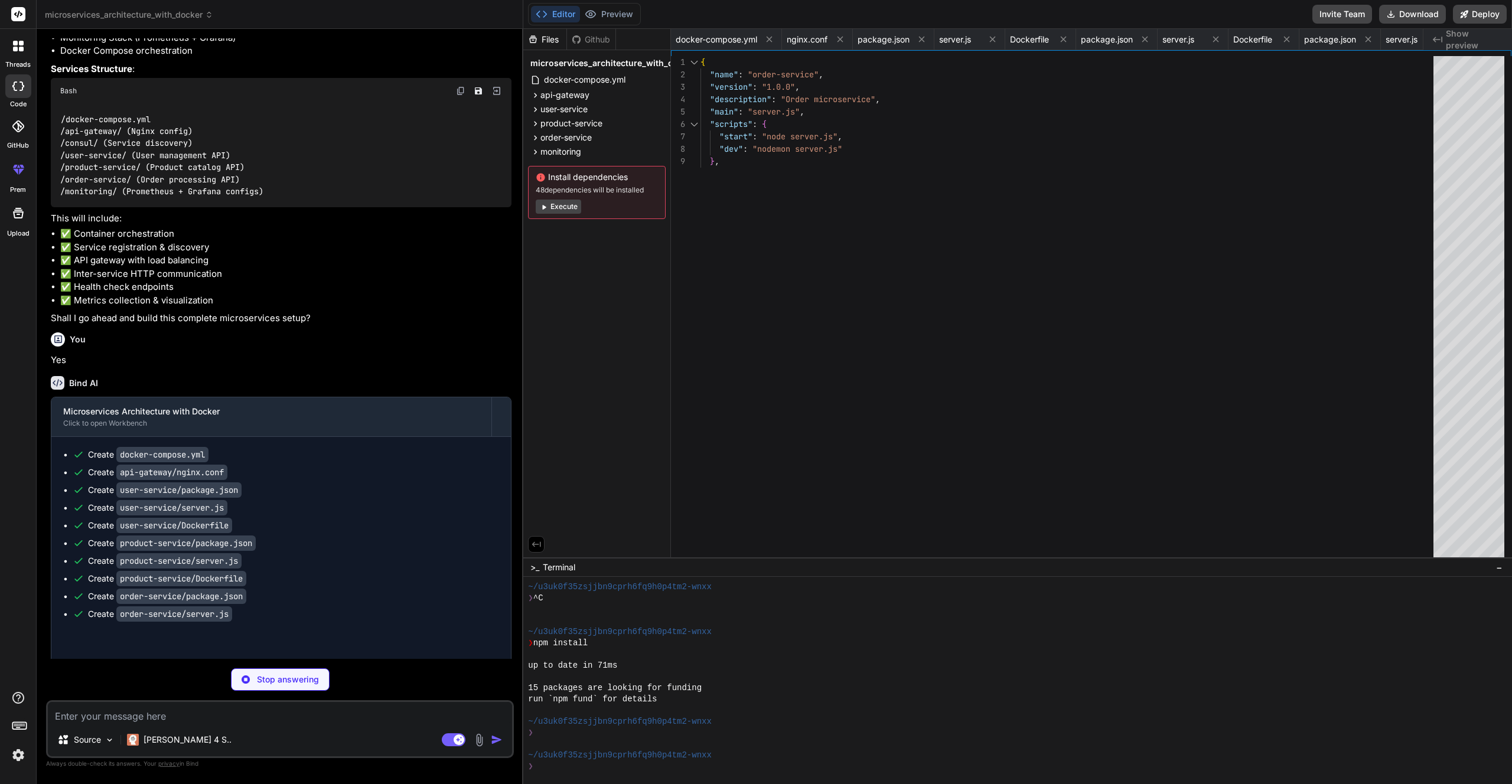
type textarea "x"
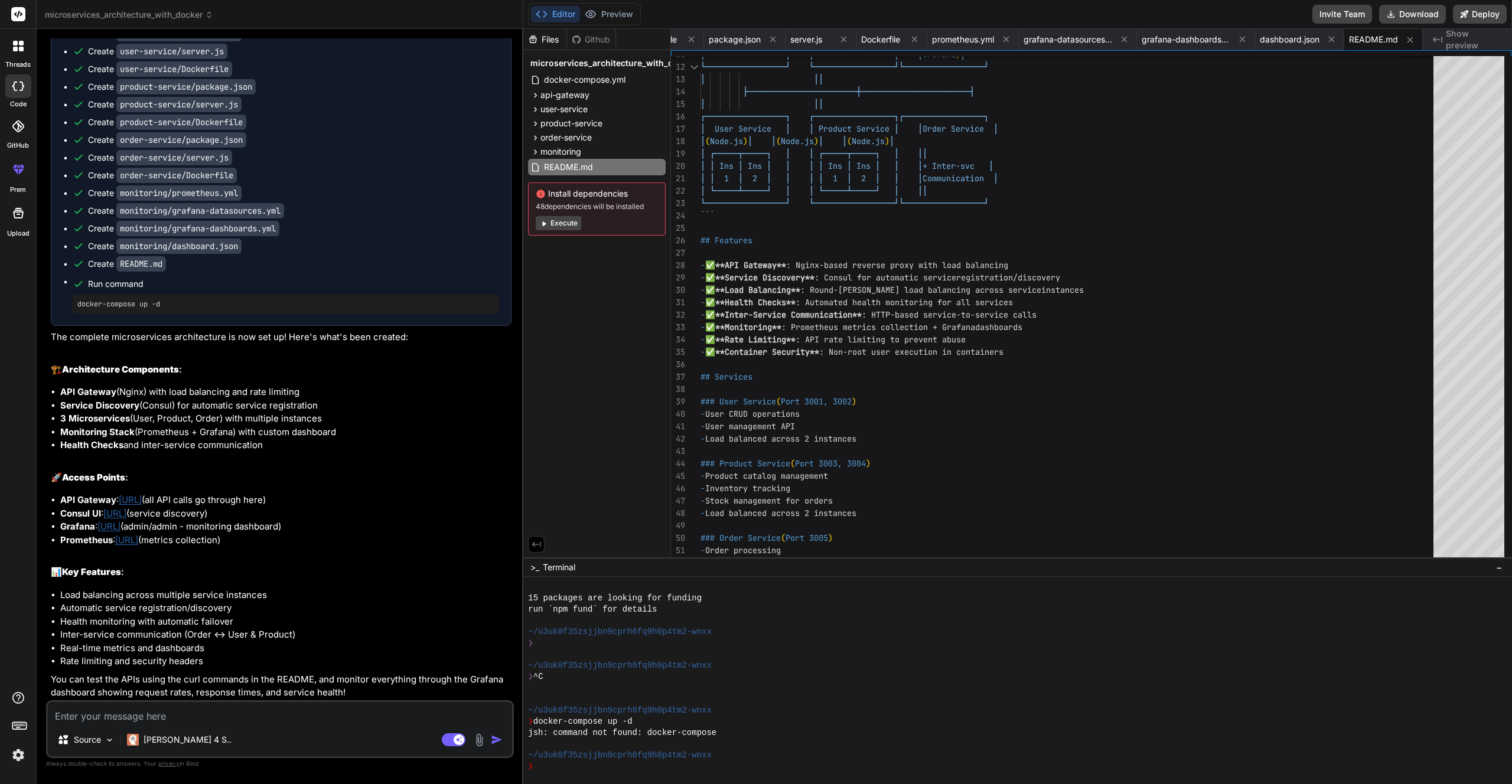
scroll to position [670, 0]
click at [595, 92] on div "api-gateway" at bounding box center [596, 95] width 138 height 14
click at [599, 116] on div "nginx.conf" at bounding box center [602, 112] width 127 height 16
type textarea "# Default route location / { return 404 "Service not found\n"; add_header Conte…"
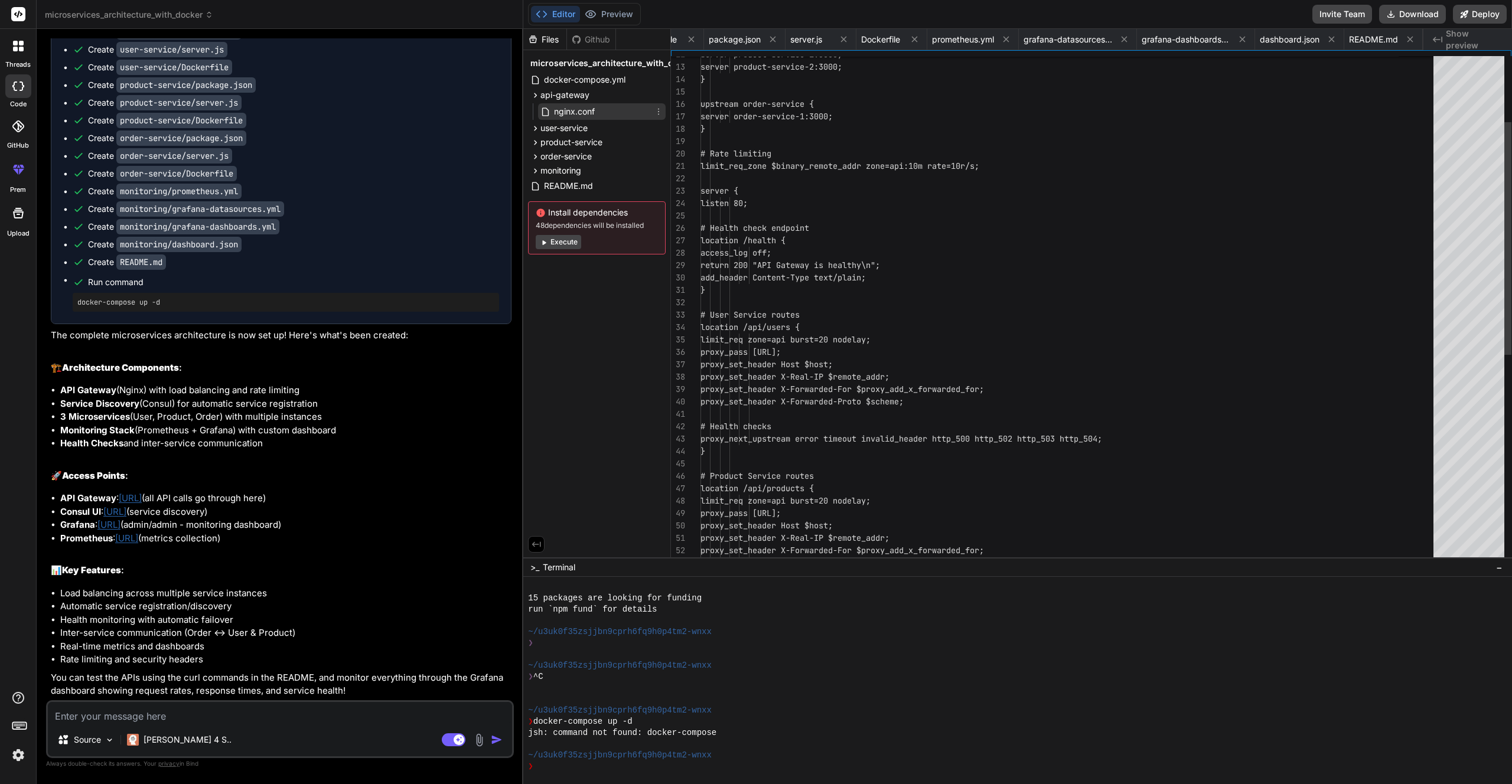
scroll to position [0, 112]
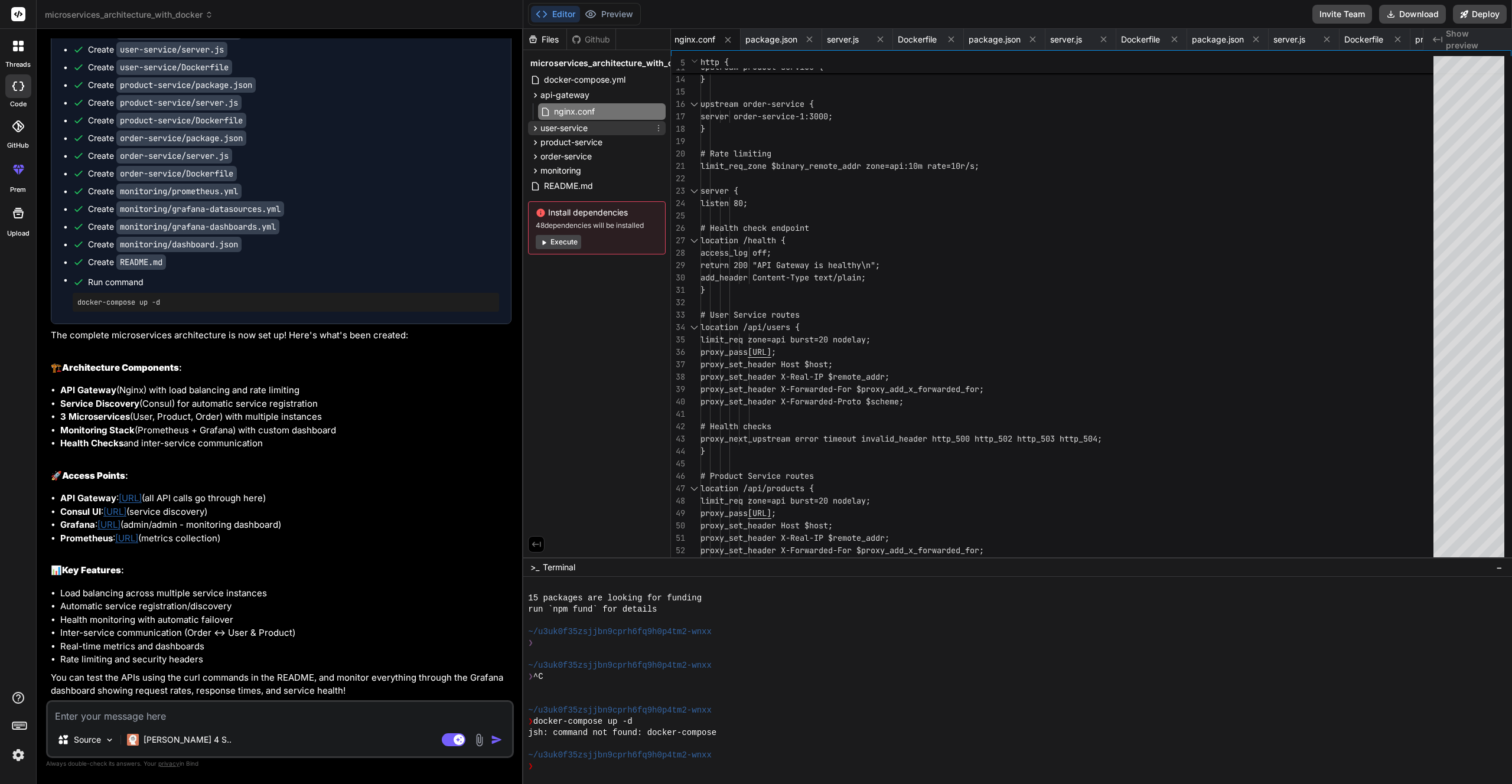
click at [600, 131] on div "user-service" at bounding box center [596, 128] width 138 height 14
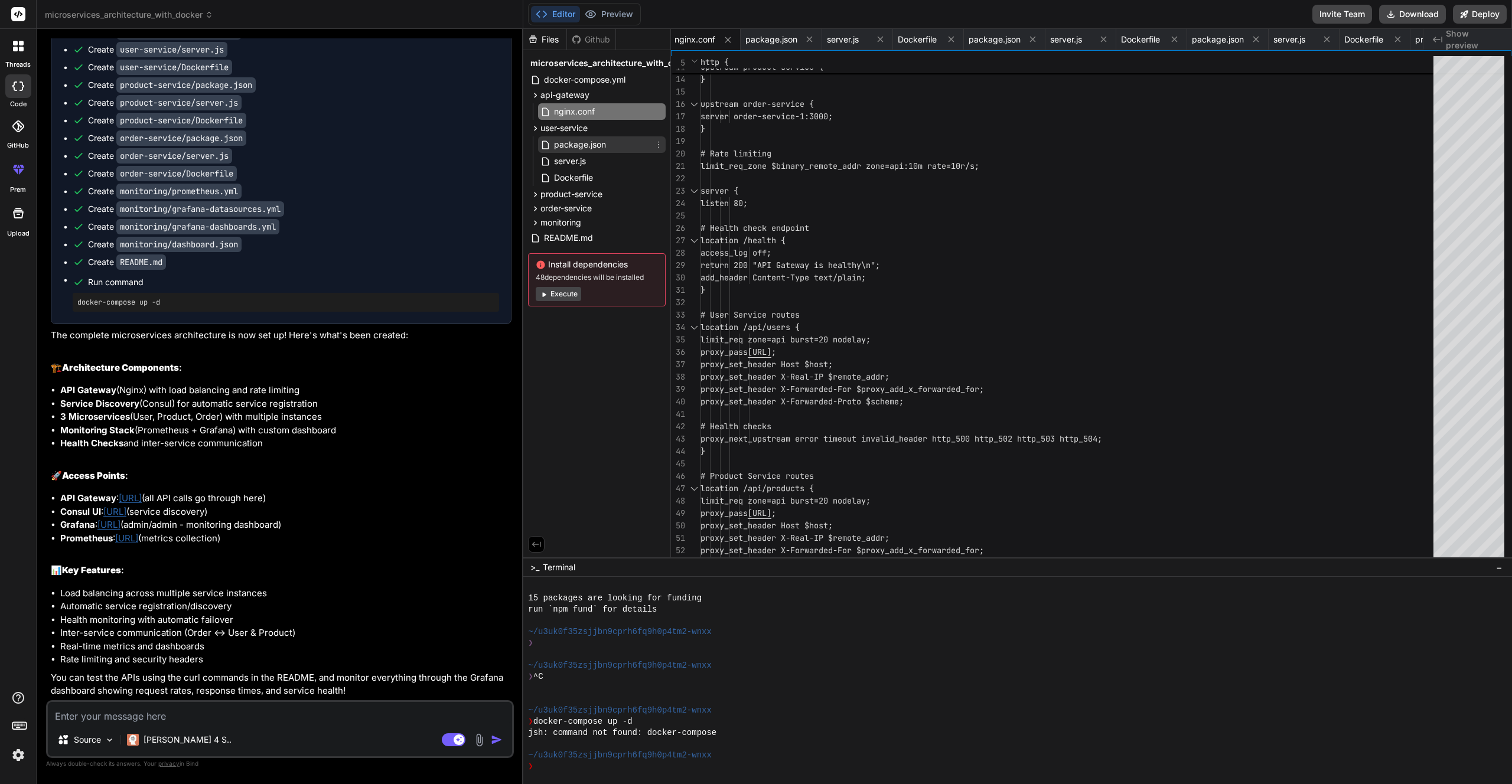
click at [601, 145] on span "package.json" at bounding box center [579, 144] width 54 height 14
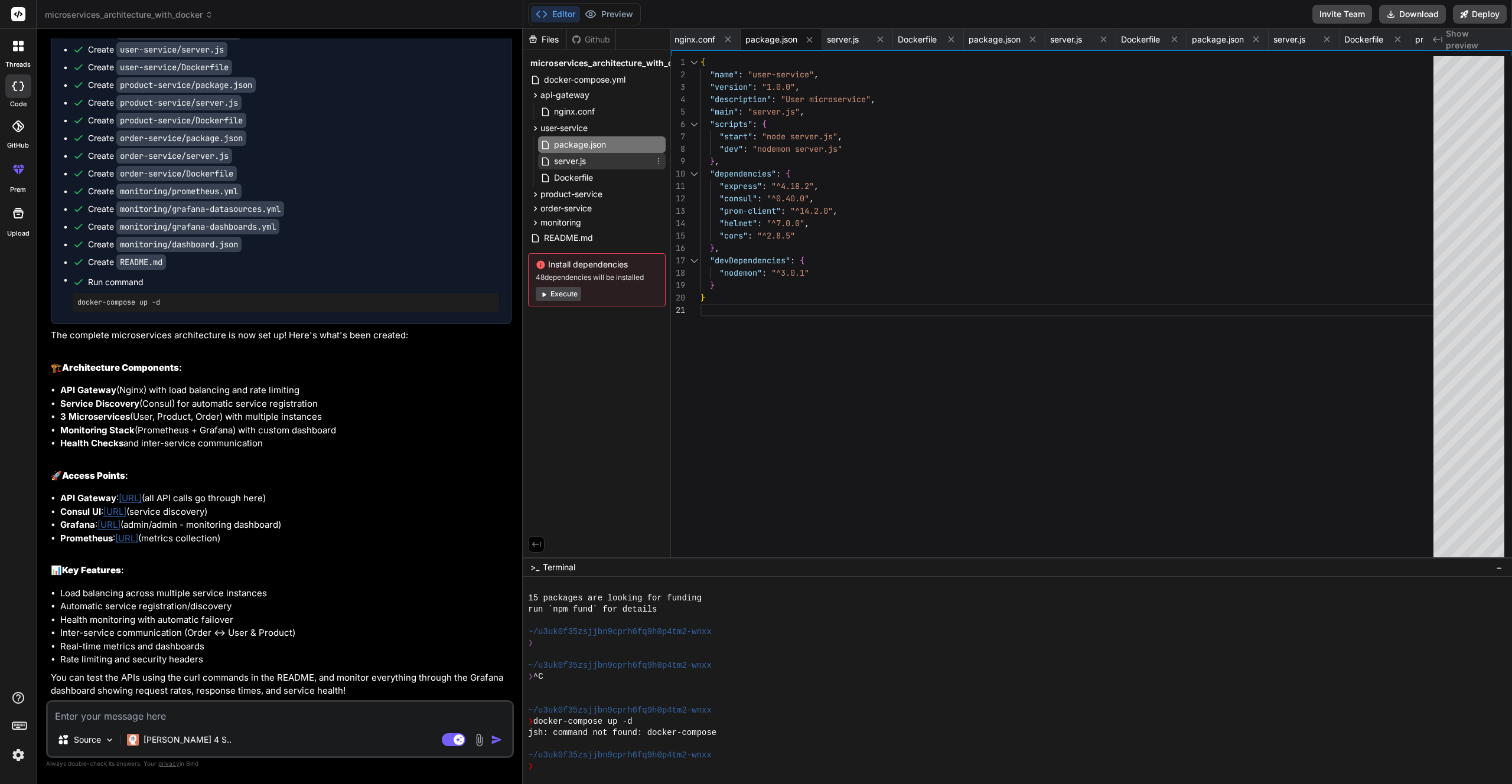
click at [602, 158] on div "server.js" at bounding box center [602, 161] width 127 height 16
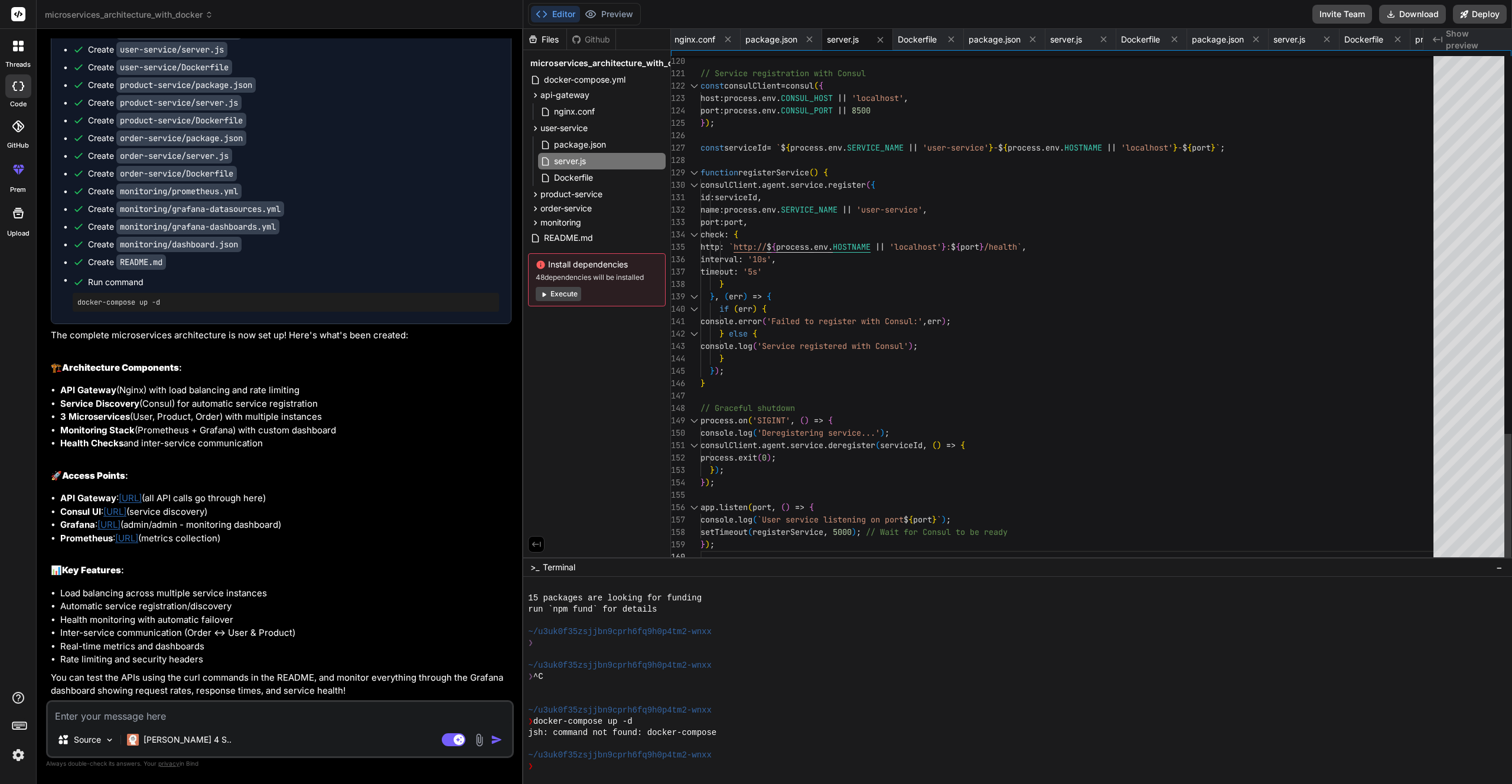
scroll to position [112, 0]
click at [609, 194] on div "product-service" at bounding box center [596, 194] width 138 height 14
click at [612, 258] on div "order-service" at bounding box center [596, 260] width 138 height 14
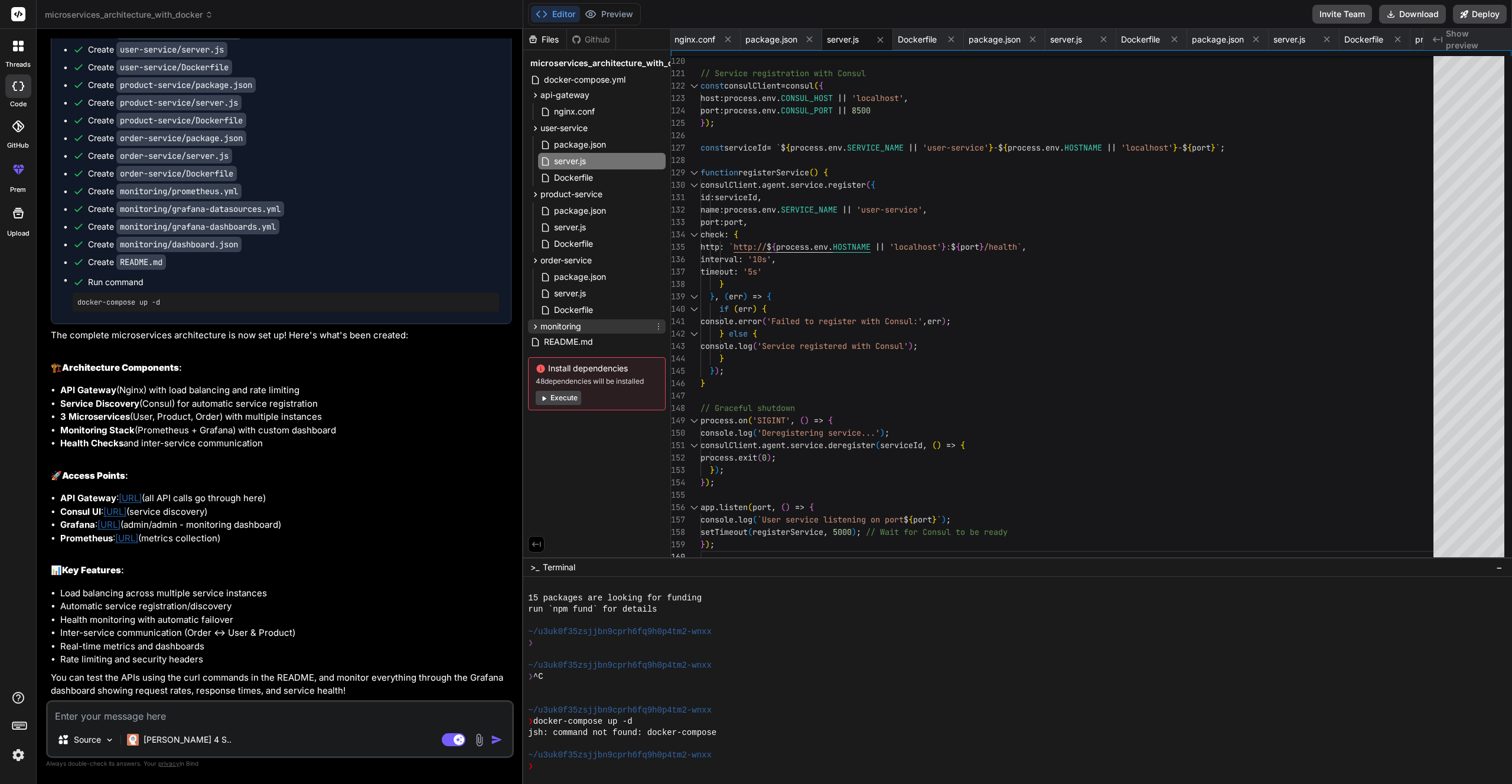
click at [612, 324] on div "monitoring" at bounding box center [596, 327] width 138 height 14
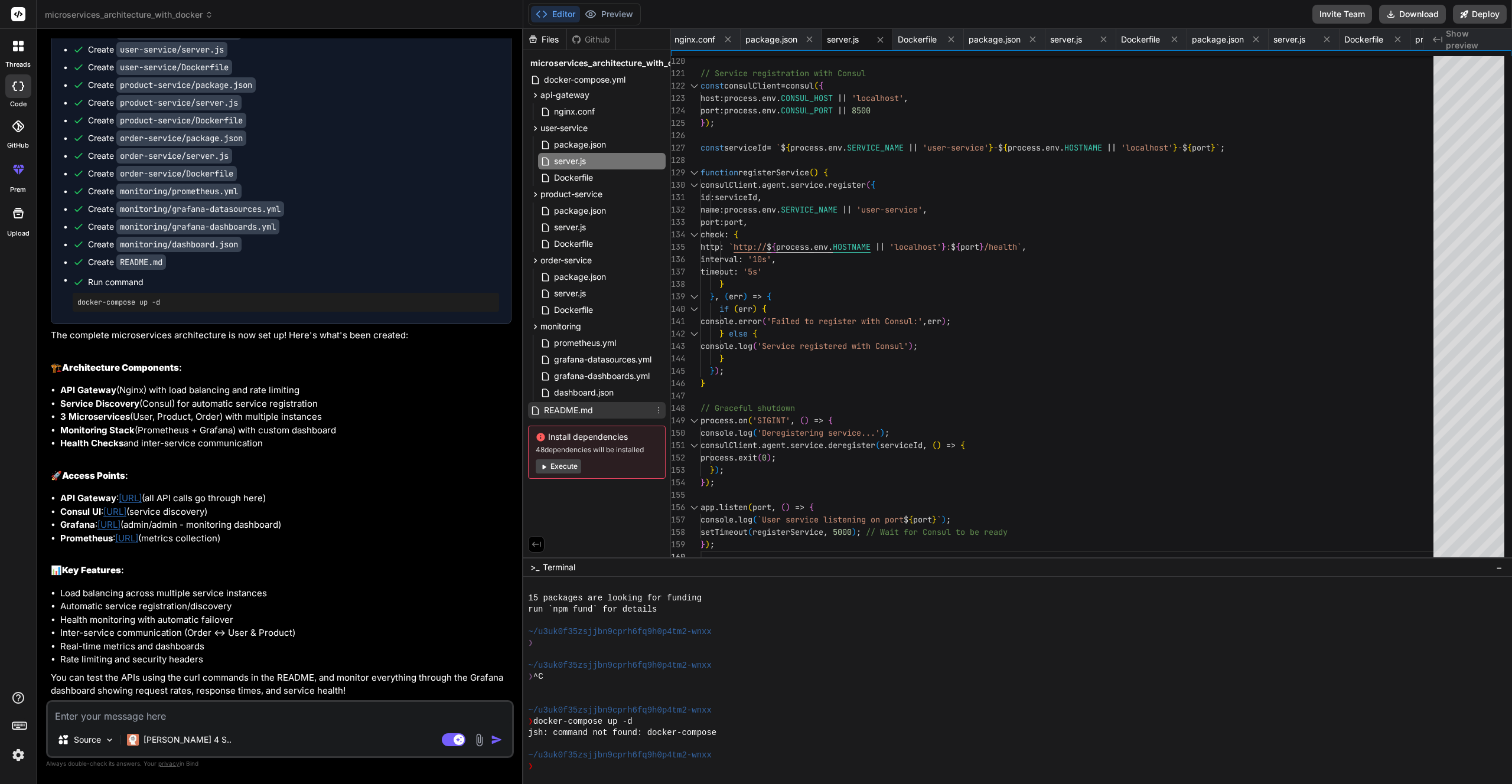
click at [562, 412] on span "README.md" at bounding box center [568, 410] width 51 height 14
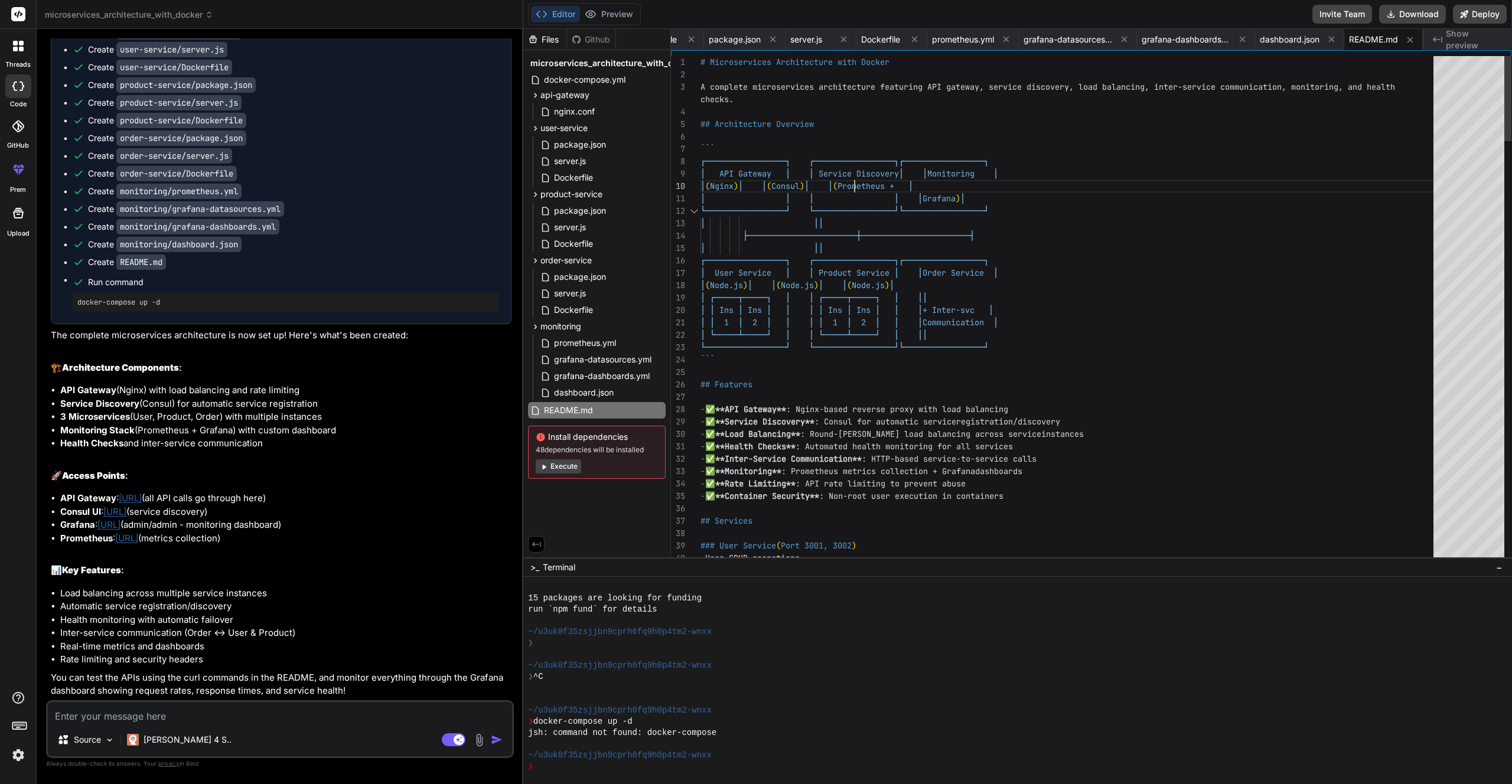
scroll to position [0, 0]
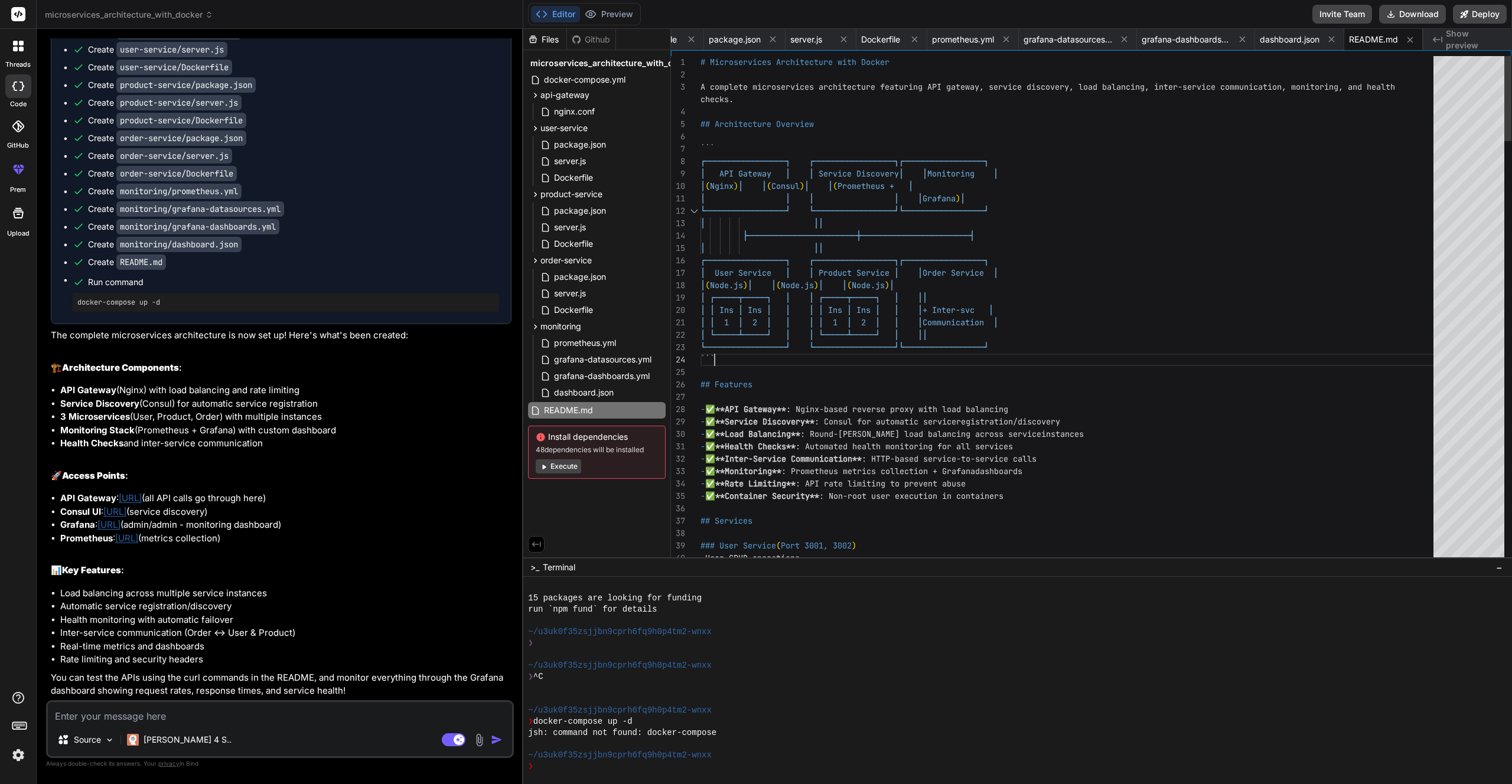
scroll to position [49, 0]
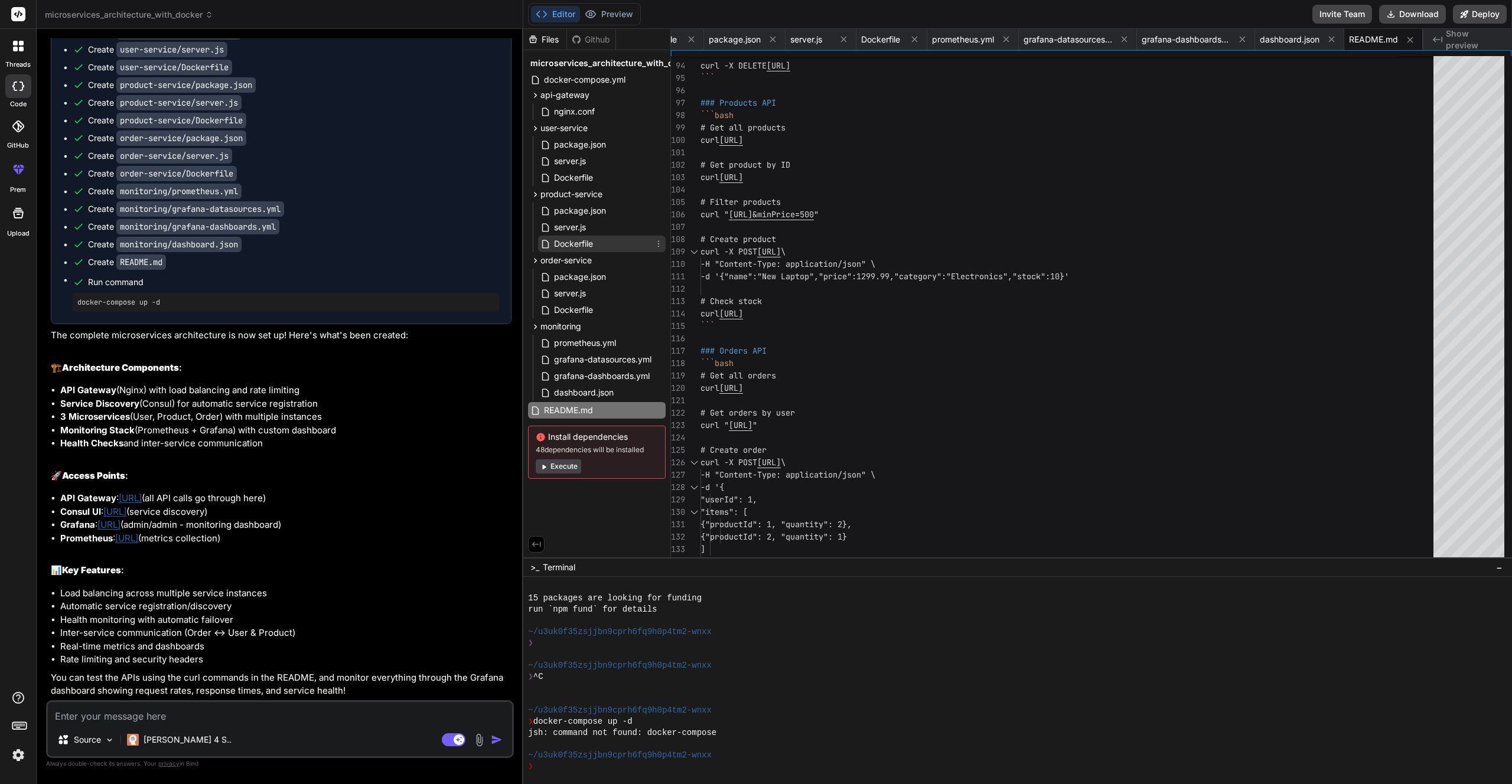
click at [585, 245] on span "Dockerfile" at bounding box center [573, 244] width 41 height 14
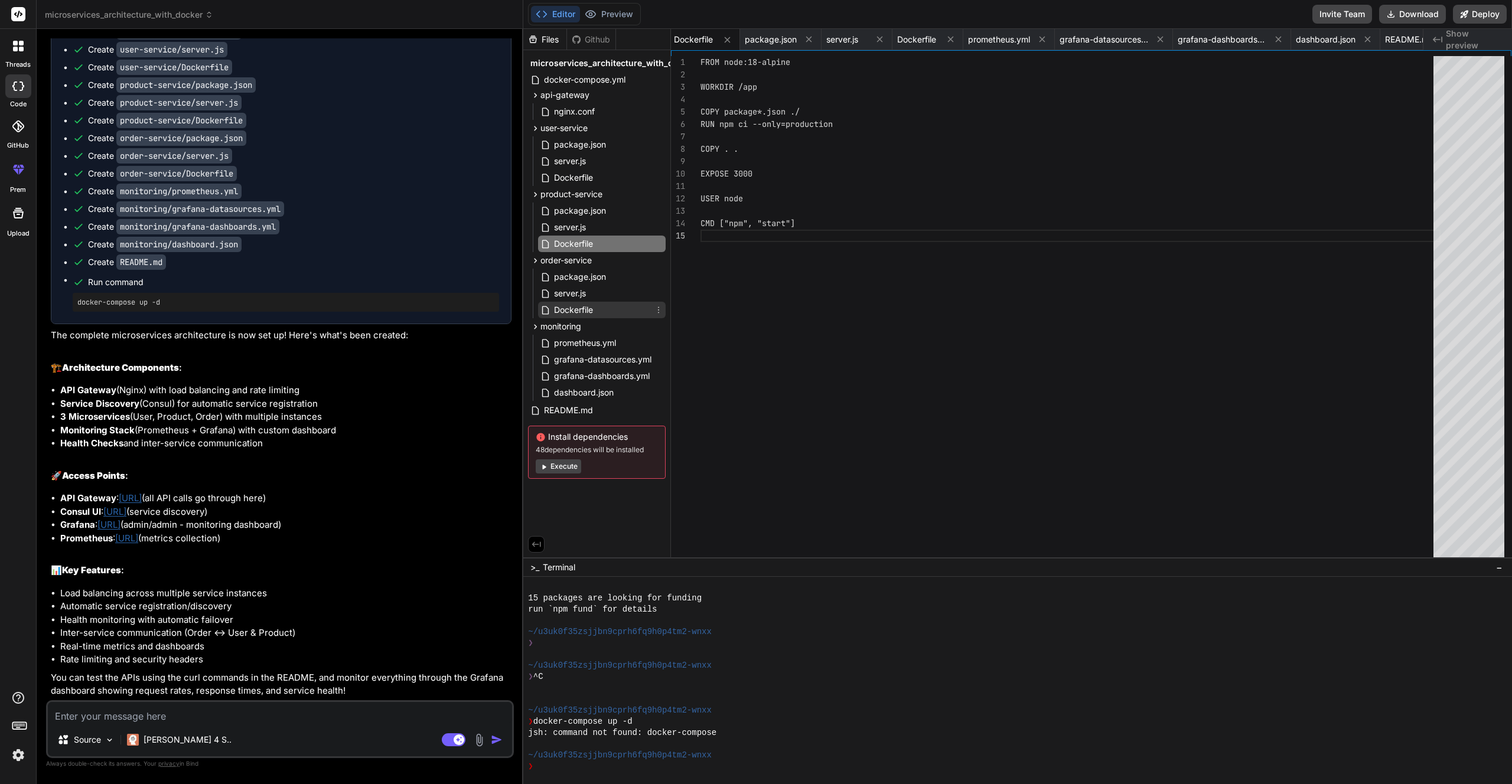
click at [607, 312] on div "Dockerfile" at bounding box center [602, 310] width 127 height 16
click at [603, 292] on div "server.js" at bounding box center [602, 294] width 127 height 16
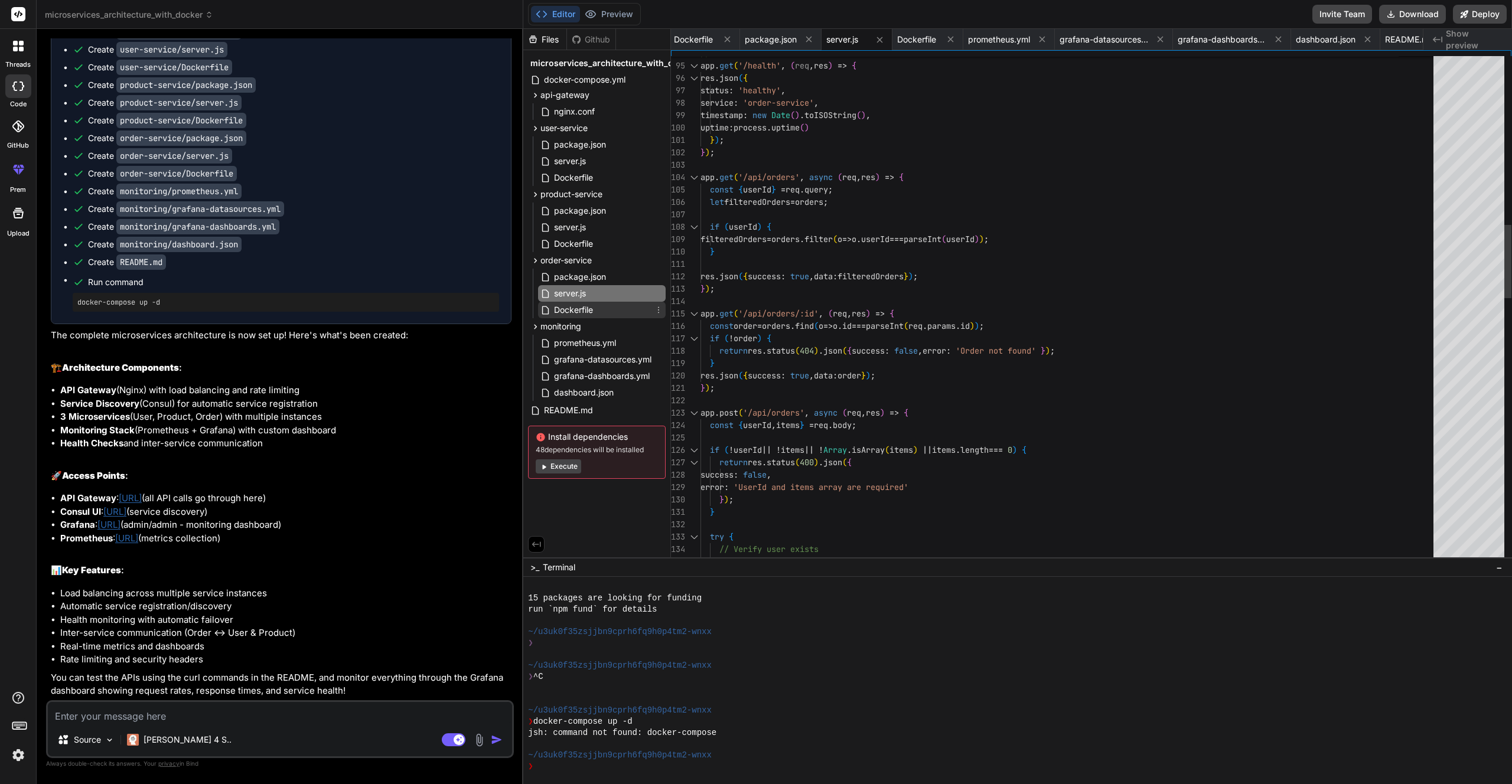
click at [603, 309] on div "Dockerfile" at bounding box center [602, 310] width 127 height 16
type textarea "USER node CMD ["npm", "start"]"
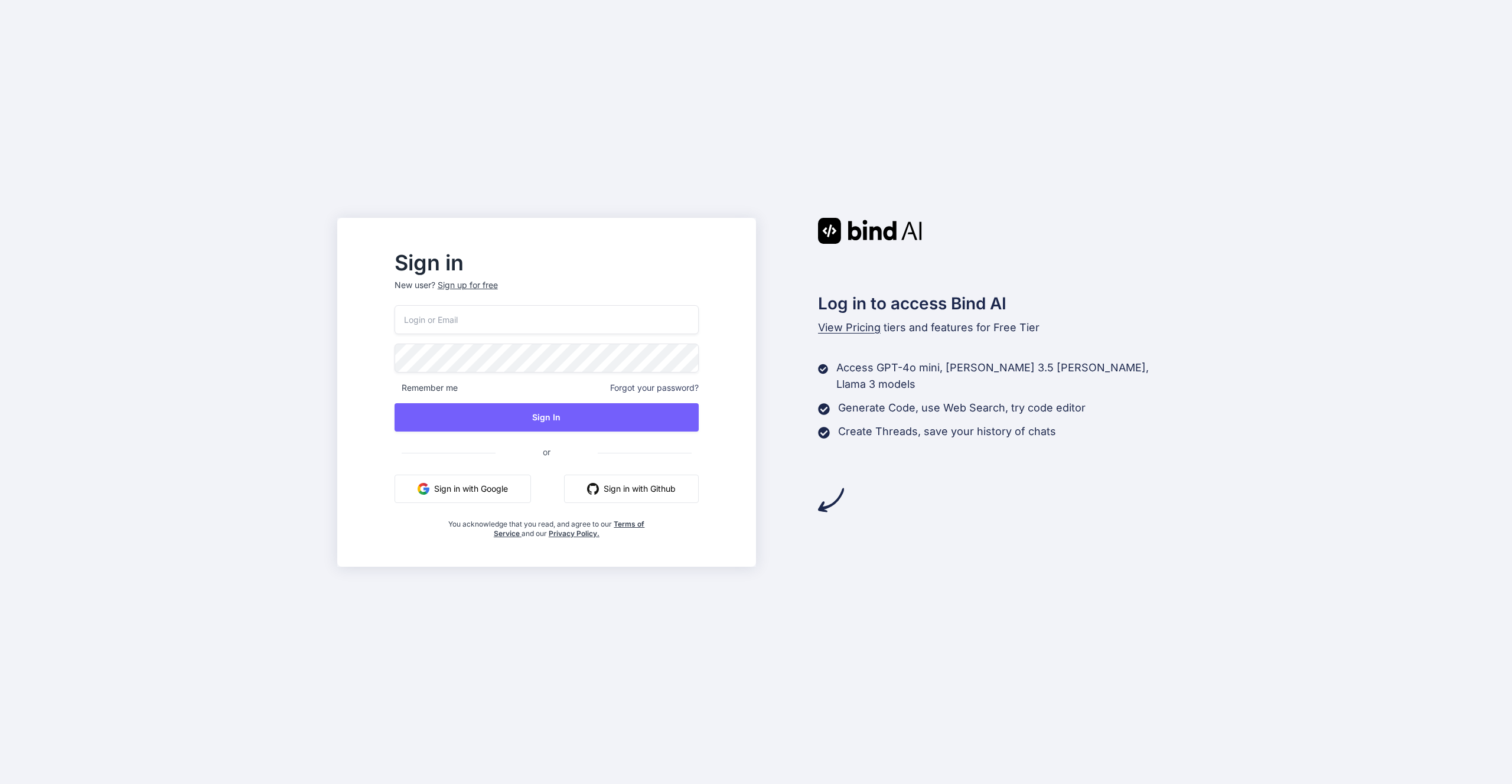
click at [506, 491] on button "Sign in with Google" at bounding box center [462, 488] width 136 height 28
